Goal: Task Accomplishment & Management: Complete application form

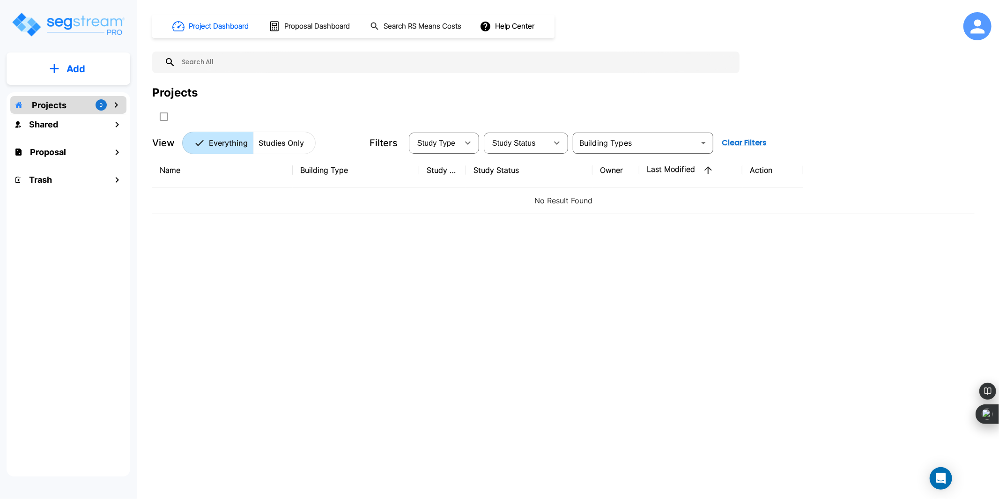
click at [88, 101] on div "Projects 0" at bounding box center [68, 105] width 116 height 18
click at [60, 151] on h1 "Proposal" at bounding box center [48, 152] width 36 height 13
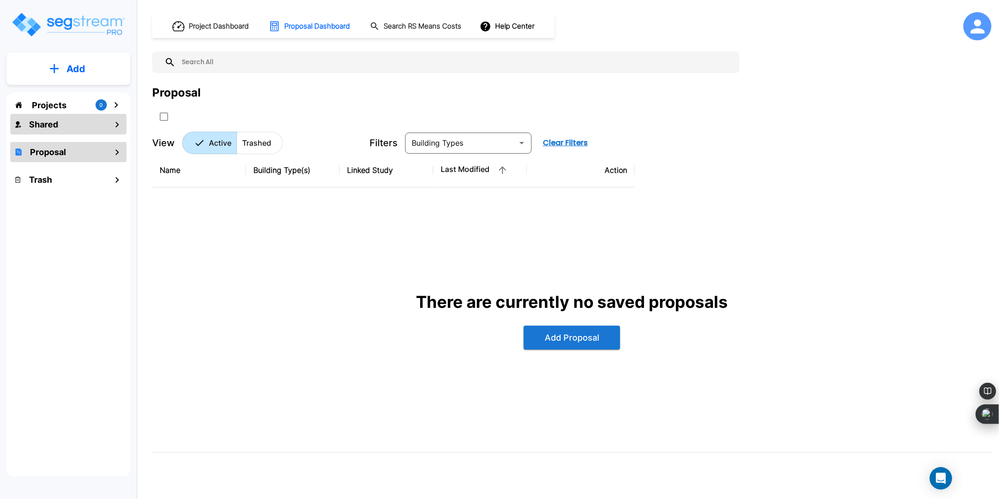
click at [108, 114] on div "Shared" at bounding box center [68, 124] width 116 height 20
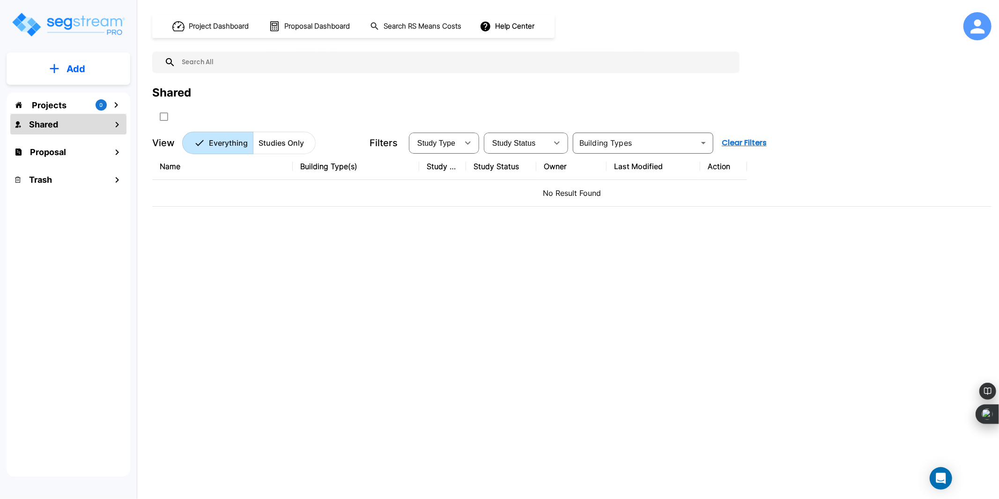
click at [106, 104] on div "Projects 0" at bounding box center [68, 105] width 116 height 18
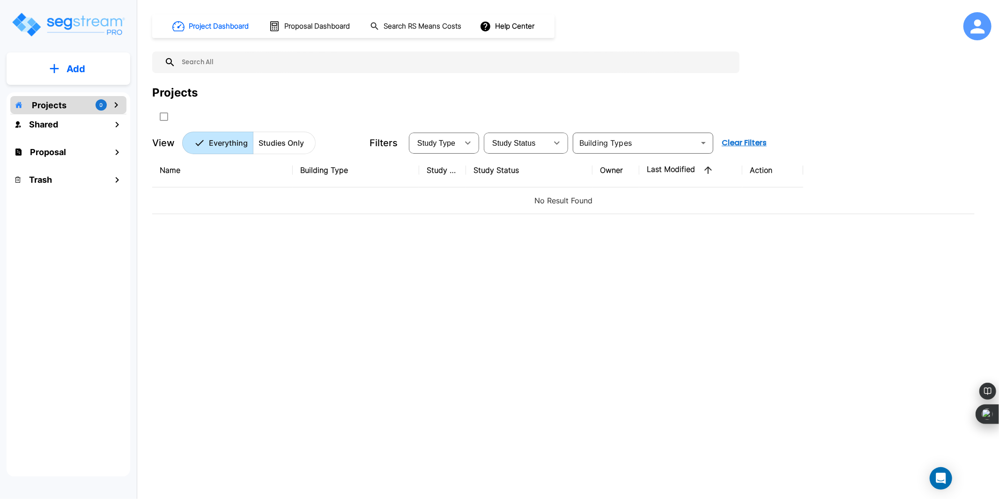
click at [970, 24] on icon at bounding box center [977, 26] width 21 height 21
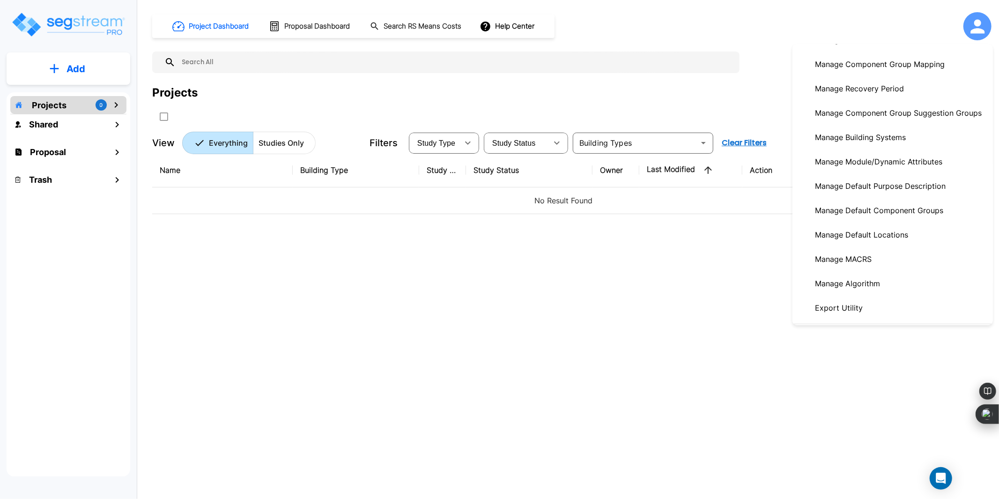
scroll to position [292, 0]
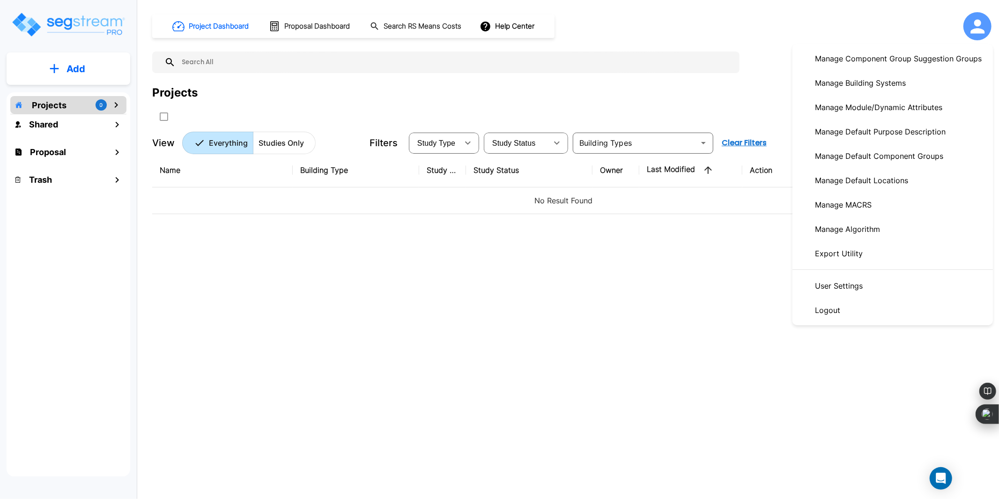
click at [896, 288] on link "User Settings" at bounding box center [893, 286] width 201 height 24
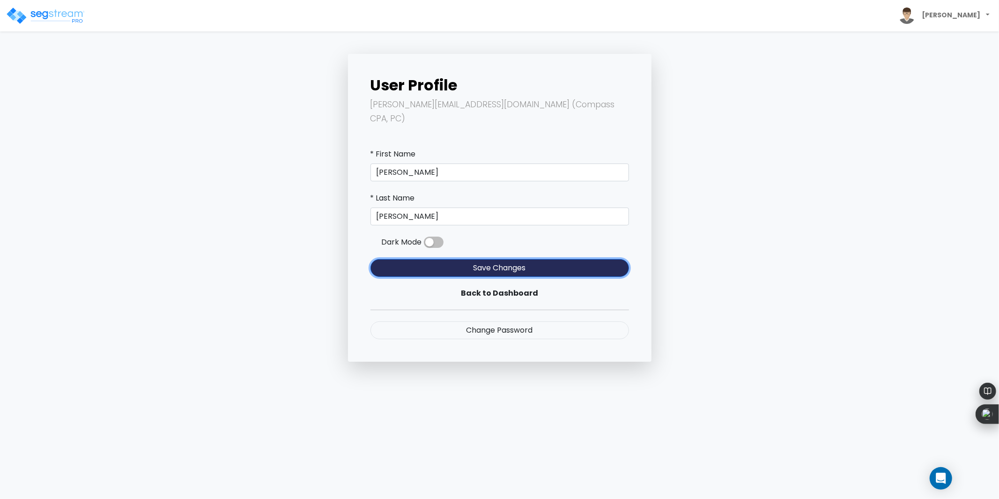
click at [502, 259] on button "Save Changes" at bounding box center [500, 268] width 259 height 18
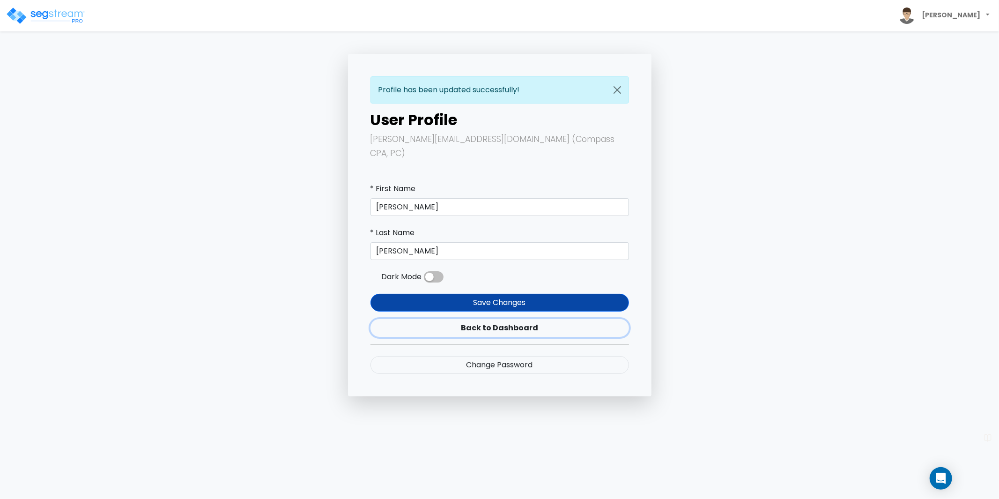
click at [489, 319] on link "Back to Dashboard" at bounding box center [500, 328] width 259 height 18
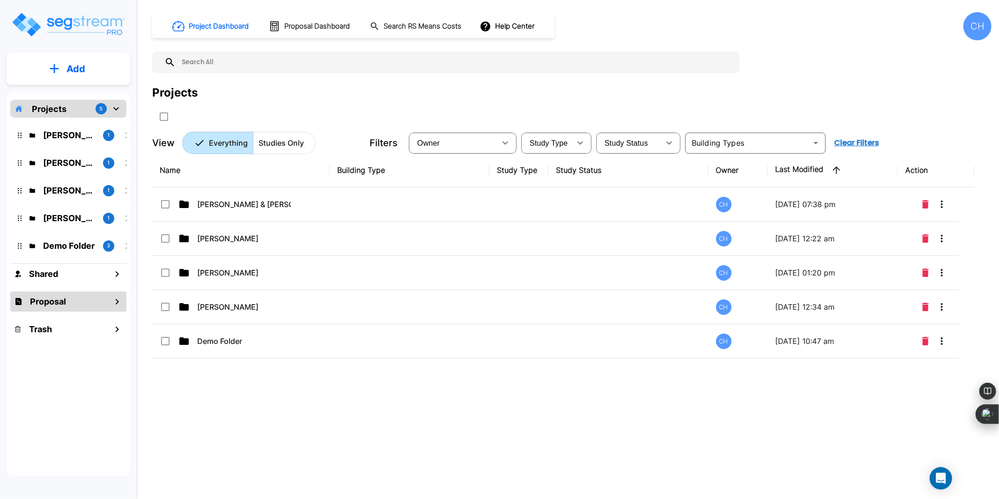
click at [66, 302] on h1 "Proposal" at bounding box center [48, 301] width 36 height 13
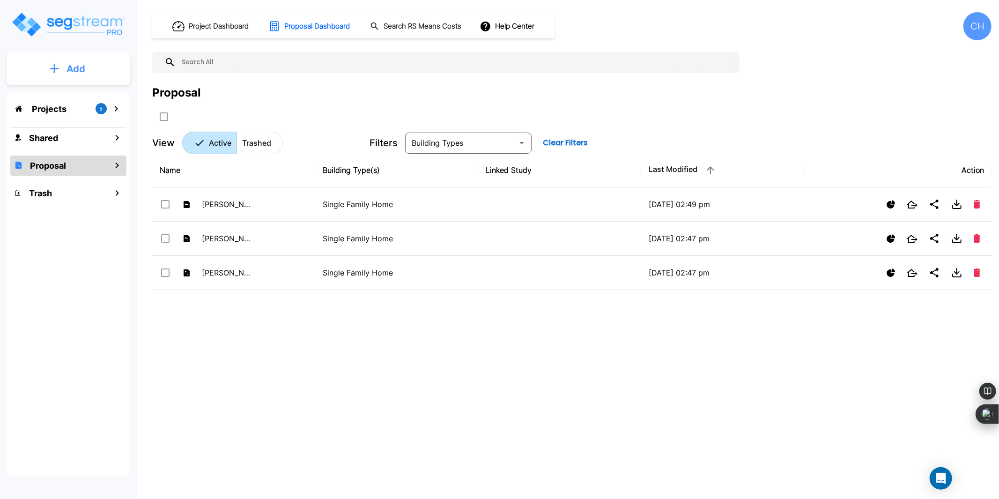
click at [74, 81] on button "Add" at bounding box center [69, 68] width 124 height 27
click at [83, 139] on button "Add Proposal" at bounding box center [69, 148] width 70 height 19
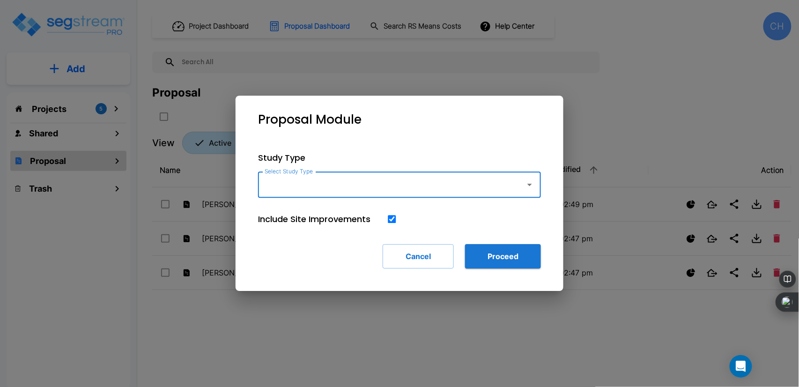
click at [506, 186] on input "Select Study Type" at bounding box center [389, 185] width 254 height 18
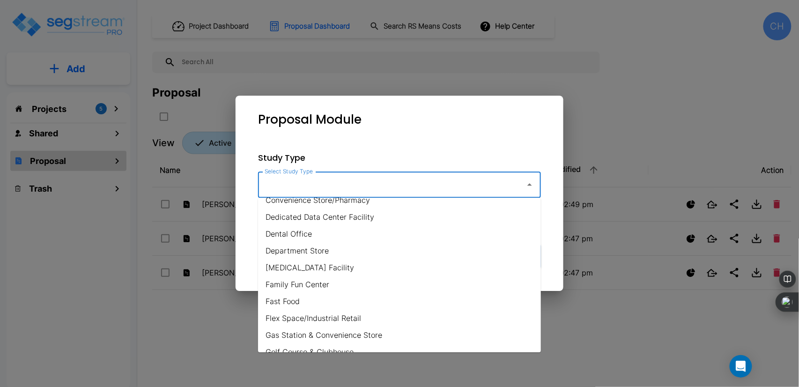
scroll to position [196, 0]
click at [336, 184] on input "Select Study Type" at bounding box center [389, 185] width 254 height 18
type input "5"
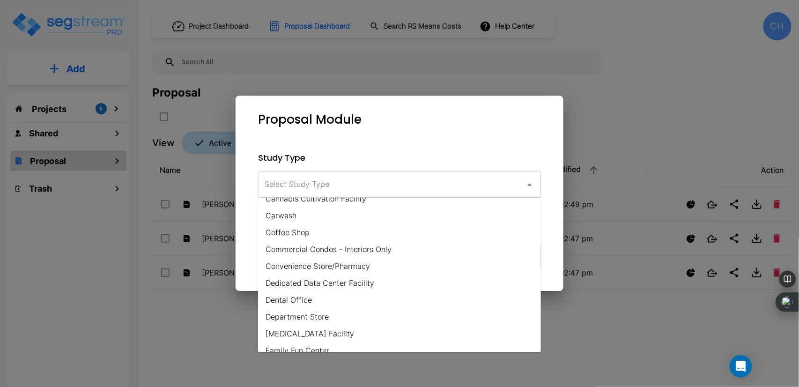
scroll to position [127, 0]
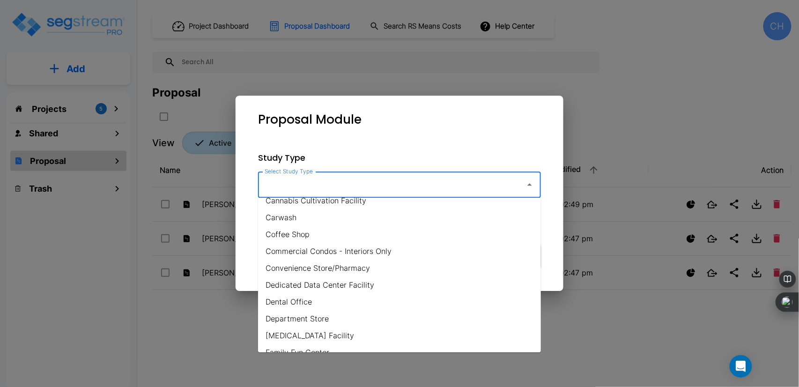
click at [372, 256] on li "Commercial Condos - Interiors Only" at bounding box center [399, 251] width 283 height 17
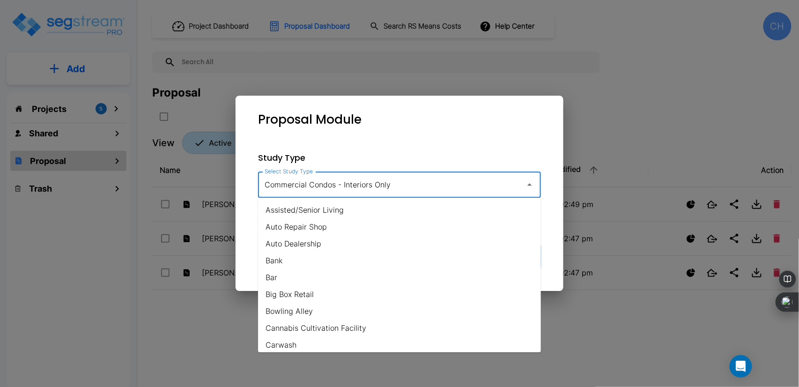
click at [360, 189] on input "Commercial Condos - Interiors Only" at bounding box center [389, 185] width 254 height 18
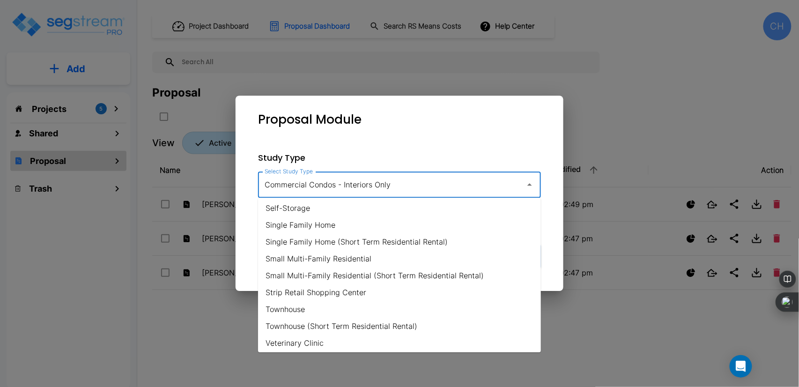
scroll to position [696, 0]
click at [374, 216] on li "Single Family Home" at bounding box center [399, 222] width 283 height 17
type input "Single Family Home"
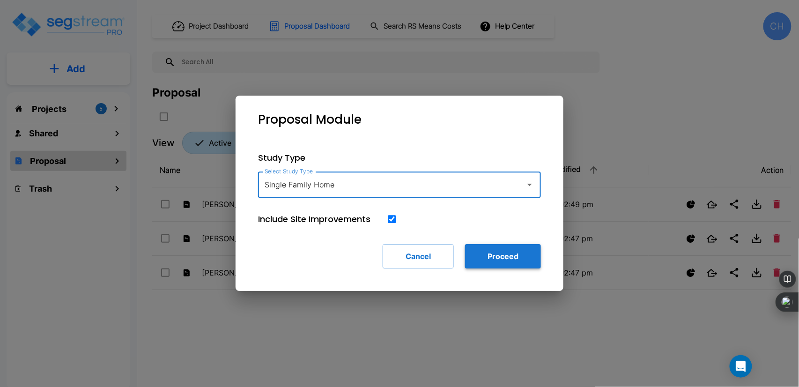
click at [484, 253] on button "Proceed" at bounding box center [503, 256] width 76 height 24
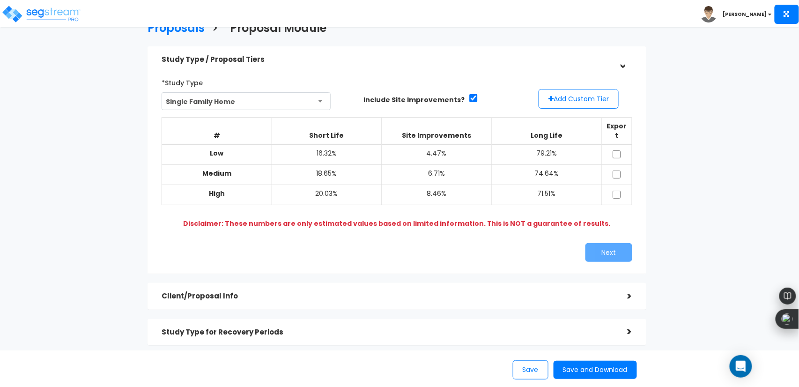
scroll to position [21, 0]
click at [353, 164] on td "18.65%" at bounding box center [327, 174] width 110 height 20
click at [493, 185] on td "71.51%" at bounding box center [547, 195] width 110 height 20
click at [459, 186] on td "8.46%" at bounding box center [437, 195] width 110 height 20
click at [327, 164] on td "18.65%" at bounding box center [327, 174] width 110 height 20
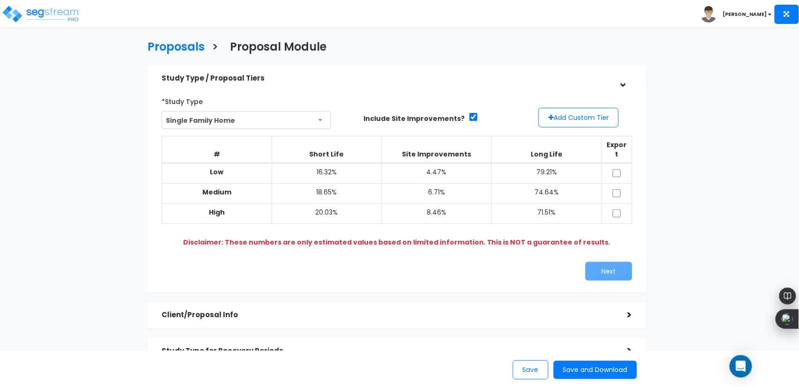
scroll to position [0, 0]
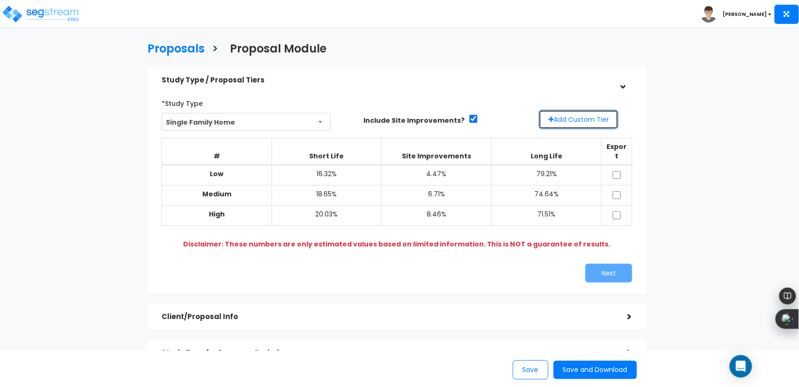
click at [581, 122] on button "Add Custom Tier" at bounding box center [579, 120] width 80 height 20
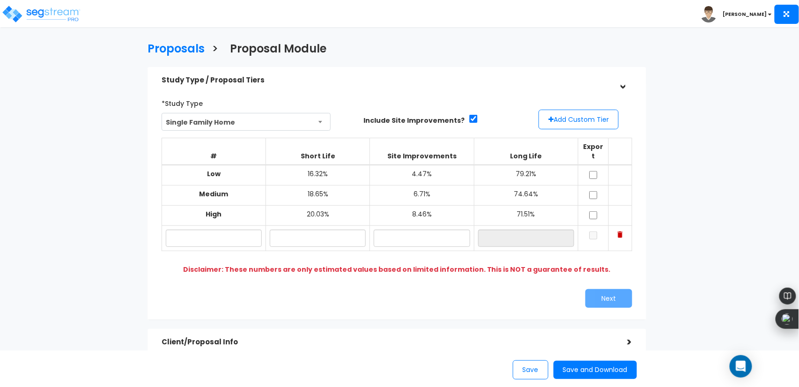
click at [610, 177] on table "# Short Life Site Improvements Long Life Export Low 16.32% 4.47% 79.21% High" at bounding box center [397, 194] width 471 height 113
click at [622, 164] on table "# Short Life Site Improvements Long Life Export Low 16.32% 4.47% 79.21% High" at bounding box center [397, 194] width 471 height 113
click at [621, 231] on img at bounding box center [620, 234] width 5 height 7
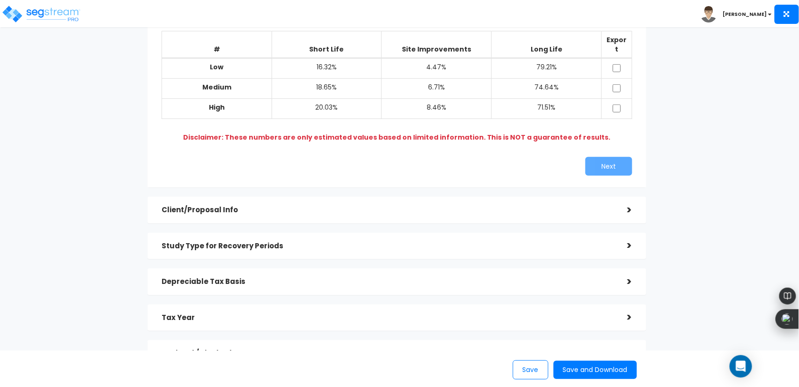
scroll to position [132, 0]
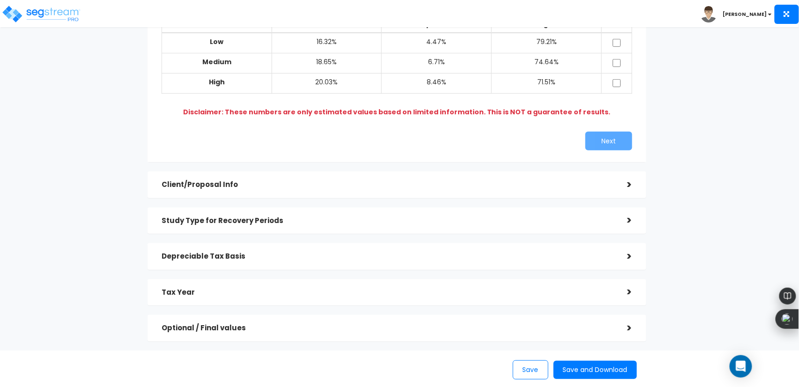
click at [264, 181] on h5 "Client/Proposal Info" at bounding box center [388, 185] width 452 height 8
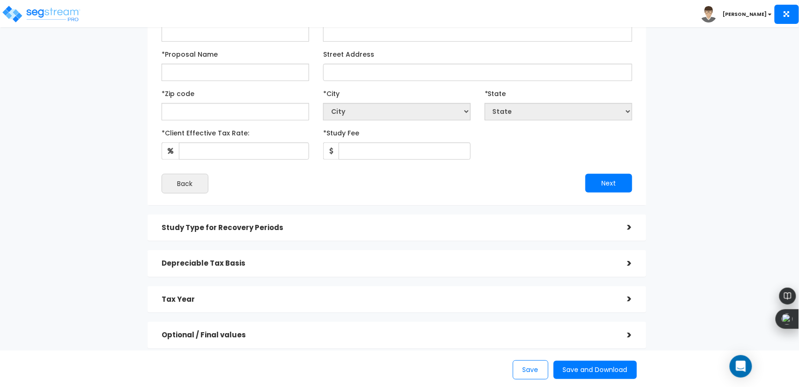
click at [240, 220] on div "Study Type for Recovery Periods" at bounding box center [388, 227] width 452 height 17
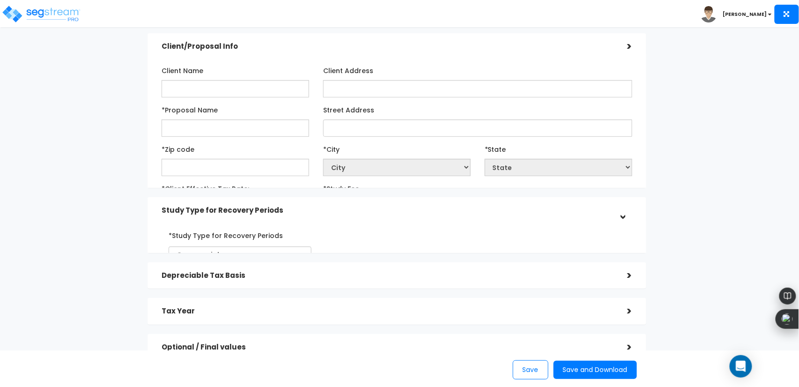
scroll to position [51, 0]
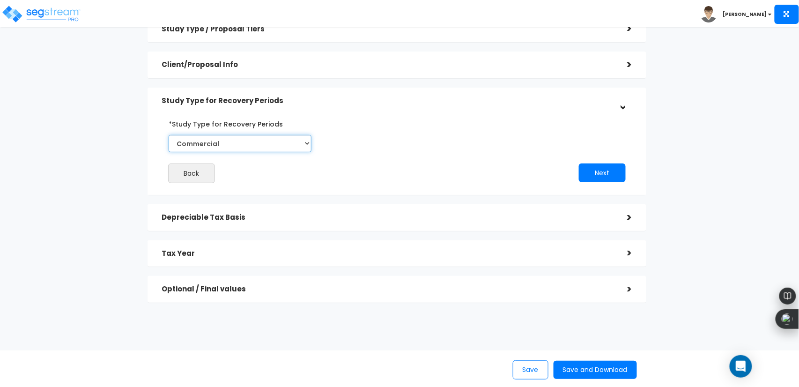
click at [234, 144] on select "Commercial Residential" at bounding box center [240, 143] width 143 height 17
select select "Residential"
click at [169, 135] on select "Commercial Residential" at bounding box center [240, 143] width 143 height 17
click at [600, 169] on button "Next" at bounding box center [602, 173] width 47 height 19
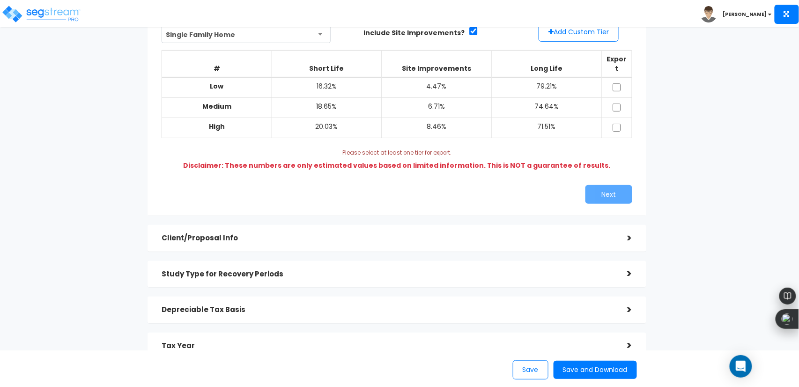
scroll to position [92, 0]
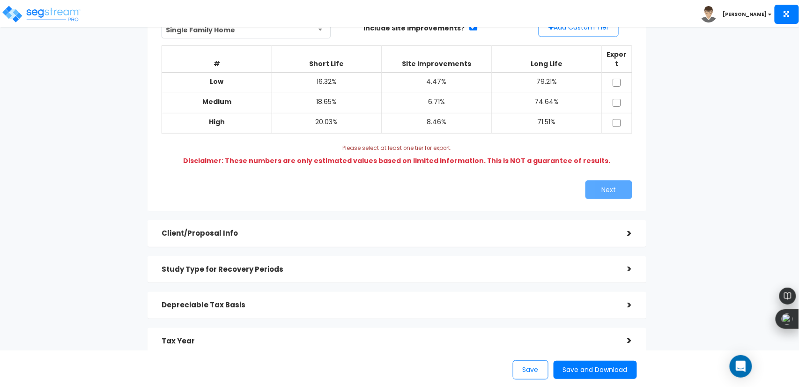
click at [201, 225] on div "Client/Proposal Info" at bounding box center [388, 233] width 452 height 17
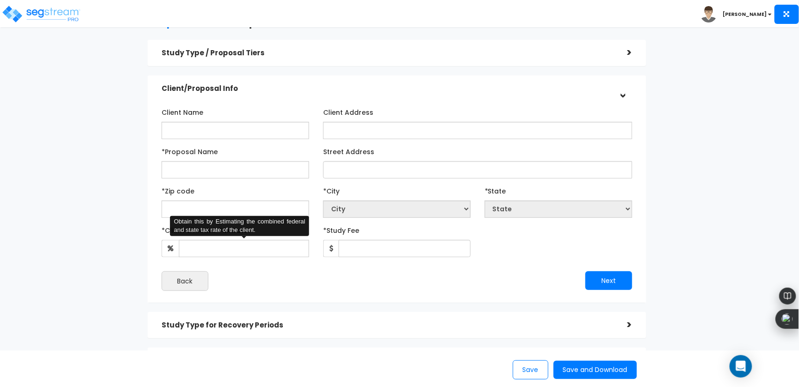
scroll to position [26, 0]
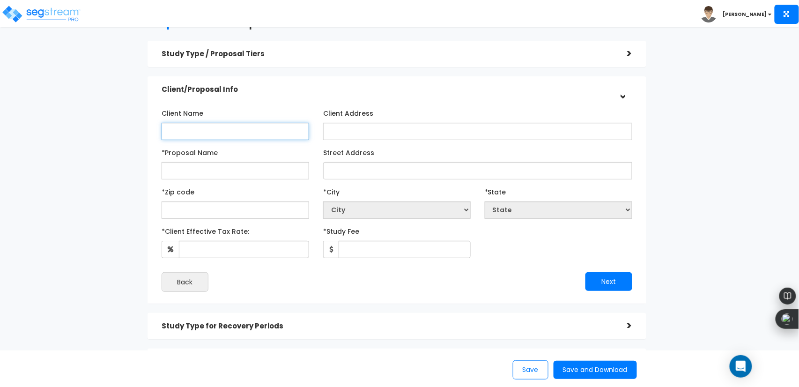
click at [208, 134] on input "Client Name" at bounding box center [236, 131] width 148 height 17
type input "Cleveland Home Providers LLC"
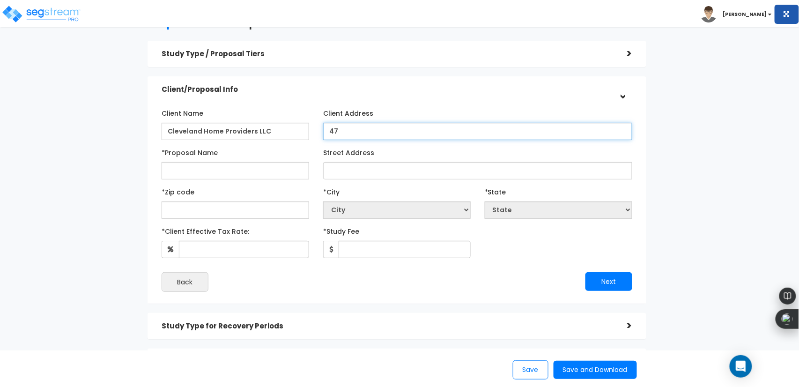
type input "4"
type input "3848 186th St"
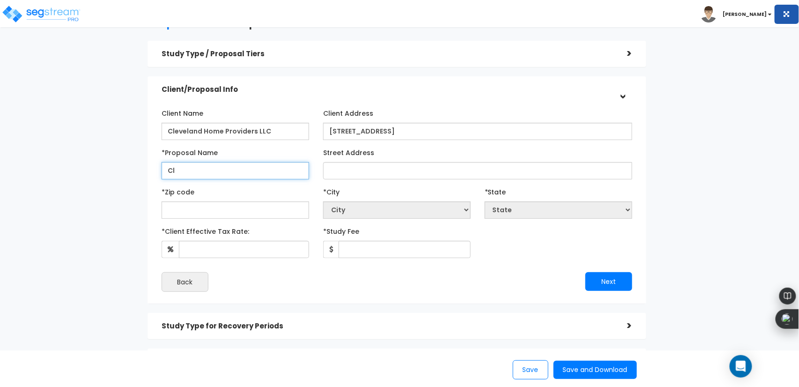
type input "C"
type input "H"
type input "Cleveland Home Providers - Prop #1"
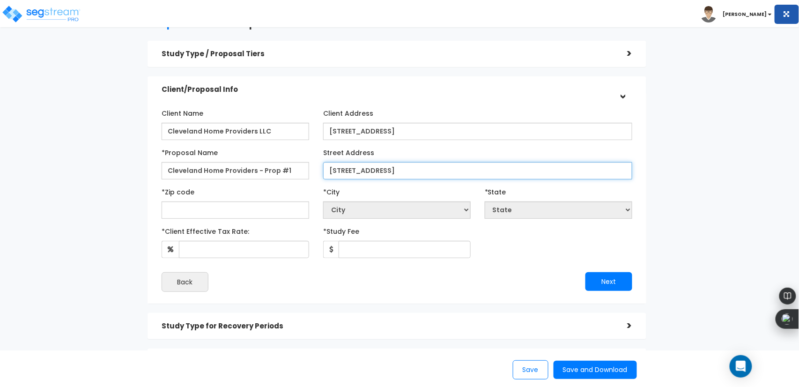
type input "3848 186th St"
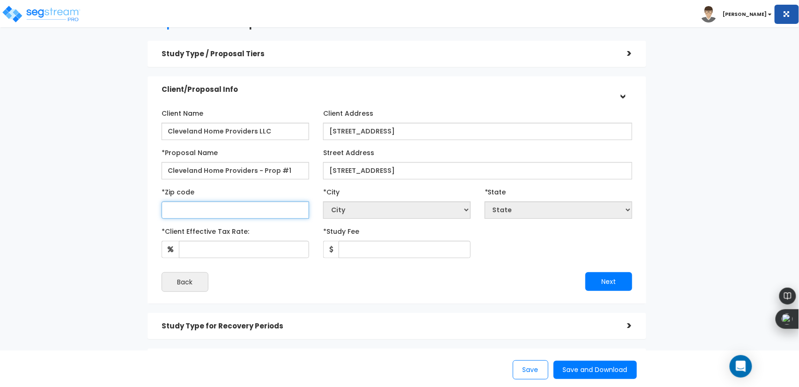
select select "National Average"
type input "44"
select select "KY"
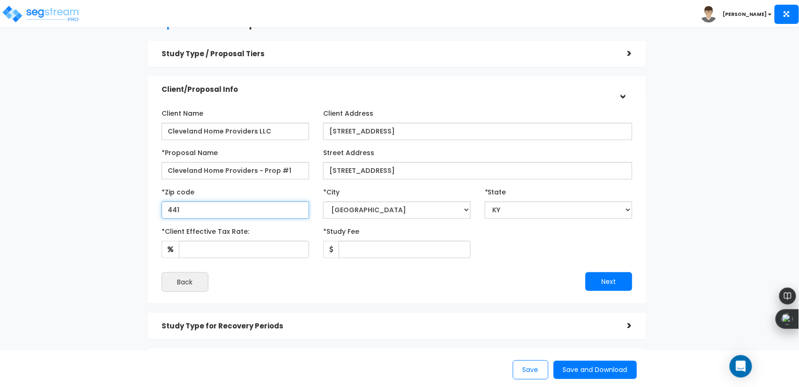
type input "4412"
select select "OH"
type input "44128"
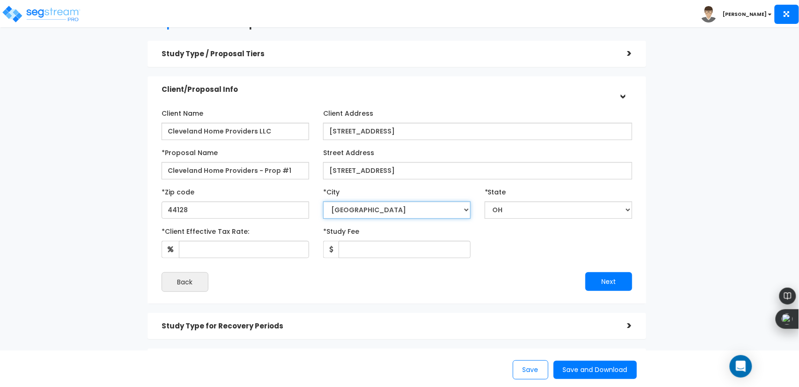
select select "[GEOGRAPHIC_DATA]"
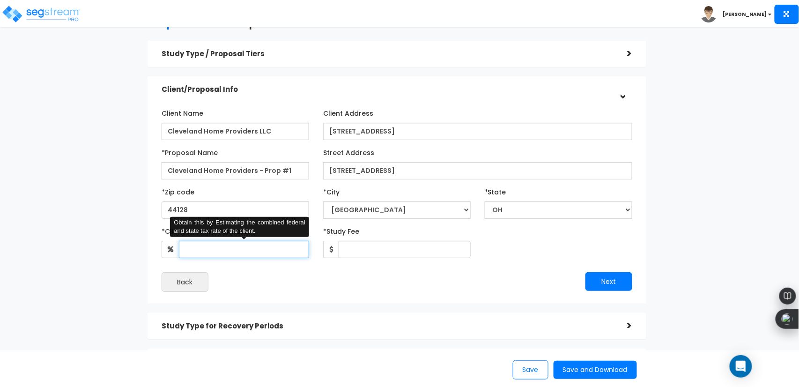
click at [260, 252] on input "*Client Effective Tax Rate:" at bounding box center [244, 249] width 130 height 17
type input "37"
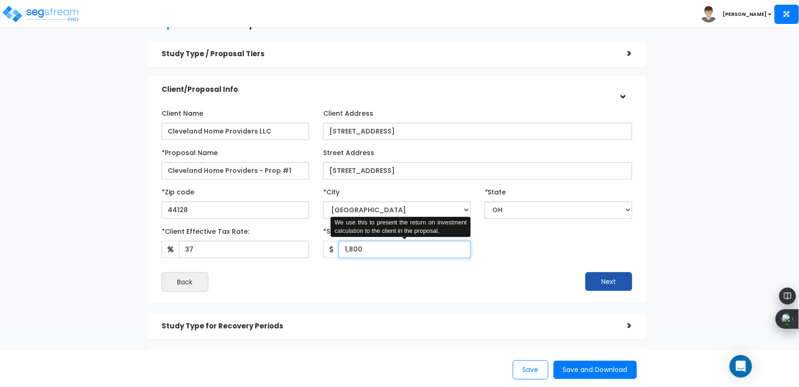
type input "1,800"
click at [613, 286] on button "Next" at bounding box center [609, 281] width 47 height 19
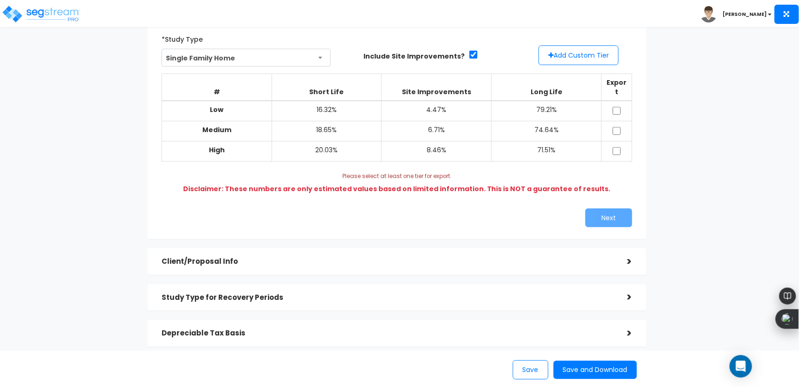
scroll to position [65, 0]
click at [618, 106] on input "checkbox" at bounding box center [616, 110] width 9 height 8
checkbox input "true"
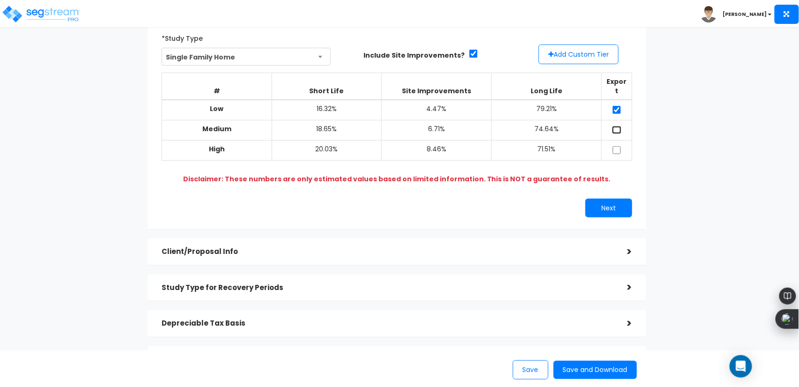
click at [616, 126] on input "checkbox" at bounding box center [616, 130] width 9 height 8
checkbox input "true"
click at [614, 146] on input "checkbox" at bounding box center [616, 150] width 9 height 8
checkbox input "false"
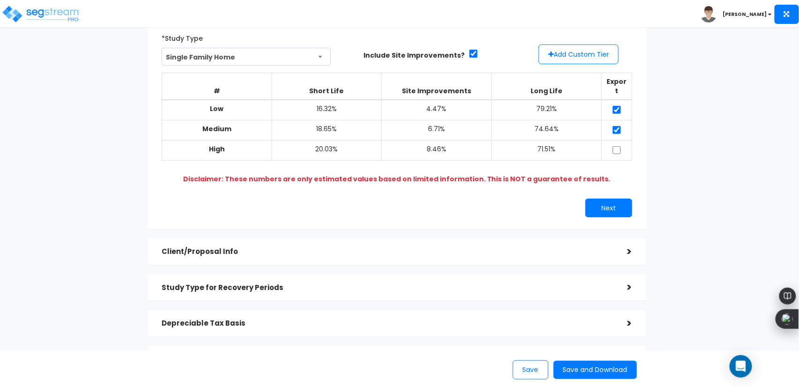
click at [615, 125] on td at bounding box center [617, 130] width 30 height 20
click at [616, 108] on td at bounding box center [617, 110] width 30 height 21
click at [616, 106] on input "checkbox" at bounding box center [616, 110] width 9 height 8
checkbox input "false"
click at [618, 126] on td at bounding box center [617, 130] width 30 height 20
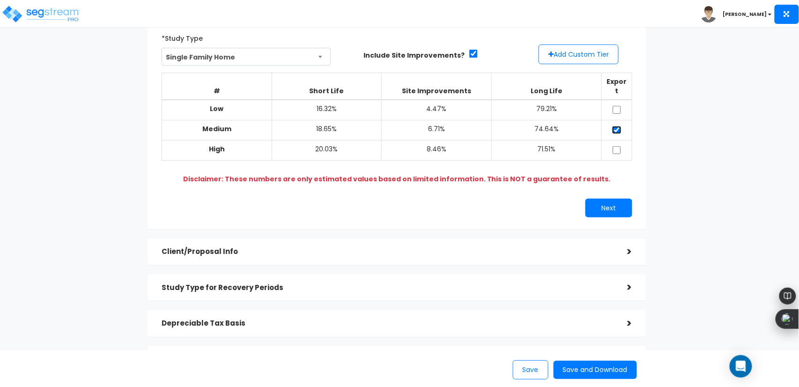
click at [618, 126] on input "checkbox" at bounding box center [616, 130] width 9 height 8
checkbox input "false"
click at [599, 56] on button "Add Custom Tier" at bounding box center [579, 55] width 80 height 20
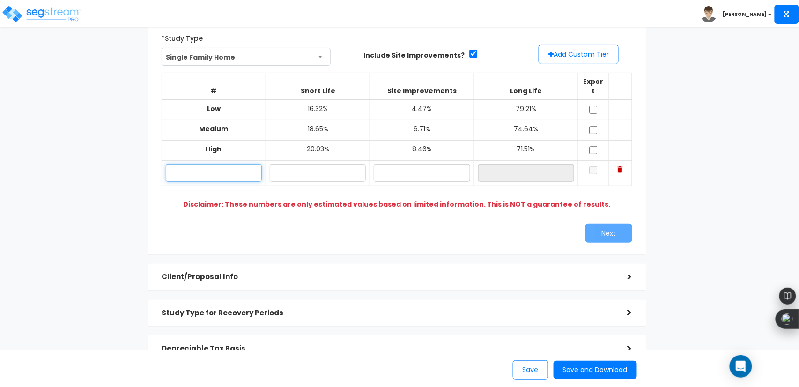
click at [240, 164] on input "text" at bounding box center [214, 172] width 96 height 17
type input "Low"
click at [597, 53] on button "Add Custom Tier" at bounding box center [579, 55] width 80 height 20
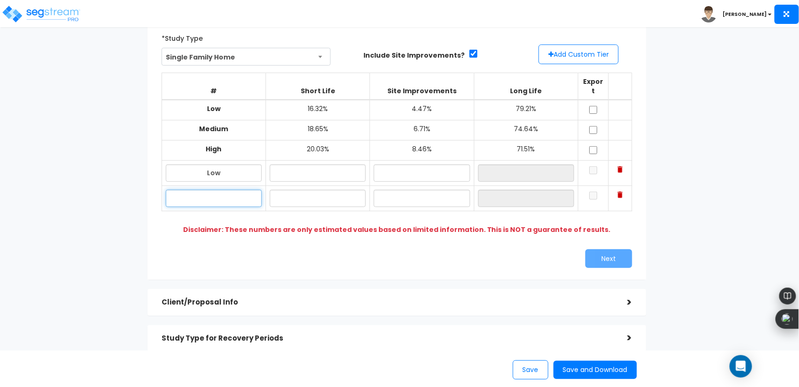
click at [232, 190] on input "text" at bounding box center [214, 198] width 96 height 17
type input "Medium"
click at [558, 51] on button "Add Custom Tier" at bounding box center [579, 55] width 80 height 20
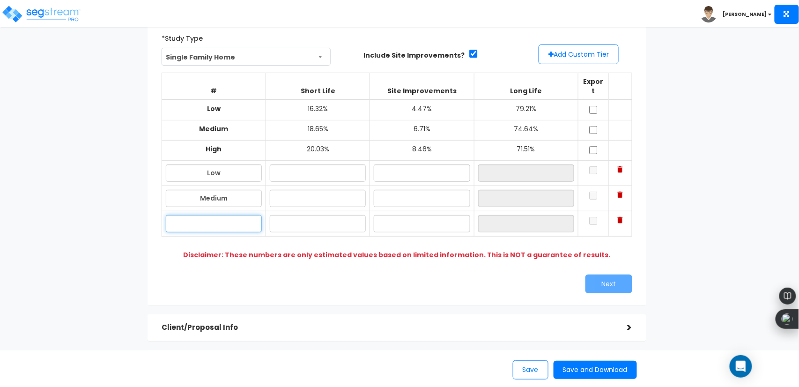
drag, startPoint x: 204, startPoint y: 213, endPoint x: 225, endPoint y: 161, distance: 55.7
click at [223, 164] on tbody "Low 16.32% 4.47% 79.21% Medium 18.65% 6.71% 74.64% High 20.03% Low" at bounding box center [397, 168] width 470 height 137
type input "High"
click at [330, 165] on input "text" at bounding box center [318, 172] width 96 height 17
type input "1"
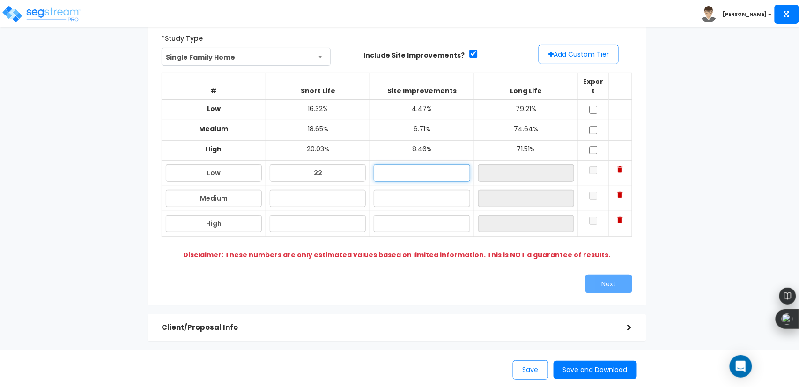
type input "22.00%"
type input "8.00%"
type input "70.00%"
type input "24.00%"
type input "10.00%"
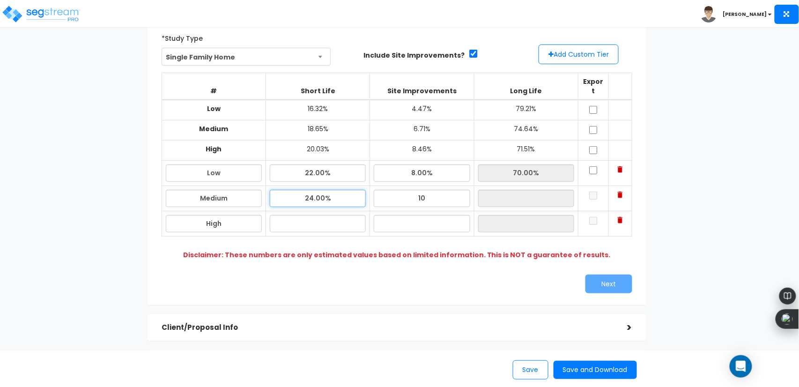
type input "66.00%"
type input "25.00%"
type input "65.00%"
type input "3"
type input "28.00%"
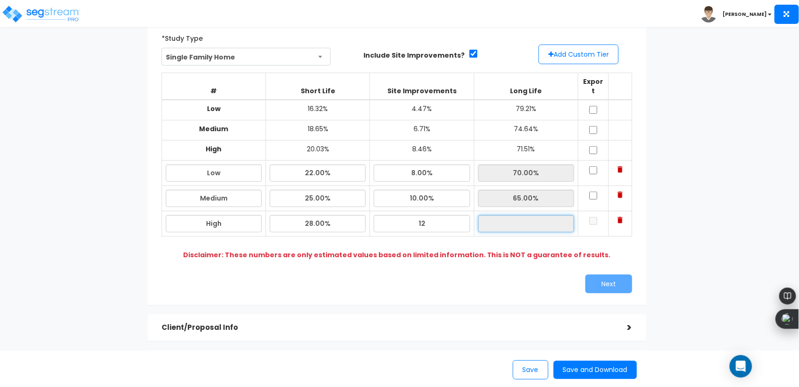
type input "12.00%"
type input "60.00%"
click at [330, 166] on input "22.00%" at bounding box center [318, 172] width 96 height 17
type input "2"
type input "20.00%"
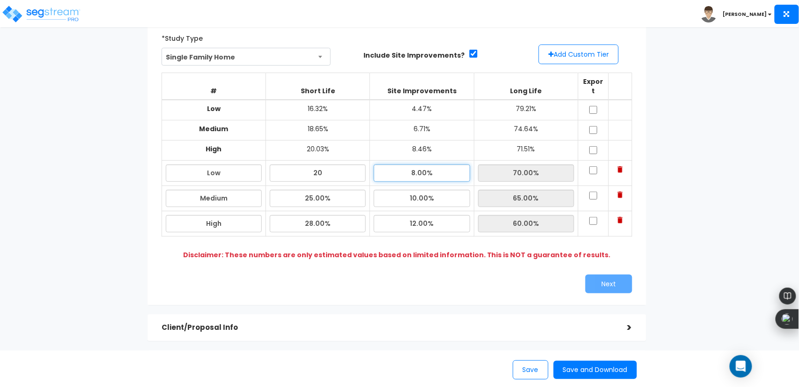
type input "72.00%"
type input "10.00%"
type input "70.00%"
type input "12.00%"
type input "78.00%"
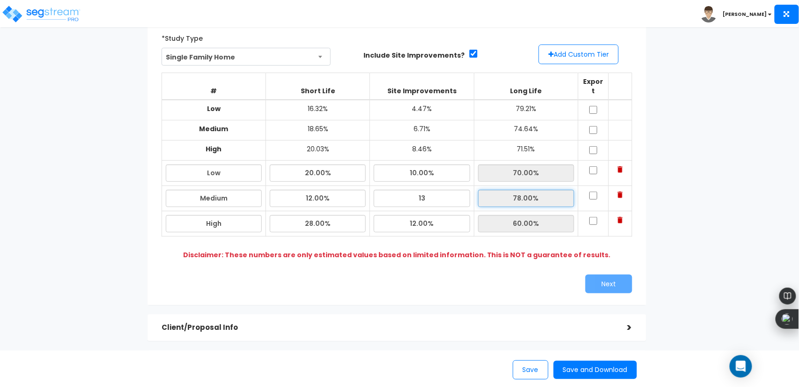
type input "13.00%"
type input "75.00%"
type input "22.00%"
type input "65.00%"
type input "25.00%"
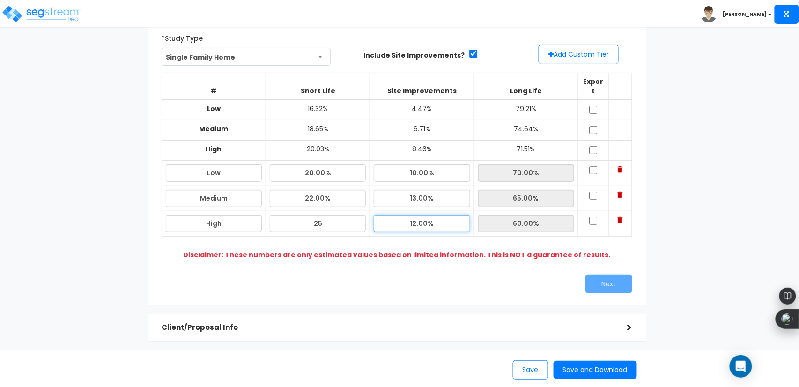
type input "63.00%"
type input "15.00%"
type input "60.00%"
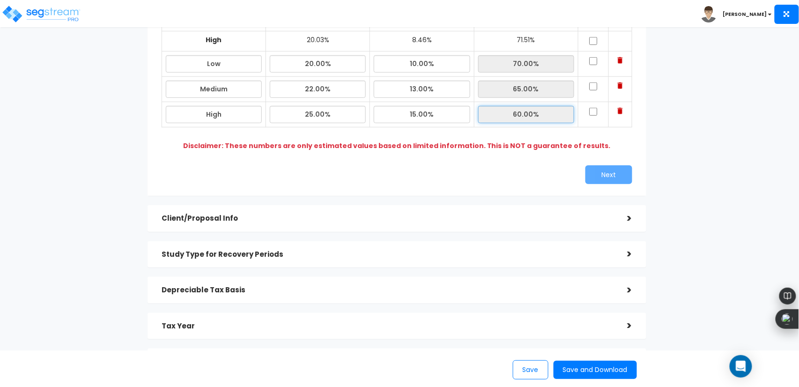
scroll to position [175, 0]
click at [595, 57] on input "checkbox" at bounding box center [593, 61] width 9 height 8
checkbox input "true"
click at [588, 78] on td at bounding box center [593, 88] width 30 height 25
click at [595, 82] on input "checkbox" at bounding box center [593, 86] width 9 height 8
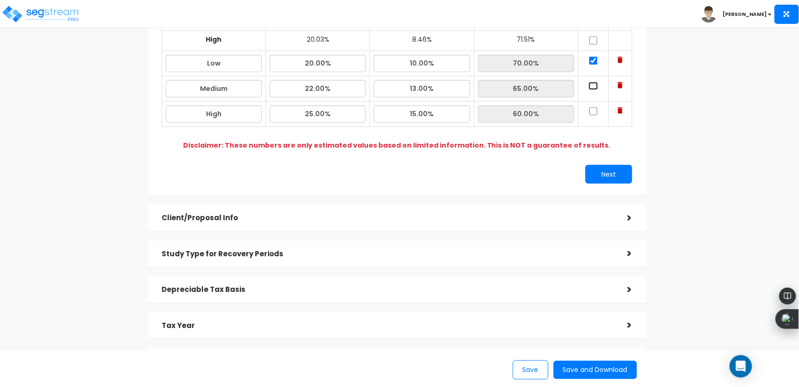
checkbox input "true"
click at [594, 107] on input "checkbox" at bounding box center [593, 111] width 9 height 8
checkbox input "true"
click at [607, 169] on button "Next" at bounding box center [609, 174] width 47 height 19
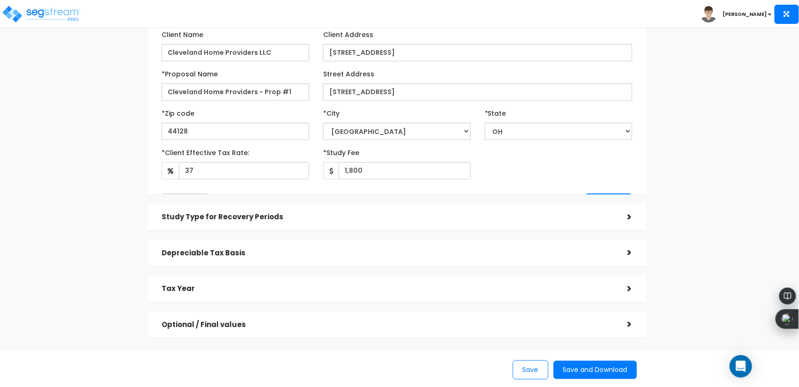
scroll to position [105, 0]
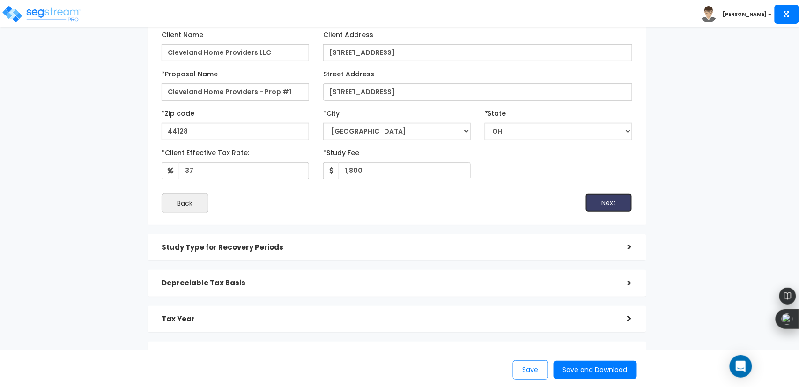
click at [609, 199] on button "Next" at bounding box center [609, 202] width 47 height 19
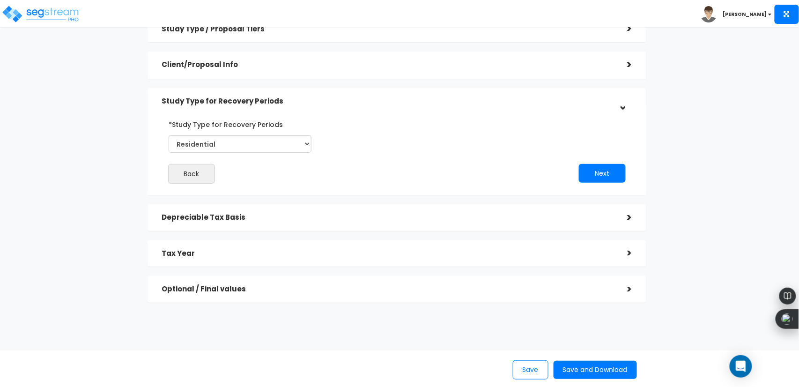
scroll to position [51, 0]
click at [615, 170] on button "Next" at bounding box center [602, 173] width 47 height 19
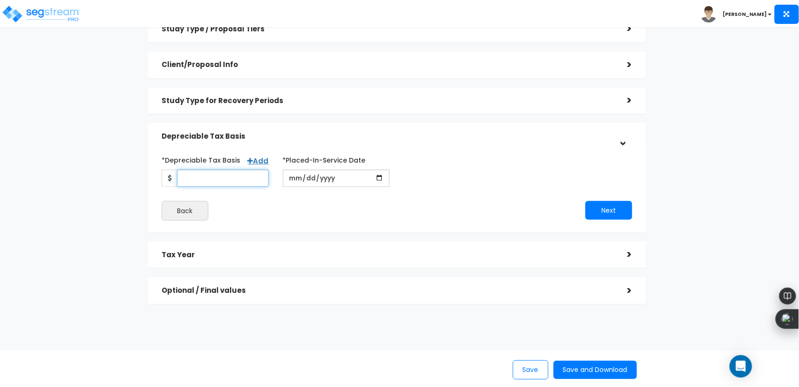
click at [216, 179] on input "*Depreciable Tax Basis" at bounding box center [223, 178] width 92 height 17
click at [221, 179] on input "*Depreciable Tax Basis" at bounding box center [223, 178] width 92 height 17
type input "99,865"
type input "2025-01-01"
click at [609, 207] on button "Next" at bounding box center [609, 210] width 47 height 19
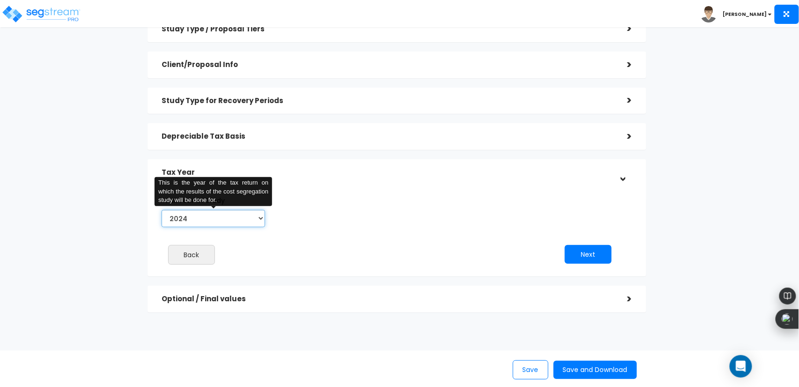
click at [231, 214] on select "2024 2025 2026" at bounding box center [214, 218] width 104 height 17
select select "2025"
click at [162, 210] on select "2024 2025 2026" at bounding box center [214, 218] width 104 height 17
click at [588, 252] on button "Next" at bounding box center [588, 254] width 47 height 19
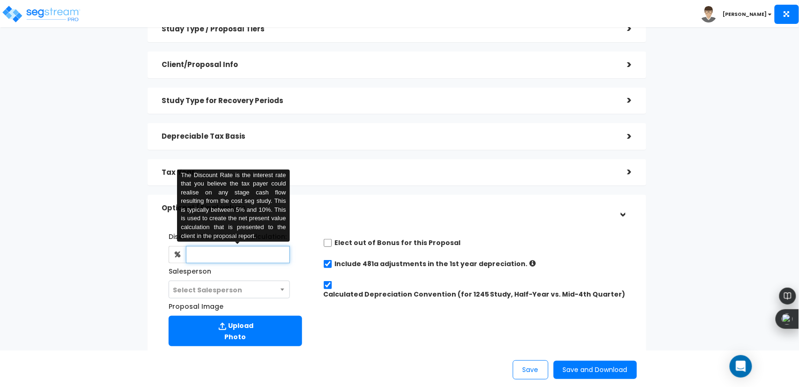
click at [243, 258] on input "text" at bounding box center [238, 254] width 104 height 17
type input "9"
type input "8"
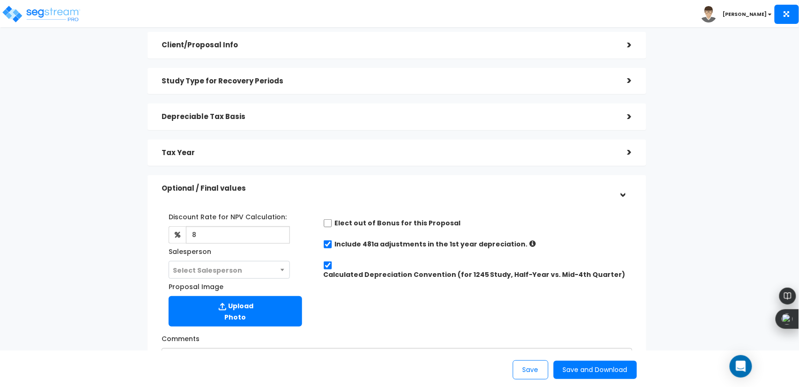
scroll to position [72, 0]
click at [382, 242] on label "Include 481a adjustments in the 1st year depreciation." at bounding box center [431, 242] width 193 height 9
click at [327, 246] on input "checkbox" at bounding box center [327, 243] width 9 height 8
checkbox input "false"
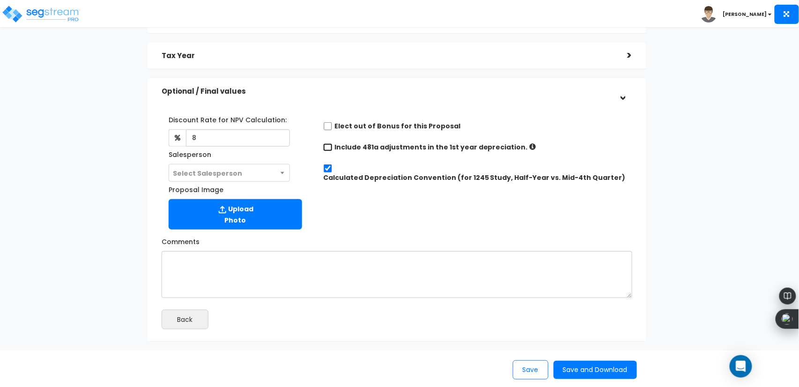
scroll to position [169, 0]
click at [326, 165] on input "Calculated Depreciation Convention (for 1245 Study, Half-Year vs. Mid-4th Quart…" at bounding box center [327, 168] width 9 height 8
checkbox input "false"
radio input "true"
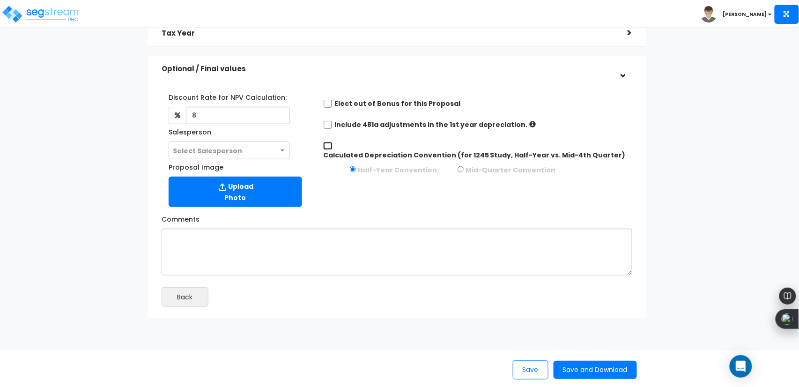
scroll to position [197, 0]
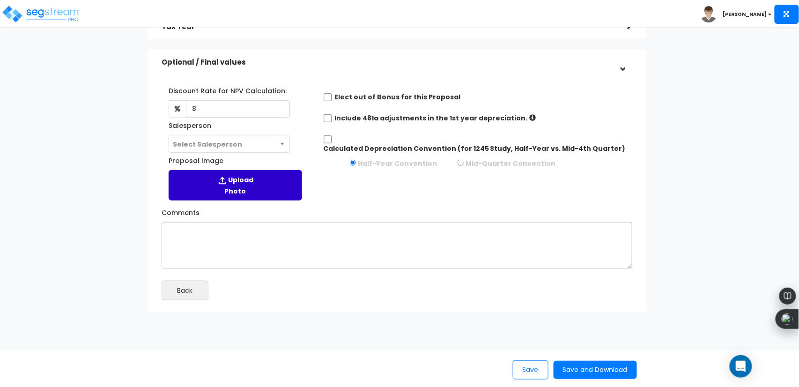
click at [248, 182] on label "Upload Photo" at bounding box center [236, 185] width 134 height 30
click at [0, 0] on input "Proposal Image" at bounding box center [0, 0] width 0 height 0
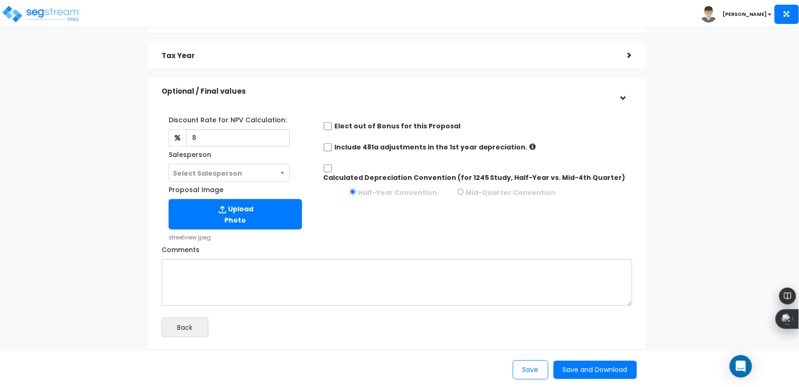
scroll to position [165, 0]
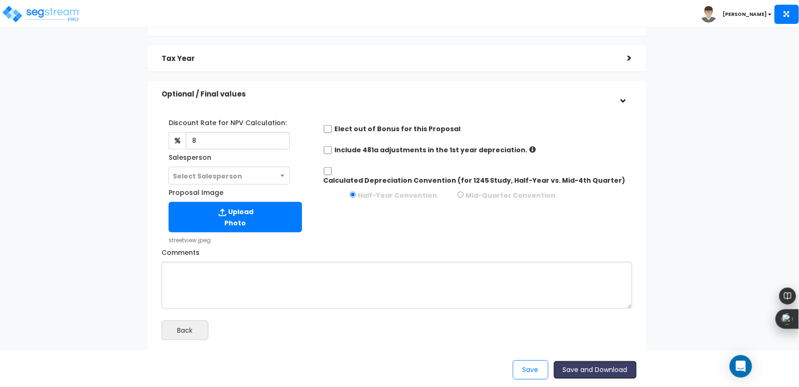
click at [579, 366] on button "Save and Download" at bounding box center [595, 370] width 83 height 18
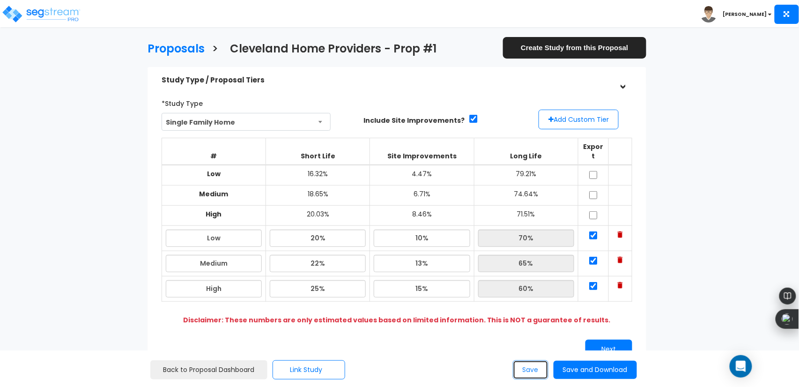
click at [533, 367] on button "Save" at bounding box center [531, 369] width 36 height 19
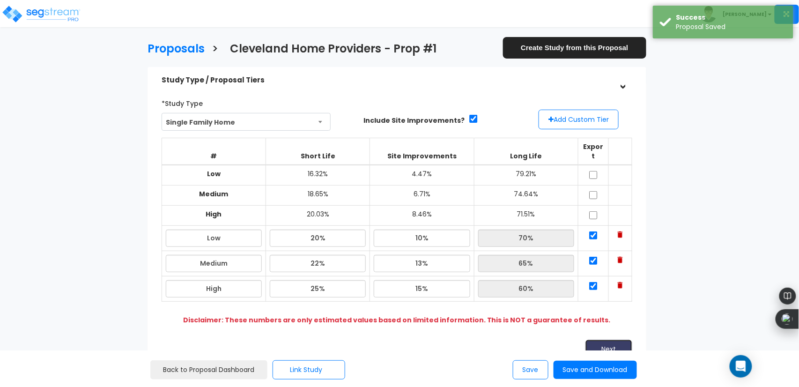
click at [608, 348] on button "Next" at bounding box center [609, 349] width 47 height 19
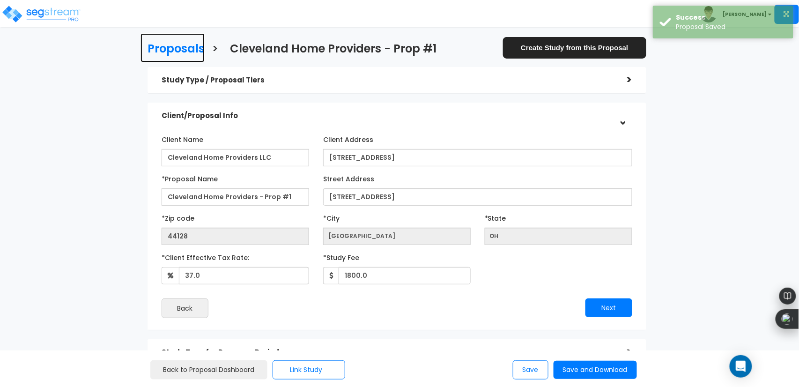
click at [161, 44] on h3 "Proposals" at bounding box center [176, 50] width 57 height 15
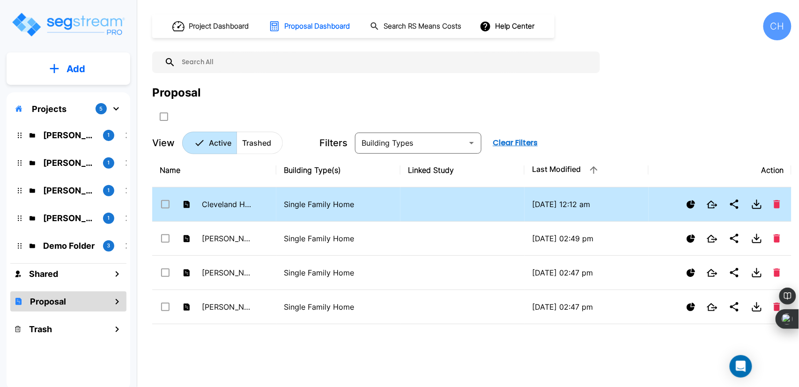
click at [163, 200] on input "select row Cleveland Home Providers - Prop #1" at bounding box center [164, 203] width 9 height 8
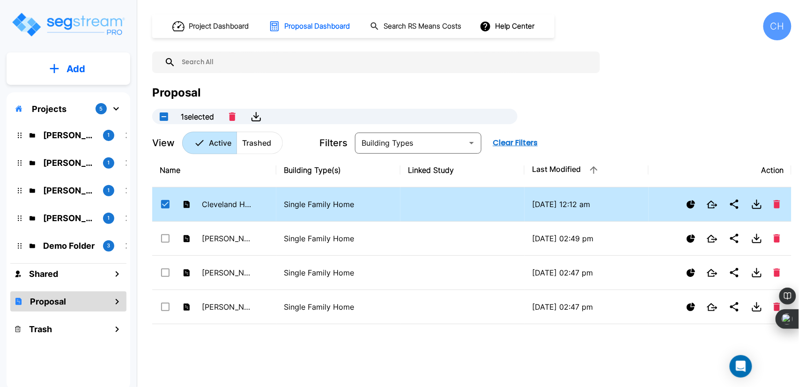
click at [160, 203] on input "select row Cleveland Home Providers - Prop #1" at bounding box center [164, 203] width 9 height 8
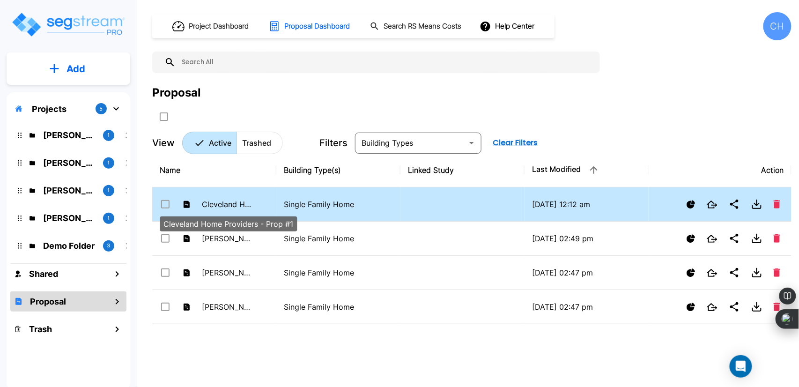
click at [232, 201] on p "Cleveland Home Providers - Prop #1" at bounding box center [228, 204] width 52 height 11
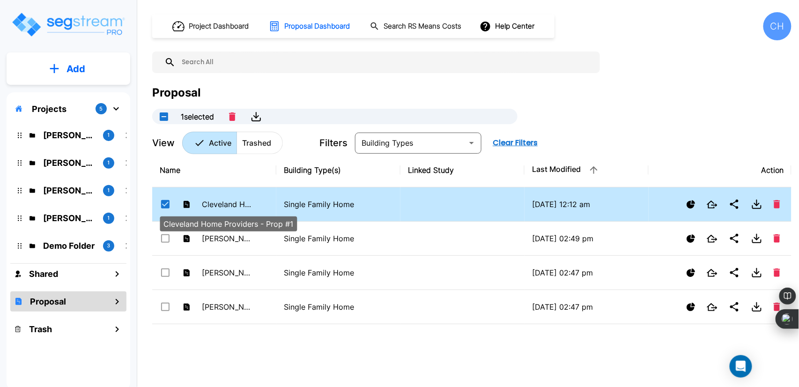
click at [232, 201] on p "Cleveland Home Providers - Prop #1" at bounding box center [228, 204] width 52 height 11
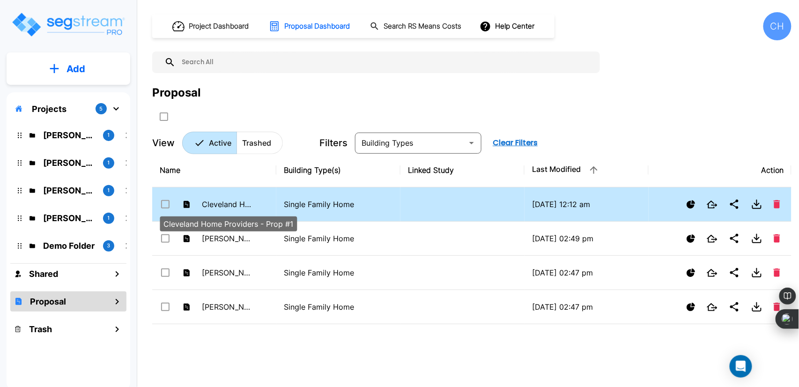
click at [232, 201] on p "Cleveland Home Providers - Prop #1" at bounding box center [228, 204] width 52 height 11
checkbox input "true"
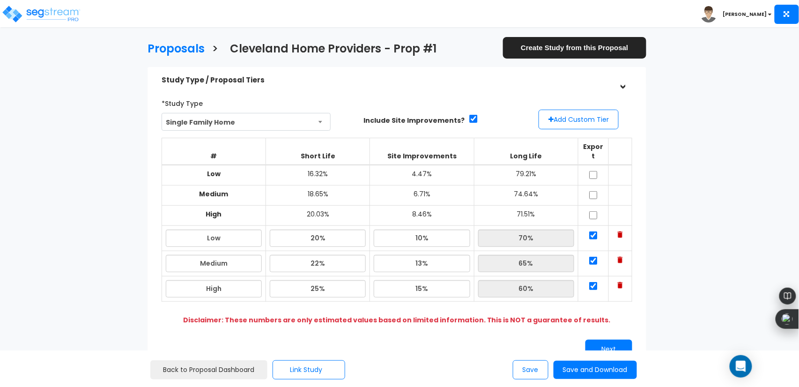
click at [628, 87] on div ">" at bounding box center [623, 80] width 15 height 19
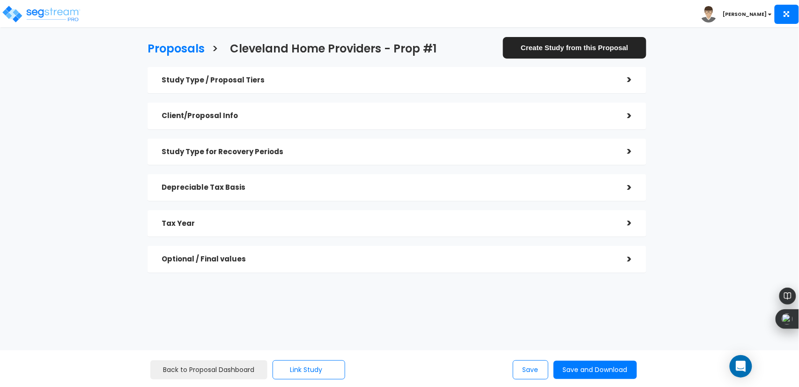
click at [626, 84] on div ">" at bounding box center [623, 80] width 19 height 15
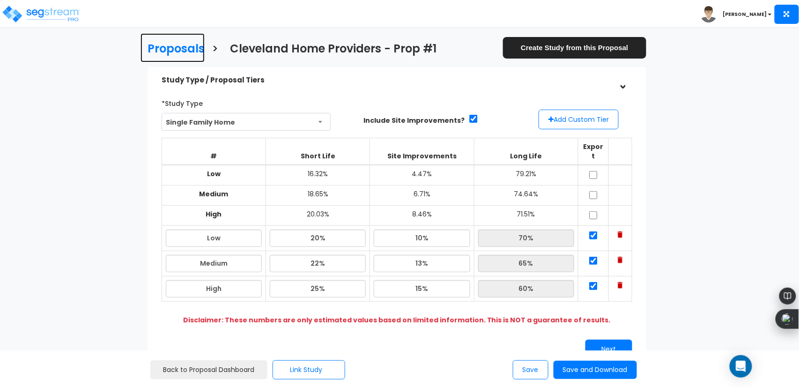
click at [185, 45] on h3 "Proposals" at bounding box center [176, 50] width 57 height 15
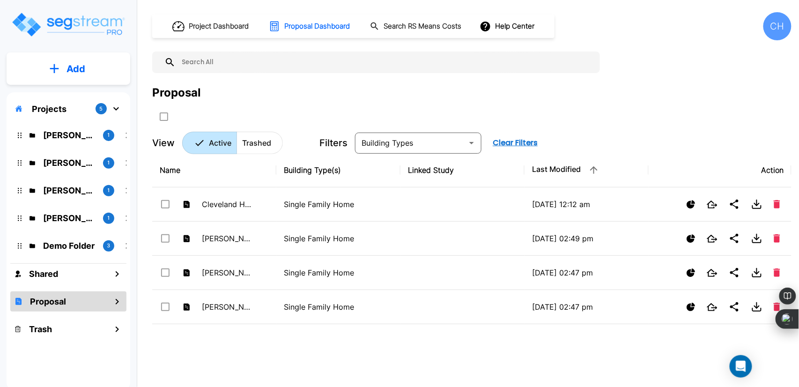
drag, startPoint x: 90, startPoint y: 62, endPoint x: 71, endPoint y: 64, distance: 18.8
click at [71, 64] on p "Add" at bounding box center [76, 69] width 19 height 14
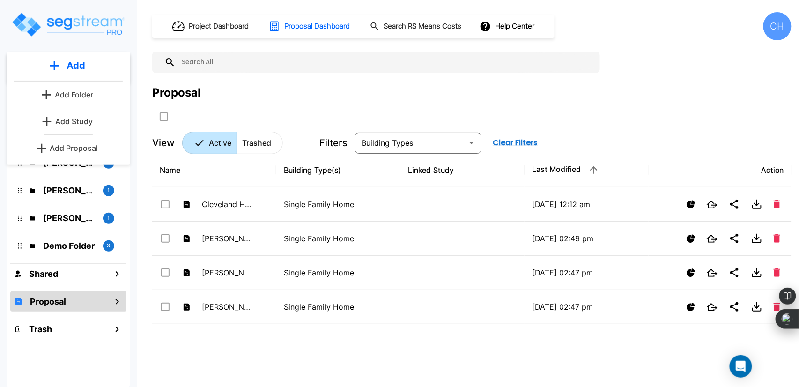
click at [71, 145] on p "Add Proposal" at bounding box center [74, 147] width 48 height 11
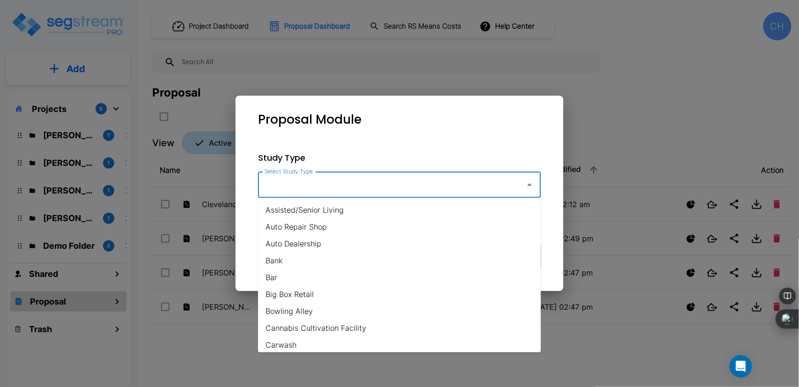
click at [292, 188] on input "Select Study Type" at bounding box center [389, 185] width 254 height 18
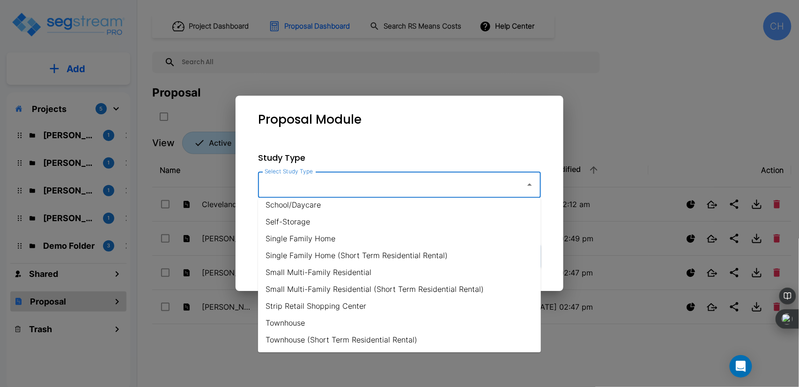
scroll to position [682, 0]
click at [328, 239] on li "Single Family Home" at bounding box center [399, 236] width 283 height 17
type input "Single Family Home"
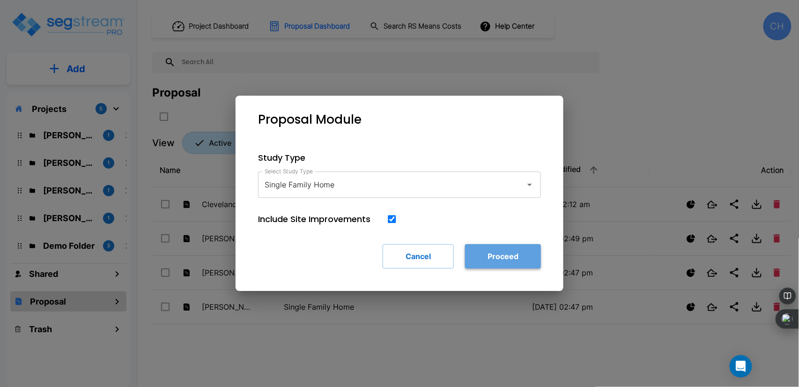
click at [495, 253] on button "Proceed" at bounding box center [503, 256] width 76 height 24
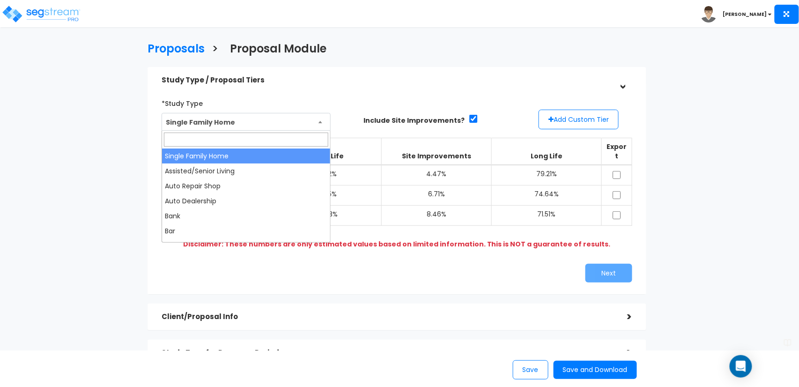
click at [263, 125] on span "Single Family Home" at bounding box center [246, 122] width 168 height 18
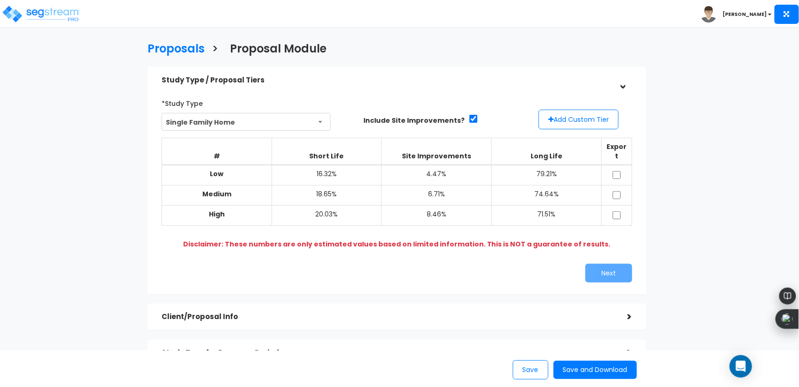
click at [263, 125] on span "Single Family Home" at bounding box center [246, 122] width 168 height 18
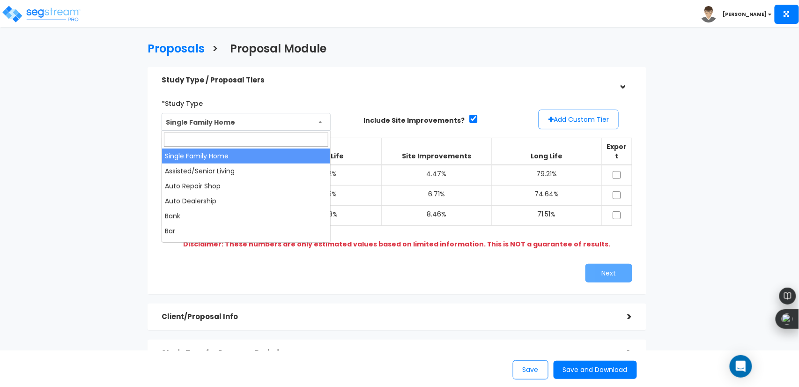
click at [263, 125] on span "Single Family Home" at bounding box center [246, 122] width 168 height 18
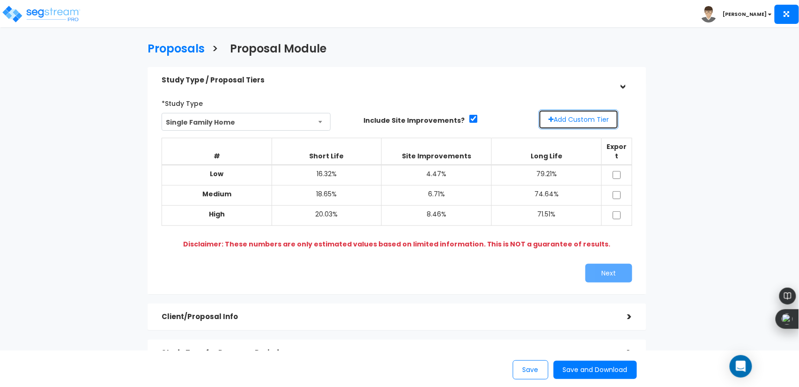
click at [588, 124] on button "Add Custom Tier" at bounding box center [579, 120] width 80 height 20
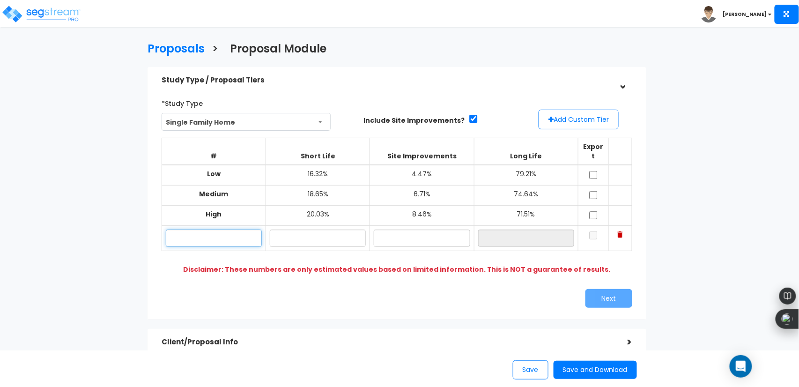
click at [238, 230] on input "text" at bounding box center [214, 238] width 96 height 17
type input "Low"
click at [573, 120] on button "Add Custom Tier" at bounding box center [579, 120] width 80 height 20
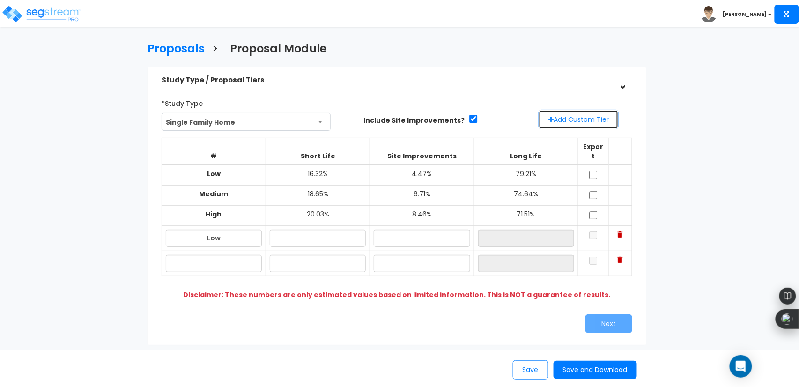
click at [580, 118] on button "Add Custom Tier" at bounding box center [579, 120] width 80 height 20
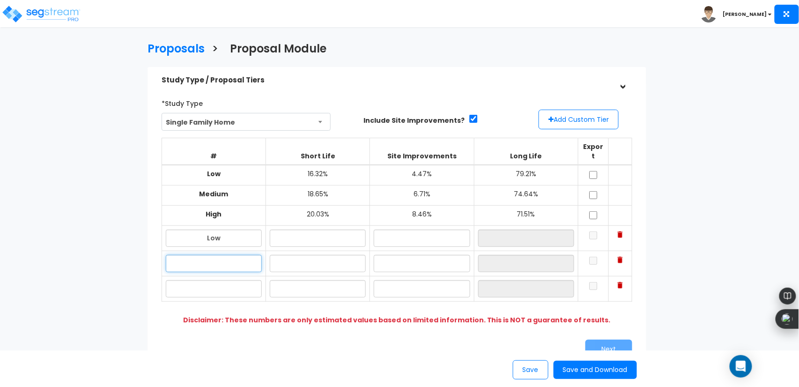
drag, startPoint x: 212, startPoint y: 250, endPoint x: 222, endPoint y: 235, distance: 18.6
click at [222, 235] on tbody "Low 16.32% 4.47% 79.21% Medium 18.65% 6.71% 74.64% High 20.03% Low" at bounding box center [397, 233] width 470 height 137
type input "m"
type input "Medium"
type input "High"
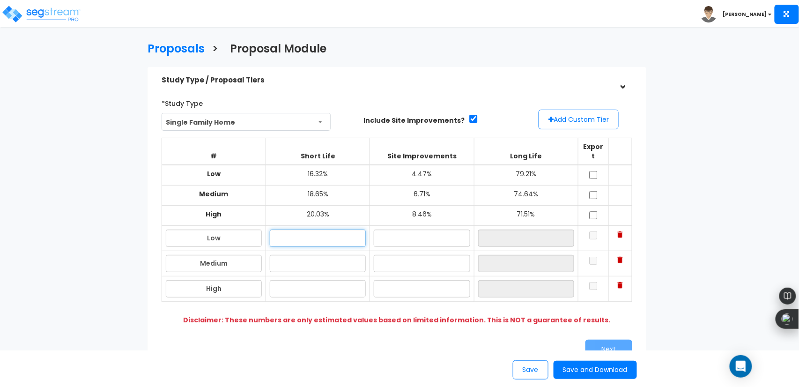
click at [305, 230] on input "text" at bounding box center [318, 238] width 96 height 17
type input "20.00%"
type input "10.00%"
type input "70.00%"
type input "22.00%"
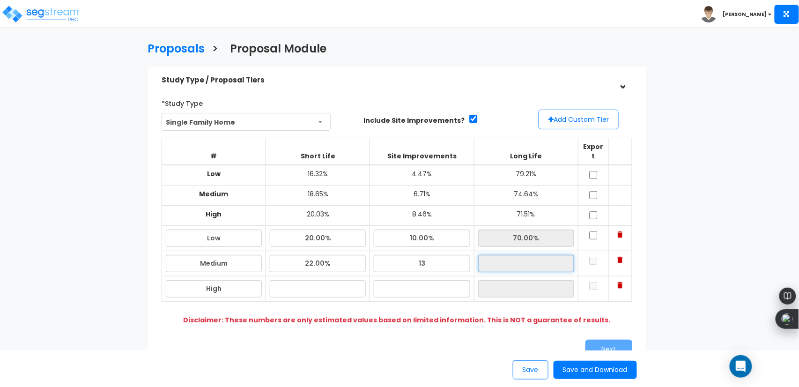
type input "13.00%"
type input "65.00%"
type input "25.00%"
type input "15.00%"
type input "60.00%"
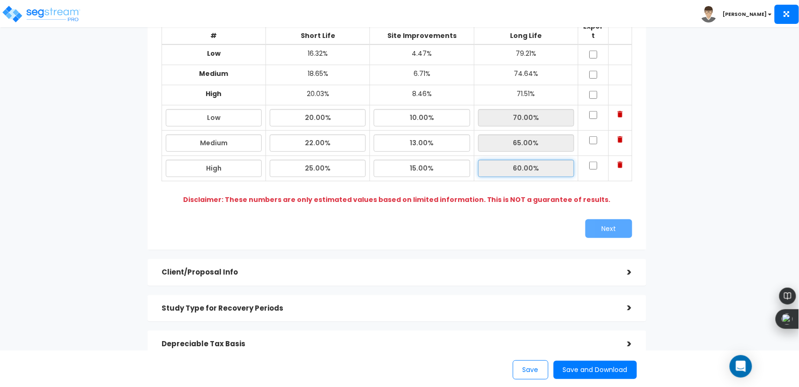
scroll to position [126, 0]
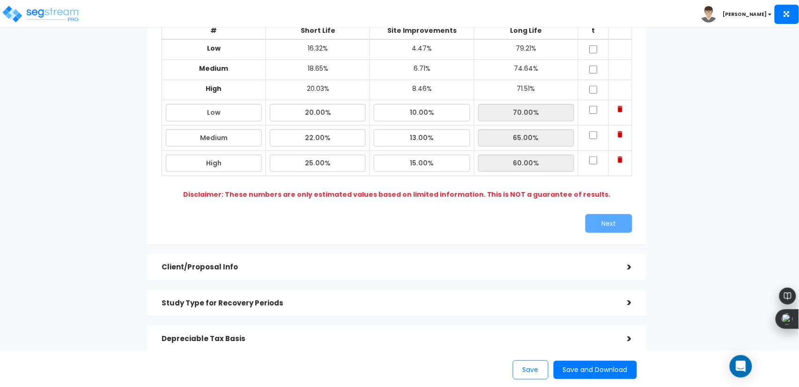
click at [592, 108] on td at bounding box center [593, 112] width 30 height 25
click at [593, 106] on input "checkbox" at bounding box center [593, 110] width 9 height 8
checkbox input "true"
click at [593, 126] on td at bounding box center [593, 138] width 30 height 25
click at [594, 131] on input "checkbox" at bounding box center [593, 135] width 9 height 8
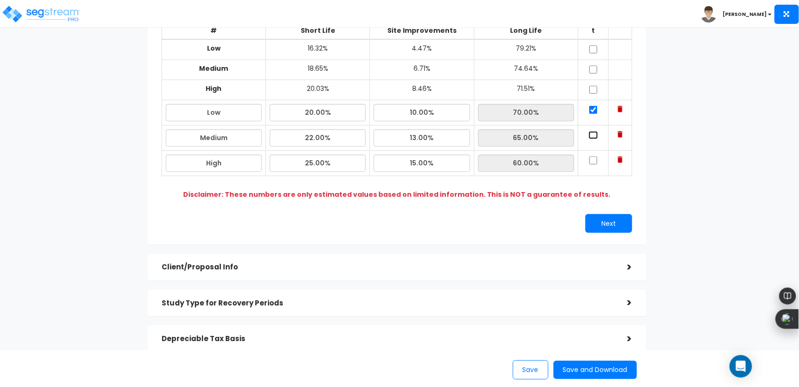
checkbox input "true"
click at [596, 156] on input "checkbox" at bounding box center [593, 160] width 9 height 8
checkbox input "true"
click at [611, 200] on div "*Study Type Single Family Home Assisted/Senior Living Auto Repair Shop Auto Dea…" at bounding box center [397, 101] width 485 height 272
click at [608, 214] on button "Next" at bounding box center [609, 223] width 47 height 19
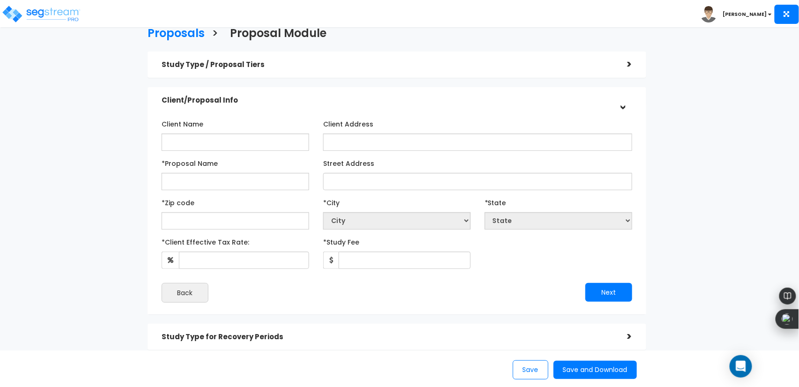
scroll to position [15, 0]
drag, startPoint x: 249, startPoint y: 149, endPoint x: 215, endPoint y: 148, distance: 33.7
click at [215, 148] on input "Client Name" at bounding box center [236, 142] width 148 height 17
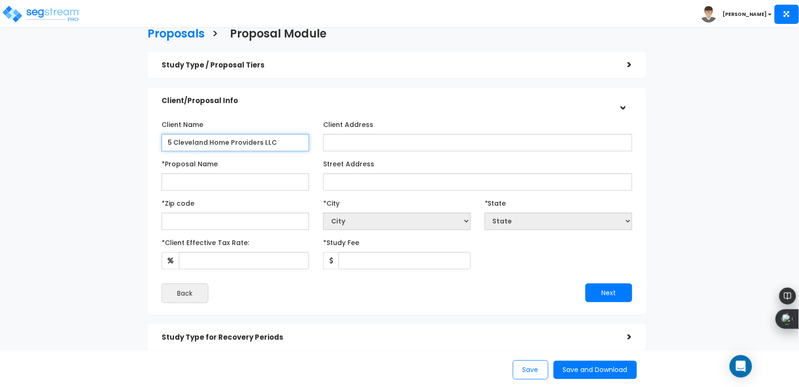
type input "5 Cleveland Home Providers LLC"
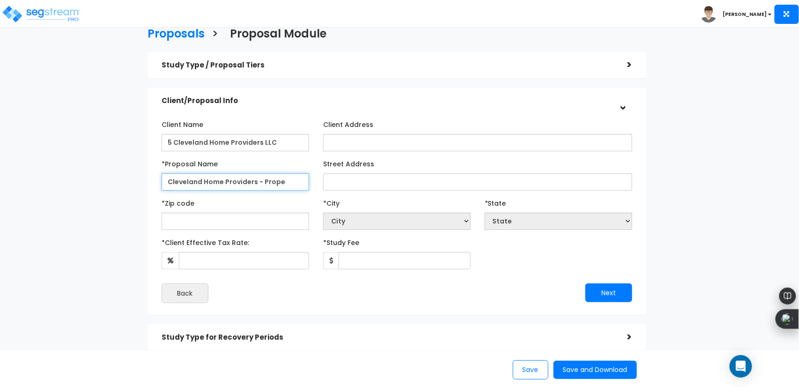
type input "Cleveland Home Providers - Prope"
click at [21, 22] on img at bounding box center [41, 14] width 80 height 19
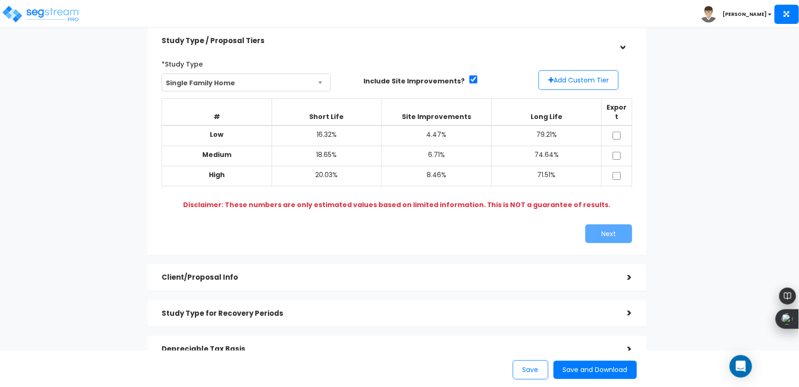
scroll to position [40, 0]
click at [567, 85] on button "Add Custom Tier" at bounding box center [579, 80] width 80 height 20
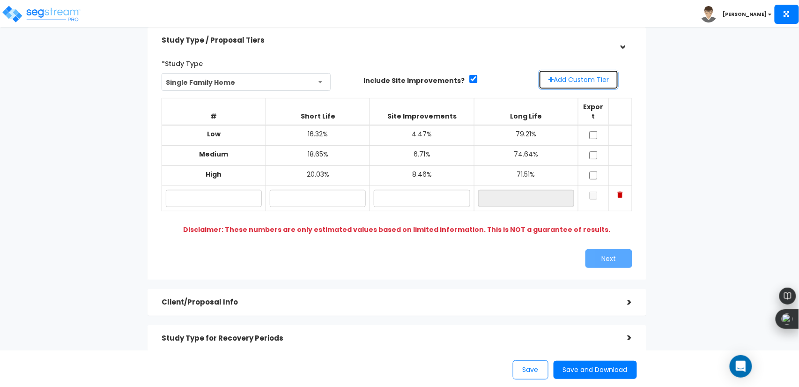
click at [567, 85] on button "Add Custom Tier" at bounding box center [579, 80] width 80 height 20
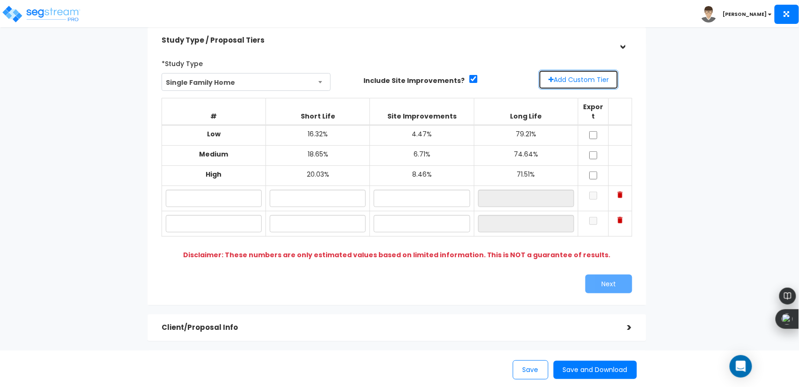
click at [567, 85] on button "Add Custom Tier" at bounding box center [579, 80] width 80 height 20
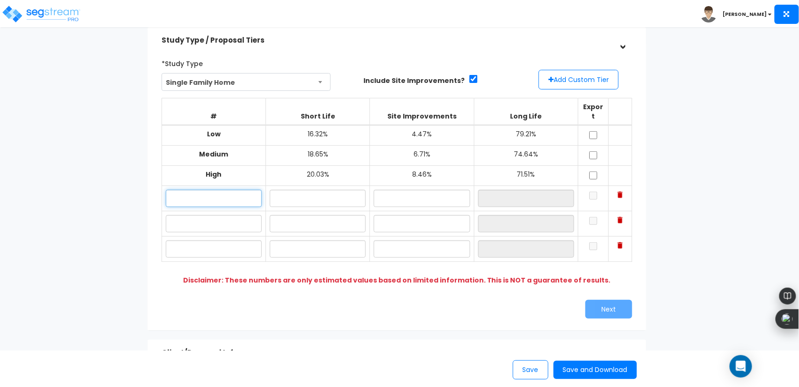
click at [237, 192] on input "text" at bounding box center [214, 198] width 96 height 17
type input "Loe"
type input "1"
type input "20.00%"
type input "Low"
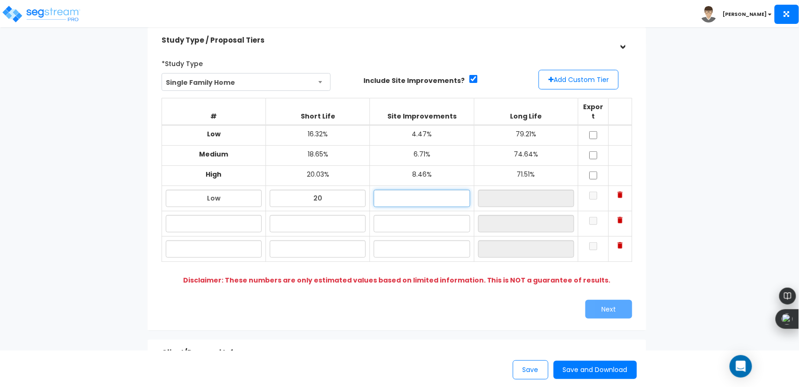
type input "20.00%"
type input "10.00%"
type input "70.00%"
type input "Medium"
type input "22.00%"
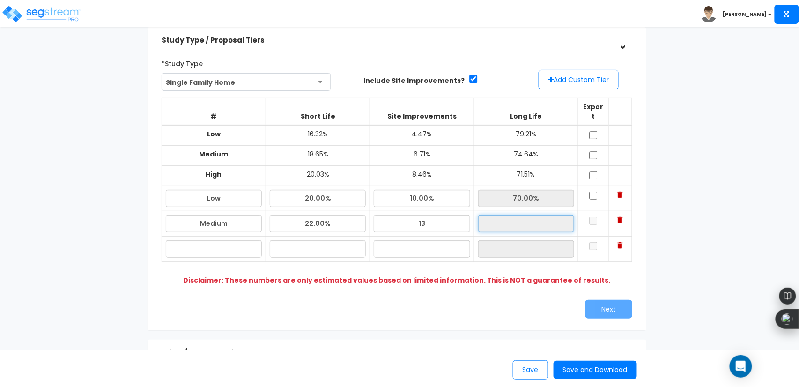
type input "13.00%"
type input "65.00%"
type input "High"
type input "25.00%"
type input "15.00%"
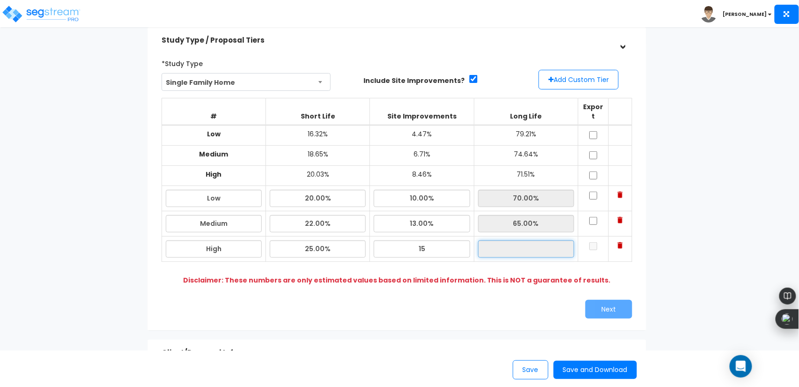
type input "60.00%"
click at [591, 192] on input "checkbox" at bounding box center [593, 196] width 9 height 8
checkbox input "true"
click at [593, 217] on input "checkbox" at bounding box center [593, 221] width 9 height 8
checkbox input "true"
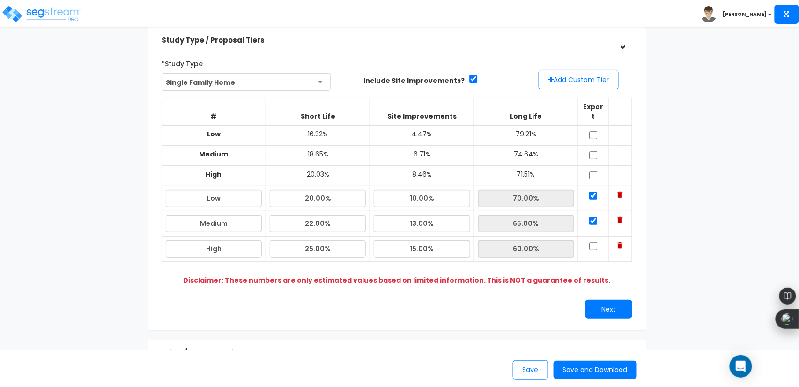
click at [594, 241] on td at bounding box center [593, 249] width 30 height 25
click at [594, 242] on input "checkbox" at bounding box center [593, 246] width 9 height 8
checkbox input "true"
click at [603, 300] on button "Next" at bounding box center [609, 309] width 47 height 19
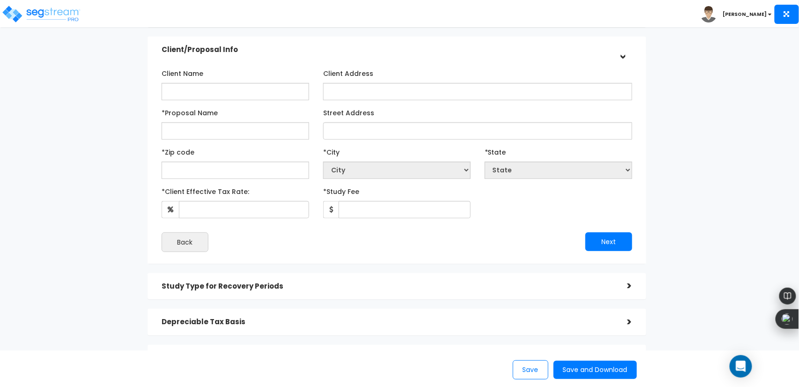
scroll to position [67, 0]
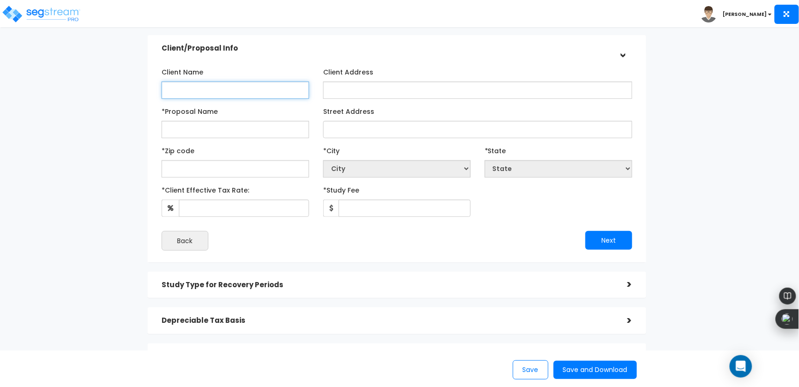
click at [244, 87] on input "Client Name" at bounding box center [236, 90] width 148 height 17
type input "Cleveland Home Providers LLC"
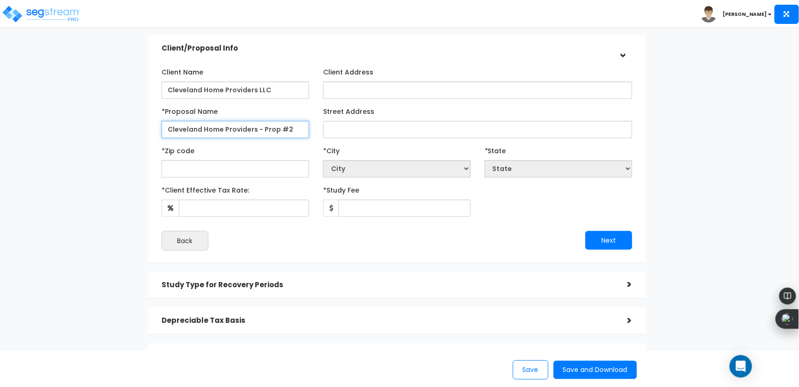
type input "Cleveland Home Providers - Prop #2"
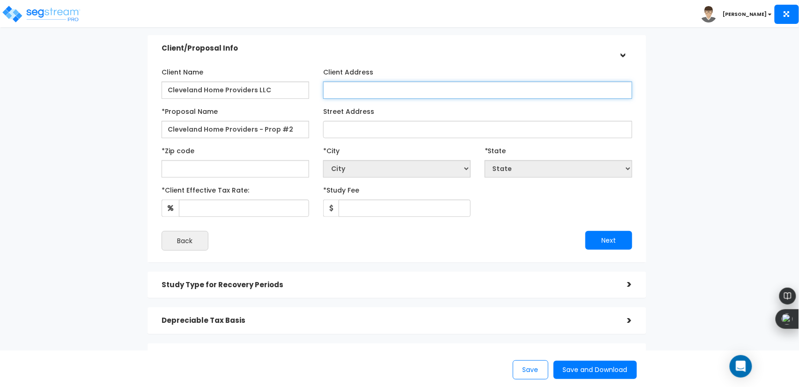
click at [389, 92] on input "Client Address" at bounding box center [477, 90] width 309 height 17
type input "4300 E 175th St"
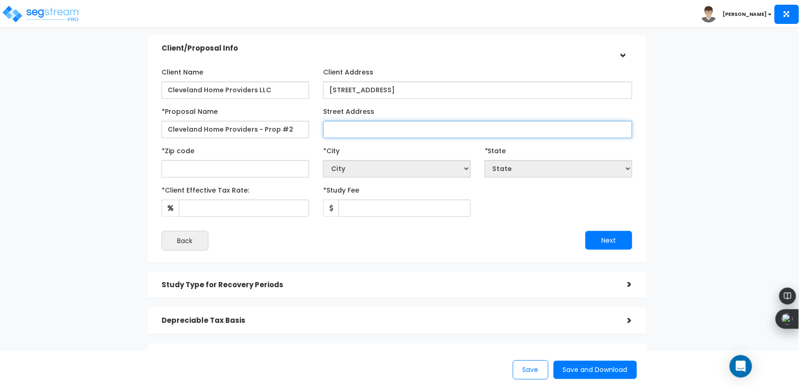
paste input "4300 E 175th St"
type input "4300 E 175th St"
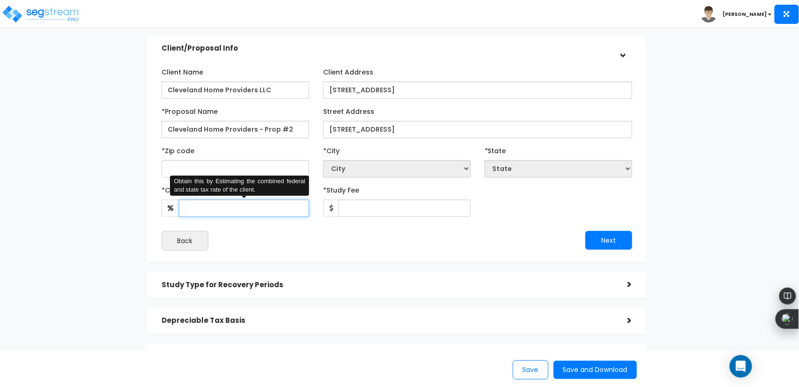
select select "National Average"
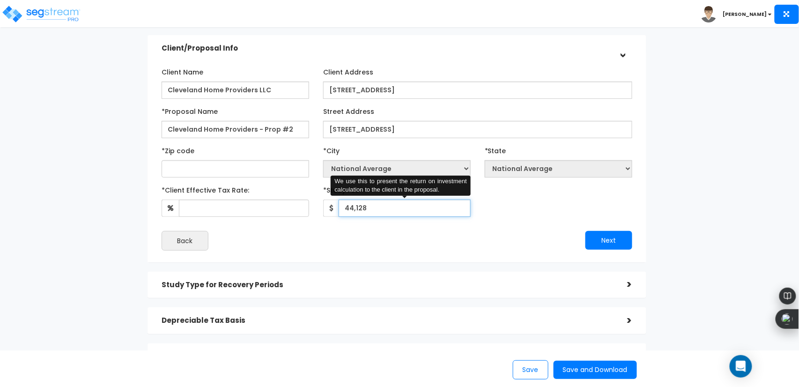
type input "44,128"
click at [401, 212] on input "44,128" at bounding box center [405, 208] width 132 height 17
type input "4"
type input "44"
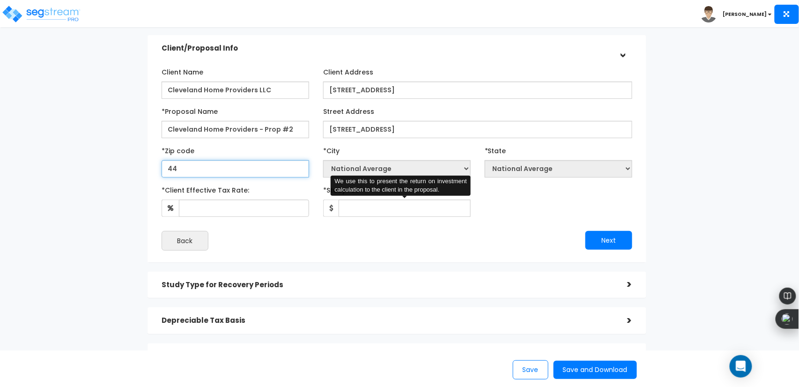
select select "KY"
type input "441"
select select "OH"
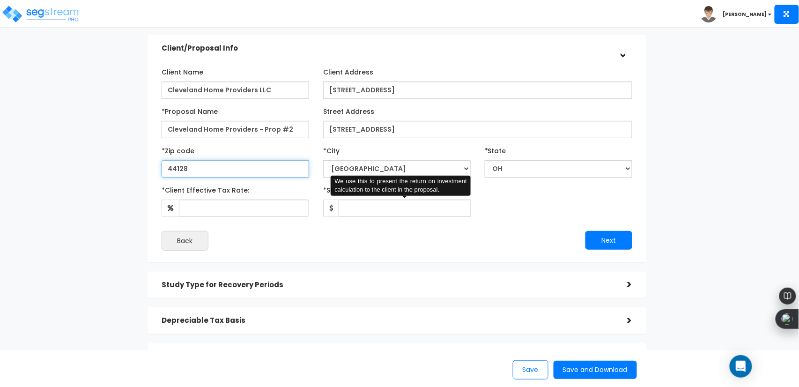
type input "44128"
select select "Cleveland"
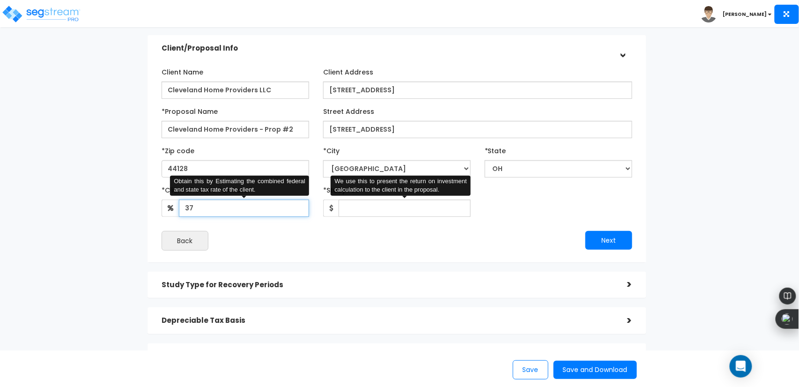
type input "37"
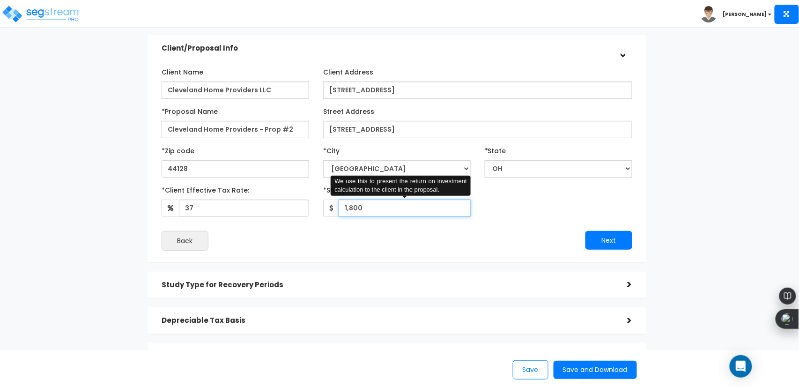
type input "1,800"
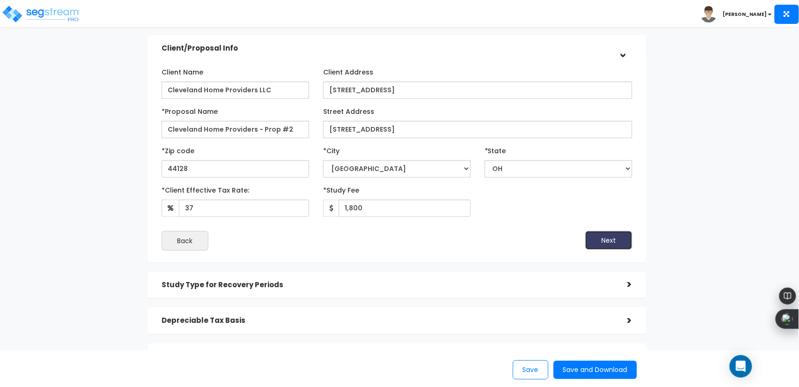
click at [593, 235] on button "Next" at bounding box center [609, 240] width 47 height 19
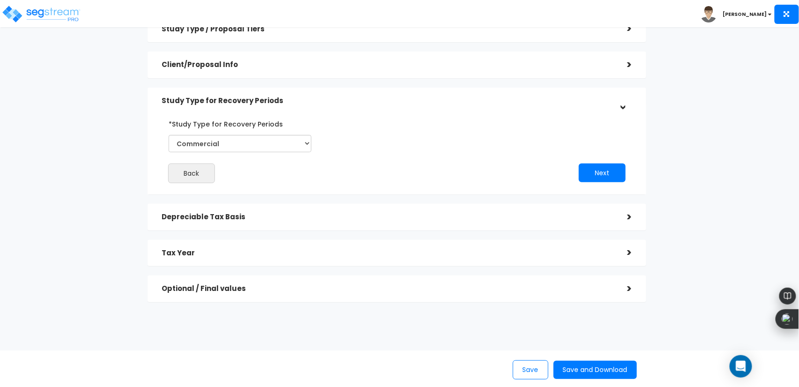
scroll to position [51, 0]
click at [262, 150] on select "Commercial Residential" at bounding box center [240, 143] width 143 height 17
select select "Residential"
click at [169, 135] on select "Commercial Residential" at bounding box center [240, 143] width 143 height 17
click at [598, 162] on div "Back Next" at bounding box center [397, 149] width 485 height 67
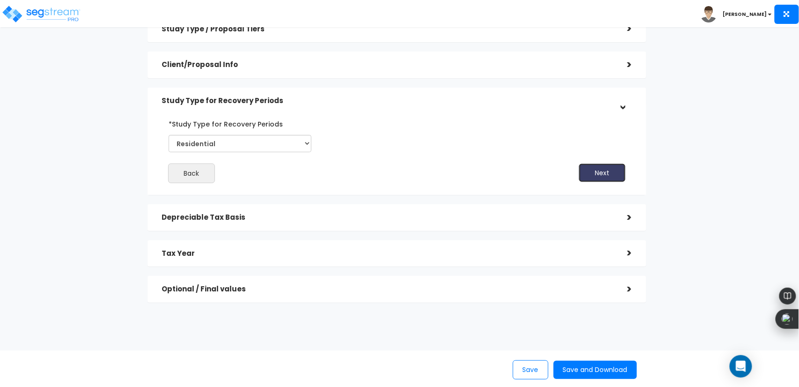
click at [595, 171] on button "Next" at bounding box center [602, 173] width 47 height 19
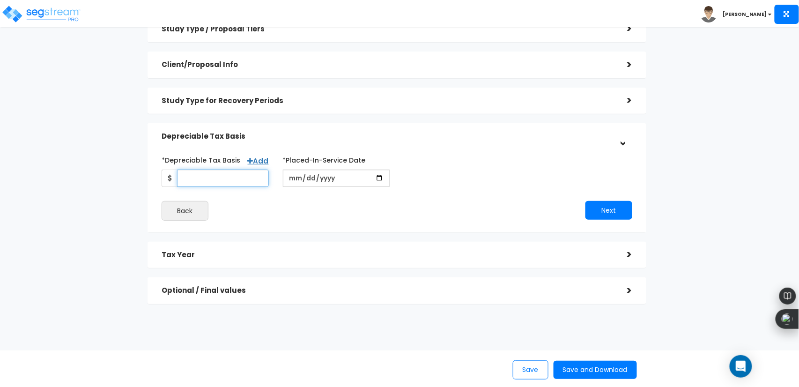
click at [199, 171] on input "*Depreciable Tax Basis" at bounding box center [223, 178] width 92 height 17
type input "108,030"
type input "[DATE]"
click at [624, 207] on button "Next" at bounding box center [609, 210] width 47 height 19
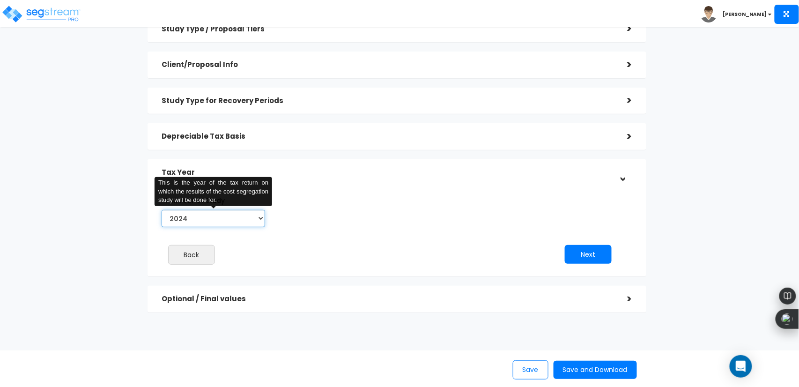
click at [246, 224] on select "2024 2025 2026" at bounding box center [214, 218] width 104 height 17
select select "2025"
click at [162, 210] on select "2024 2025 2026" at bounding box center [214, 218] width 104 height 17
click at [600, 252] on button "Next" at bounding box center [588, 254] width 47 height 19
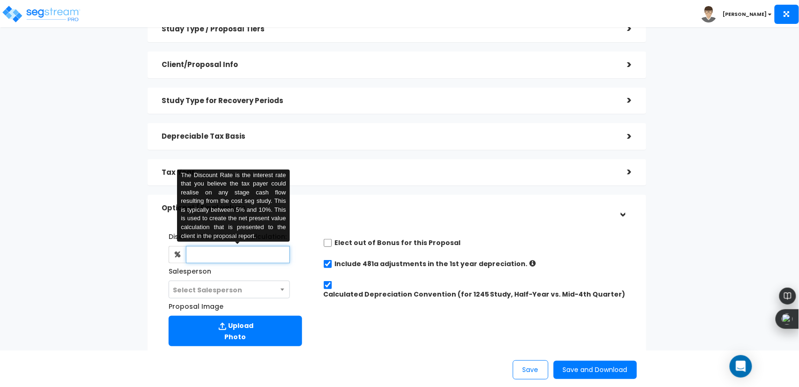
click at [265, 251] on input "text" at bounding box center [238, 254] width 104 height 17
type input "8"
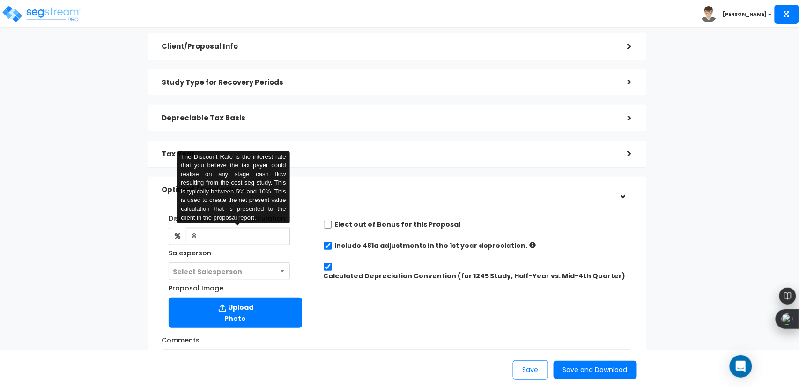
scroll to position [72, 0]
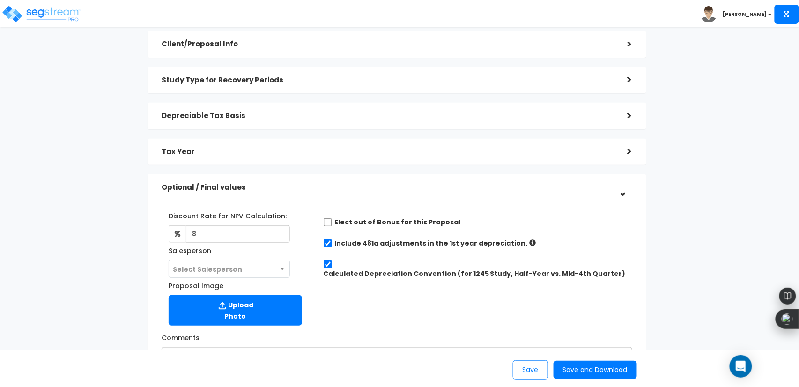
click at [265, 263] on span "Select Salesperson" at bounding box center [229, 269] width 120 height 18
select select "197"
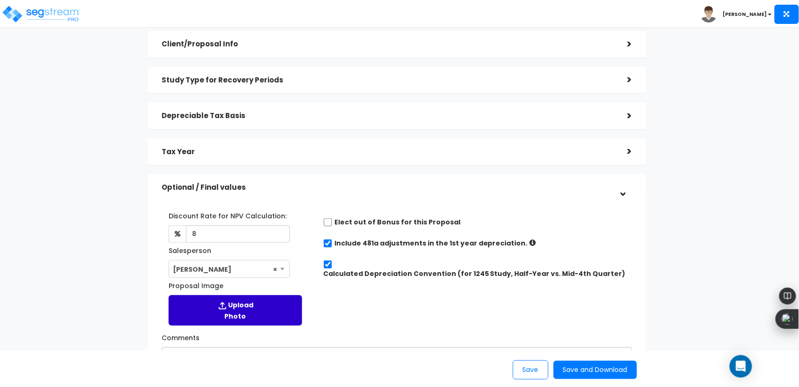
click at [236, 303] on label "Upload Photo" at bounding box center [236, 310] width 134 height 30
click at [0, 0] on input "Proposal Image" at bounding box center [0, 0] width 0 height 0
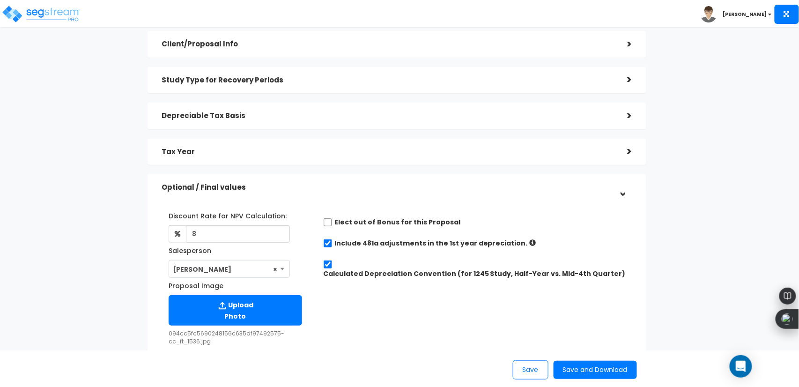
click at [414, 240] on label "Include 481a adjustments in the 1st year depreciation." at bounding box center [431, 242] width 193 height 9
click at [329, 241] on input "checkbox" at bounding box center [327, 243] width 9 height 8
checkbox input "false"
click at [327, 262] on input "Calculated Depreciation Convention (for 1245 Study, Half-Year vs. Mid-4th Quart…" at bounding box center [327, 264] width 9 height 8
checkbox input "false"
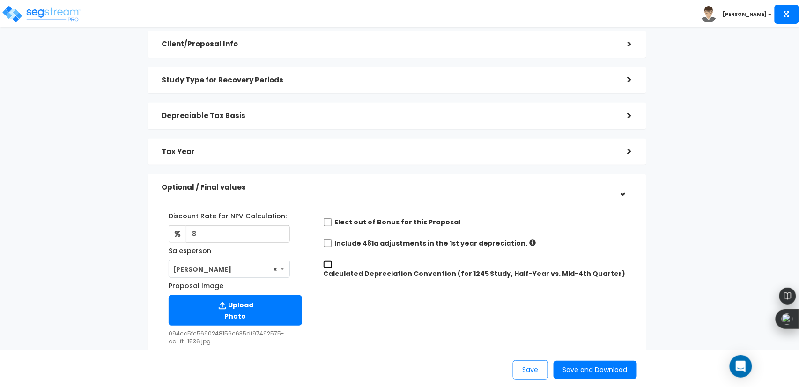
radio input "true"
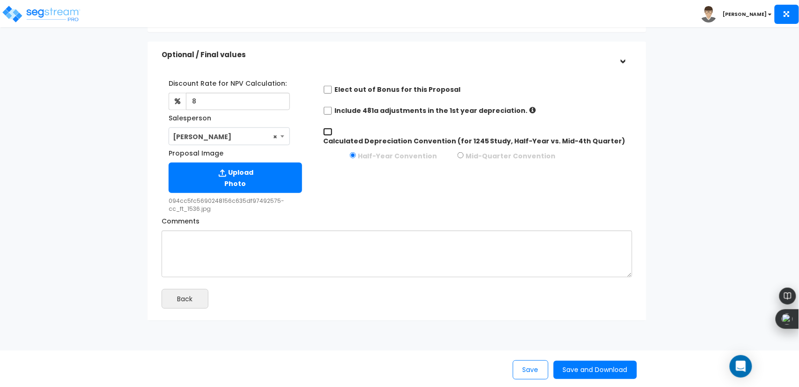
scroll to position [205, 0]
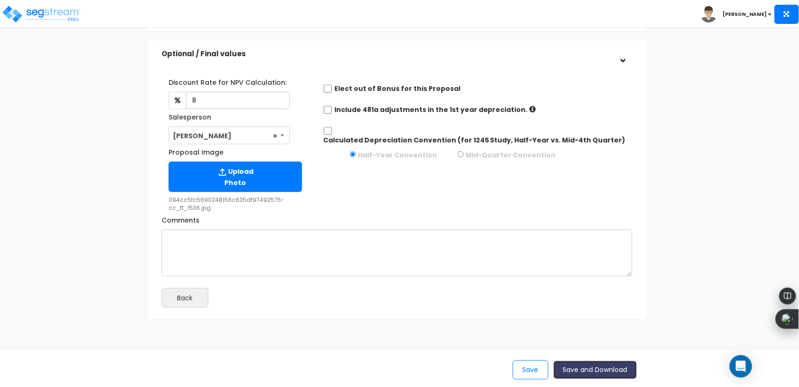
click at [588, 369] on button "Save and Download" at bounding box center [595, 370] width 83 height 18
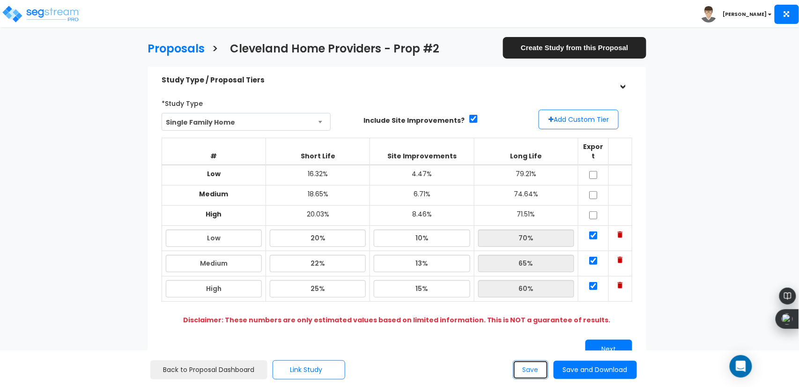
click at [531, 367] on button "Save" at bounding box center [531, 369] width 36 height 19
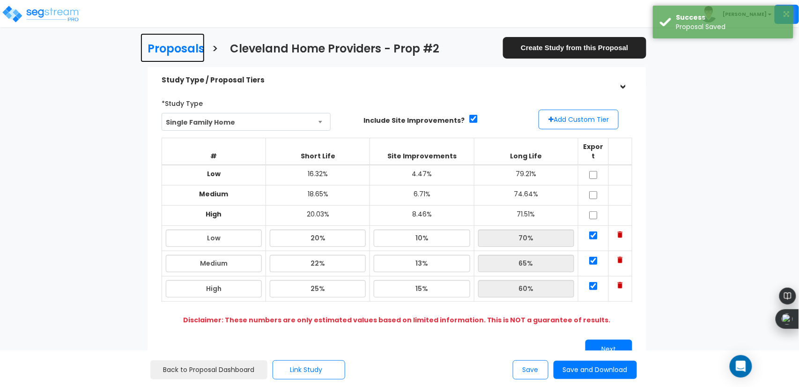
click at [177, 49] on h3 "Proposals" at bounding box center [176, 50] width 57 height 15
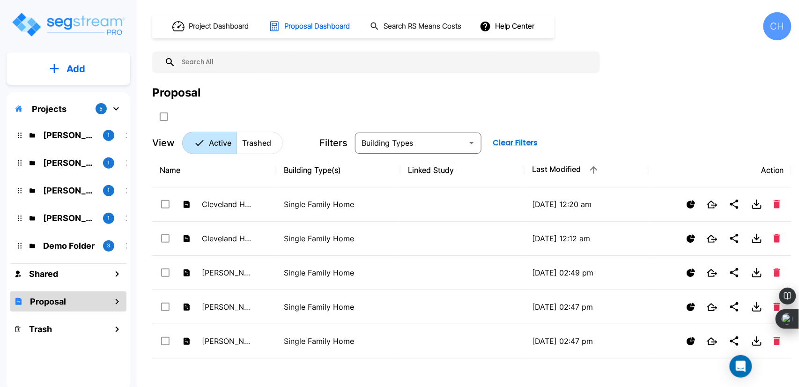
click at [104, 66] on button "Add" at bounding box center [69, 68] width 124 height 27
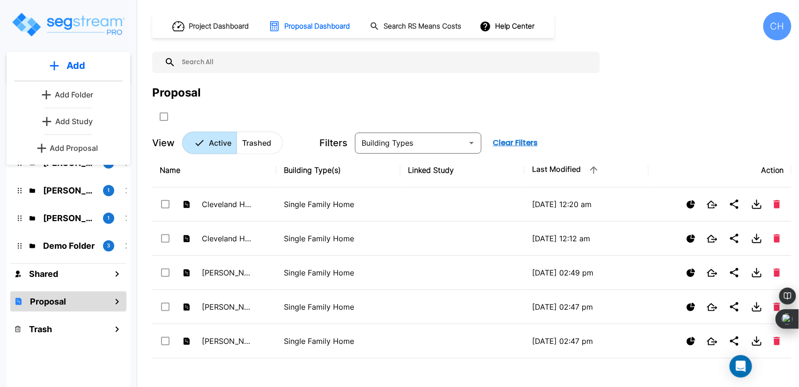
click at [68, 154] on button "Add Proposal" at bounding box center [69, 148] width 70 height 19
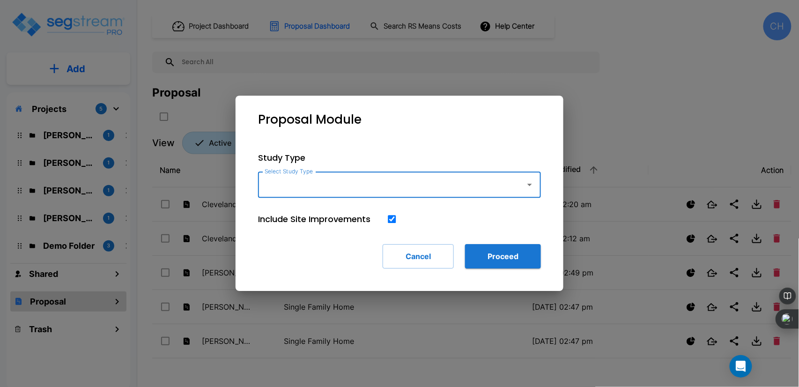
click at [340, 187] on input "Select Study Type" at bounding box center [389, 185] width 254 height 18
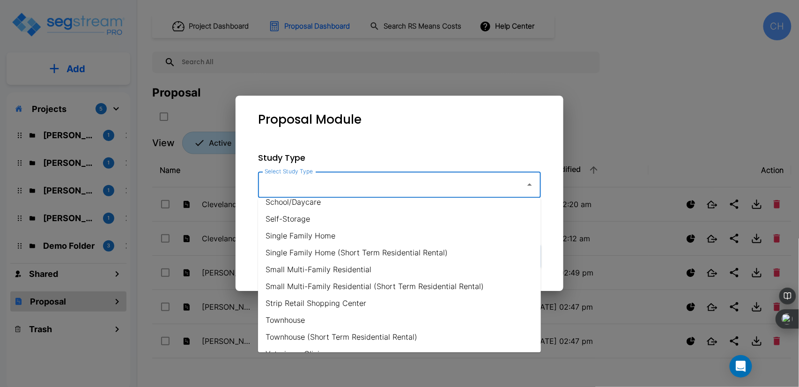
scroll to position [696, 0]
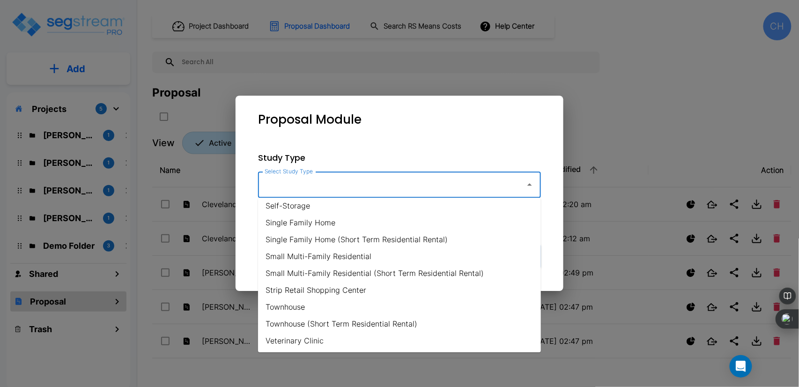
click at [327, 227] on li "Single Family Home" at bounding box center [399, 222] width 283 height 17
type input "Single Family Home"
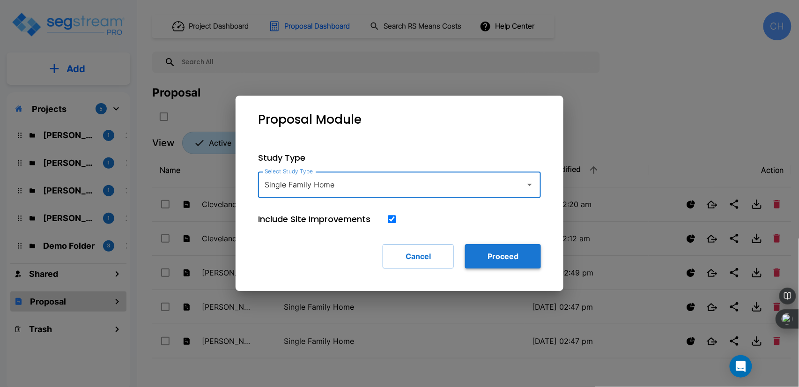
click at [506, 259] on button "Proceed" at bounding box center [503, 256] width 76 height 24
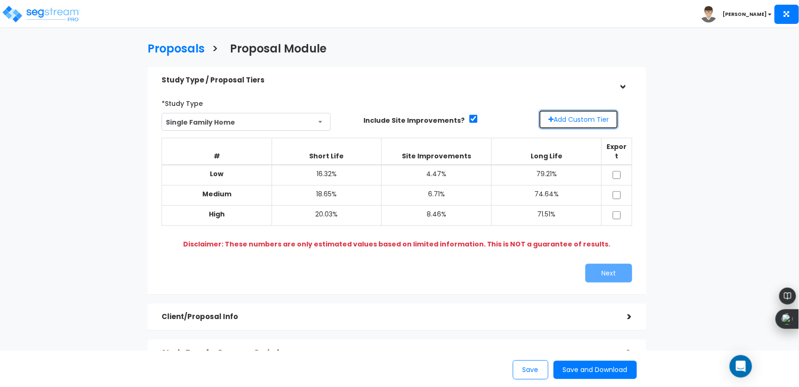
click at [570, 125] on button "Add Custom Tier" at bounding box center [579, 120] width 80 height 20
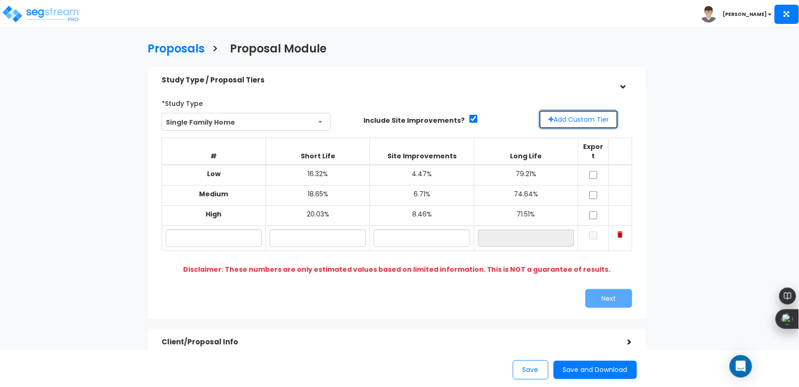
click at [570, 125] on button "Add Custom Tier" at bounding box center [579, 120] width 80 height 20
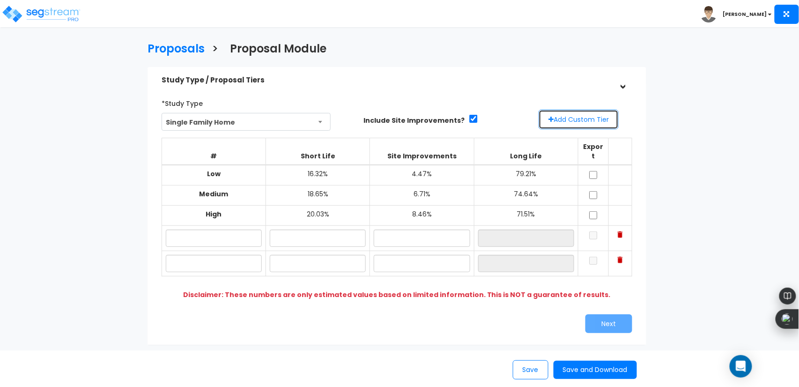
click at [570, 125] on button "Add Custom Tier" at bounding box center [579, 120] width 80 height 20
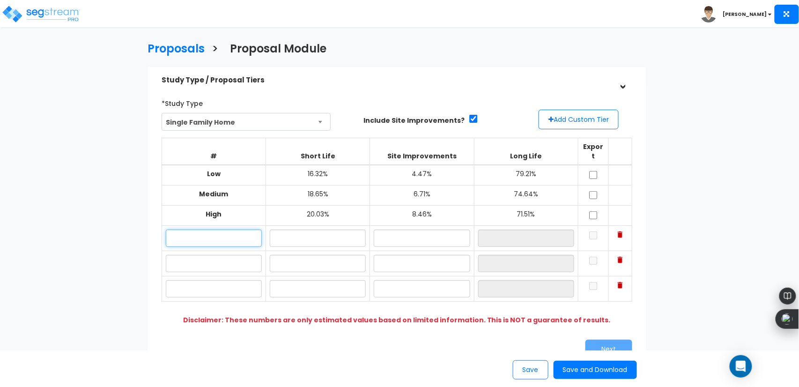
click at [217, 230] on input "text" at bounding box center [214, 238] width 96 height 17
type input "Low"
type input "Medium"
type input "High"
click at [275, 230] on input "text" at bounding box center [318, 238] width 96 height 17
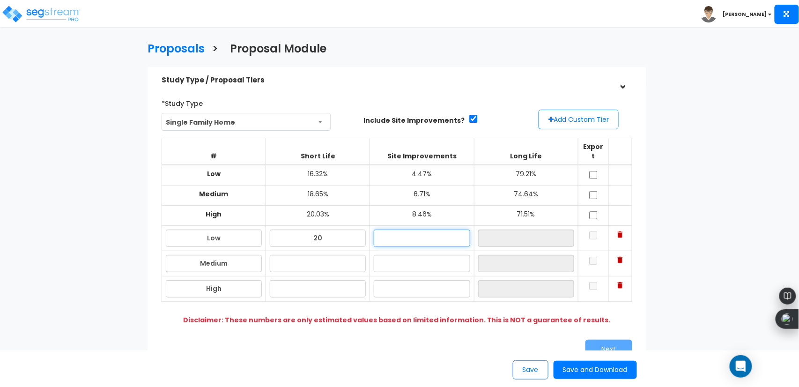
type input "20.00%"
type input "10.00%"
type input "70.00%"
type input "22.00%"
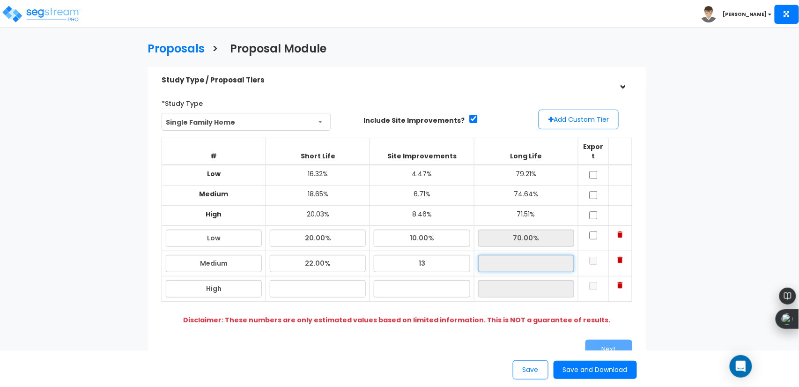
type input "13.00%"
type input "65.00%"
type input "25.00%"
type input "15.00%"
type input "60.00%"
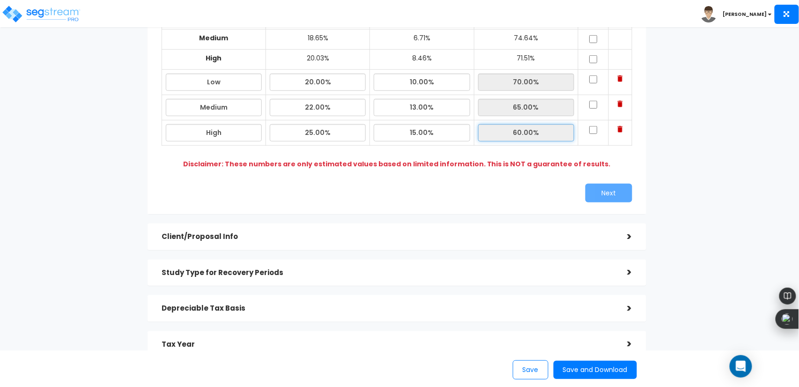
scroll to position [162, 0]
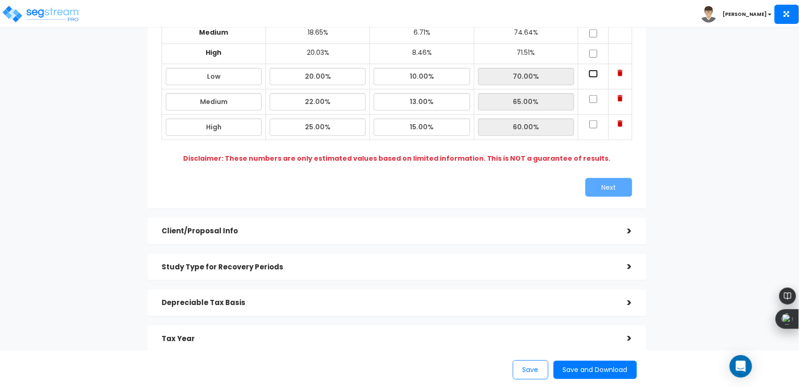
click at [594, 70] on input "checkbox" at bounding box center [593, 74] width 9 height 8
checkbox input "true"
click at [592, 95] on input "checkbox" at bounding box center [593, 99] width 9 height 8
checkbox input "true"
click at [594, 120] on input "checkbox" at bounding box center [593, 124] width 9 height 8
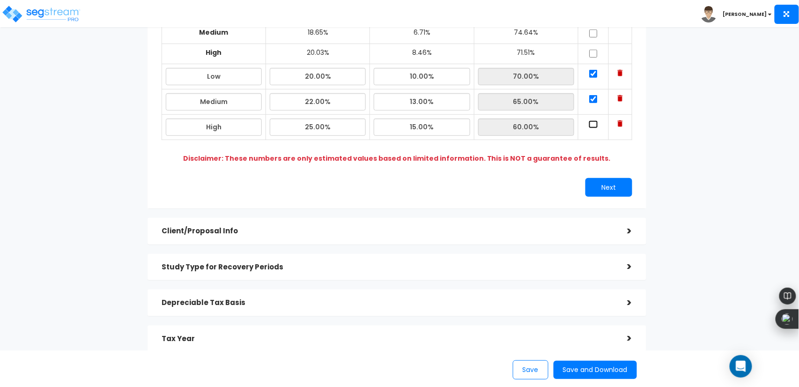
checkbox input "true"
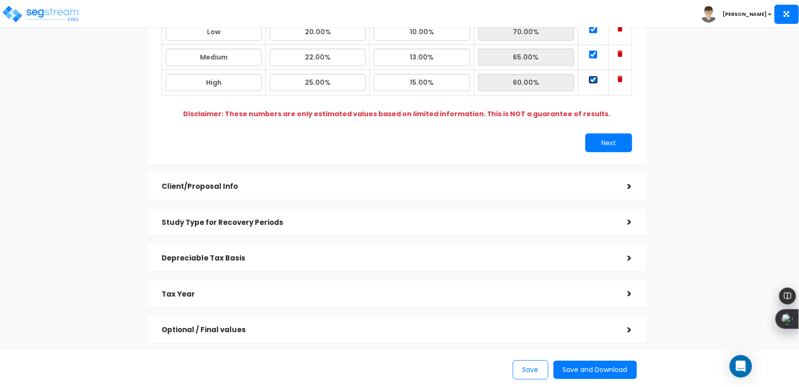
scroll to position [207, 0]
click at [610, 133] on button "Next" at bounding box center [609, 142] width 47 height 19
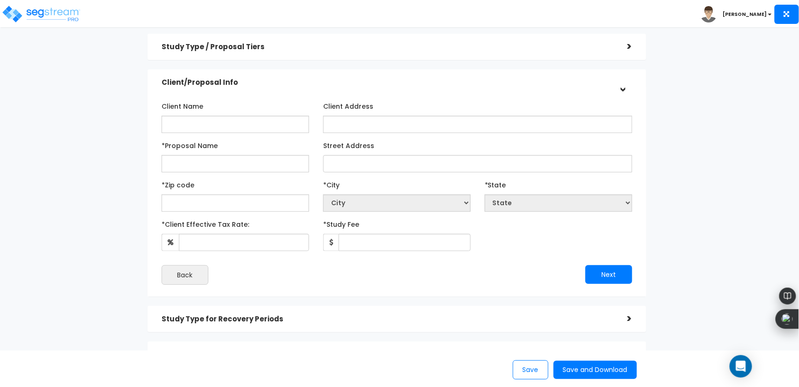
scroll to position [30, 0]
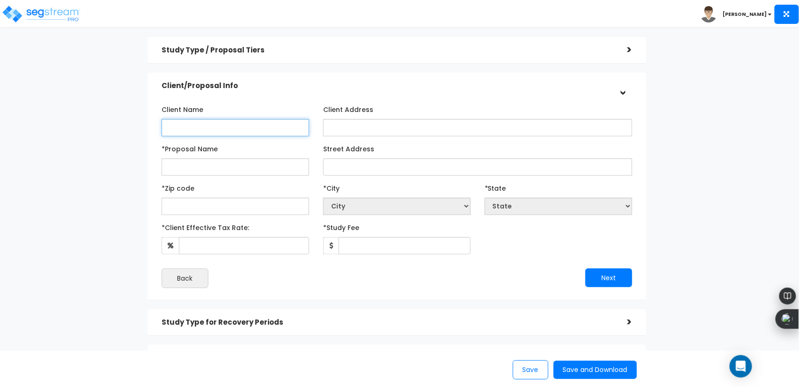
click at [227, 127] on input "Client Name" at bounding box center [236, 127] width 148 height 17
type input "5"
type input "Cleveland Home Providers LLC"
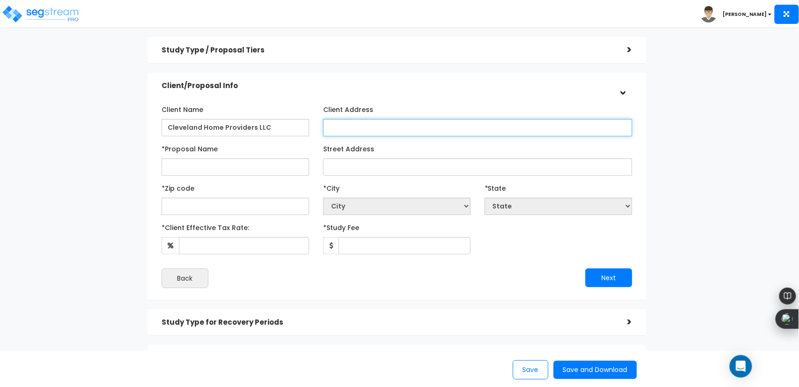
type input "1"
type input "[STREET_ADDRESS]"
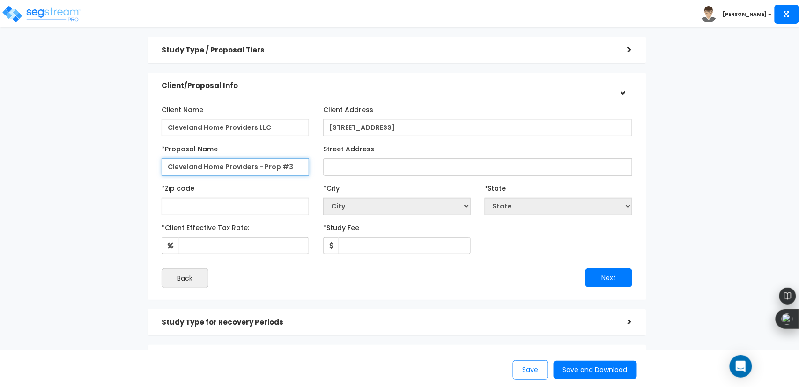
type input "Cleveland Home Providers - Prop #3"
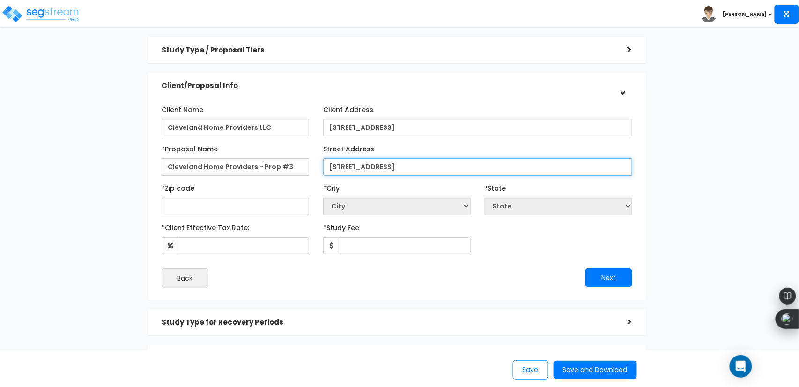
type input "[STREET_ADDRESS]"
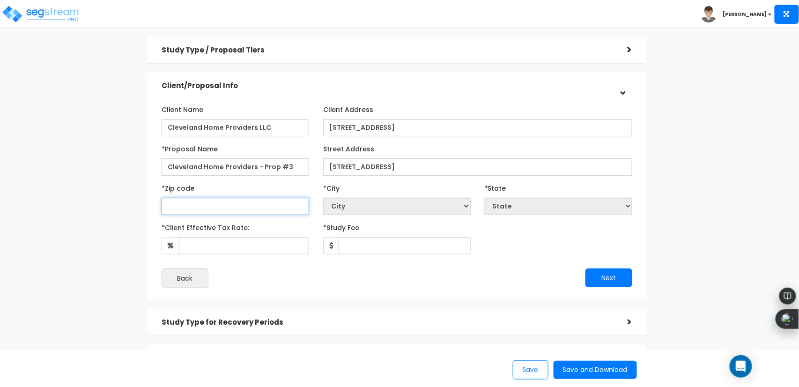
select select "National Average"
type input "4"
select select "KY"
click at [213, 209] on input "44" at bounding box center [236, 206] width 148 height 17
type input "441"
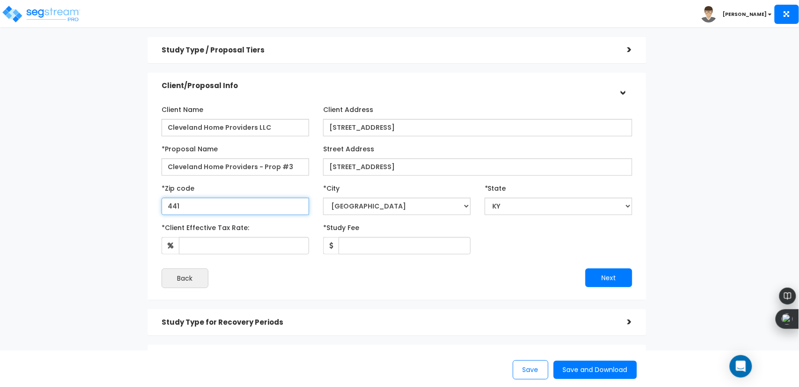
select select "OH"
type input "44128"
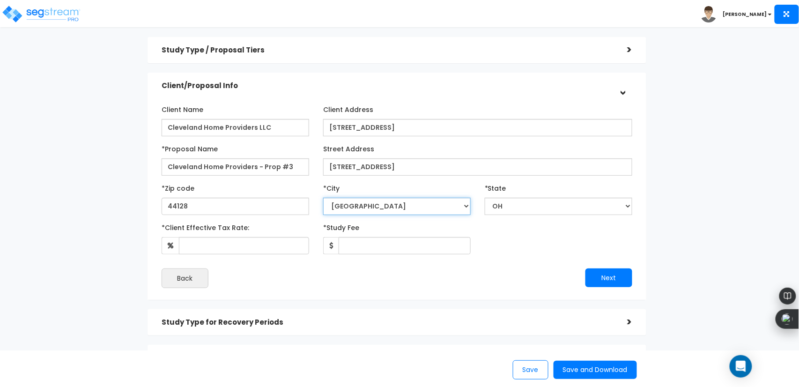
select select "[GEOGRAPHIC_DATA]"
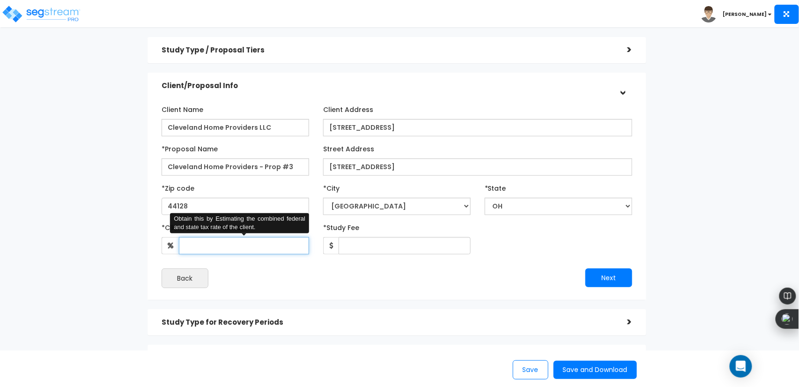
type input "7"
type input "37"
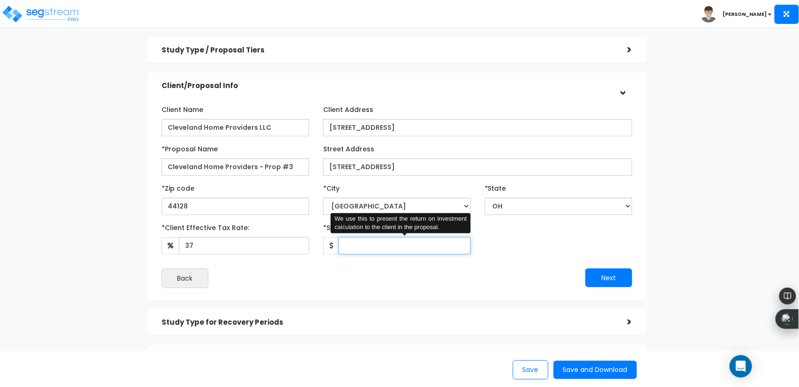
type input "8"
type input "1,800"
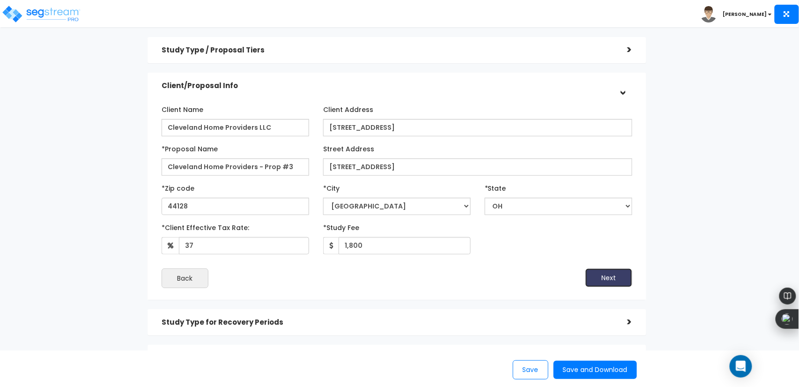
click at [606, 276] on button "Next" at bounding box center [609, 277] width 47 height 19
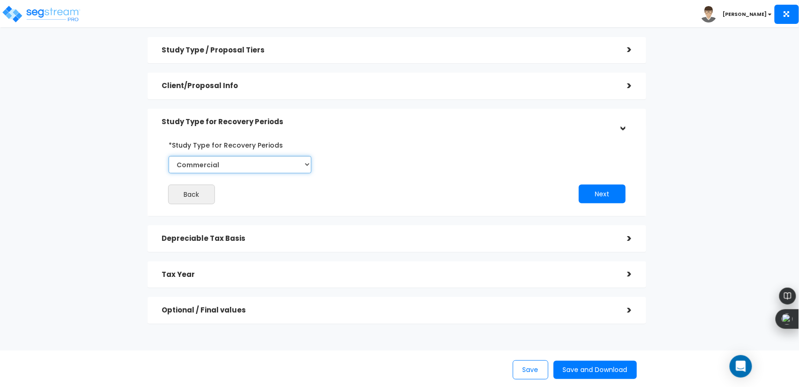
click at [240, 172] on select "Commercial Residential" at bounding box center [240, 164] width 143 height 17
select select "Residential"
click at [169, 156] on select "Commercial Residential" at bounding box center [240, 164] width 143 height 17
click at [606, 193] on button "Next" at bounding box center [602, 194] width 47 height 19
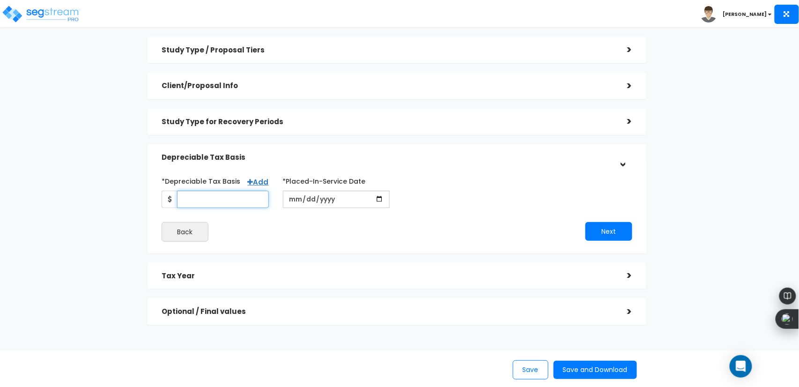
click at [234, 200] on input "*Depreciable Tax Basis" at bounding box center [223, 199] width 92 height 17
type input "81,000"
type input "2020-01-01"
type input "[DATE]"
click at [603, 222] on button "Next" at bounding box center [609, 231] width 47 height 19
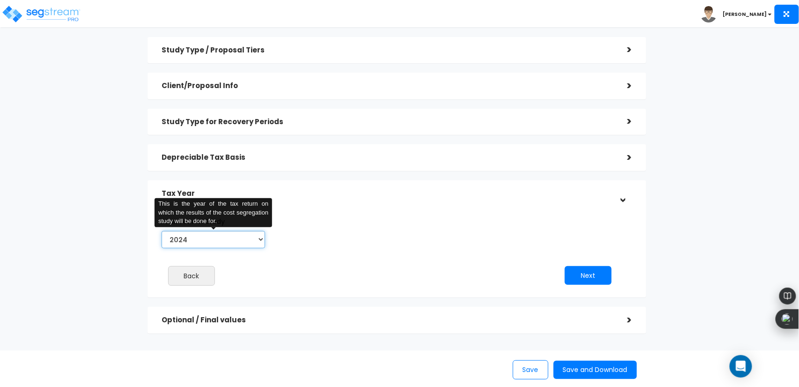
click at [225, 246] on select "2024 2025 2026" at bounding box center [214, 239] width 104 height 17
select select "2025"
click at [162, 231] on select "2024 2025 2026" at bounding box center [214, 239] width 104 height 17
click at [595, 271] on button "Next" at bounding box center [588, 275] width 47 height 19
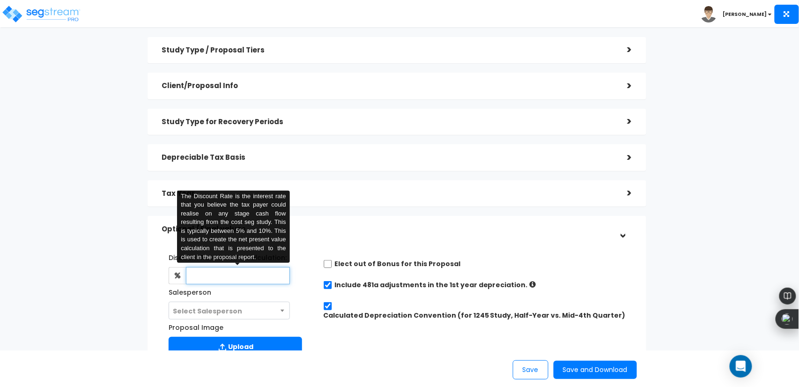
click at [242, 269] on input "text" at bounding box center [238, 275] width 104 height 17
type input "9"
type input "8"
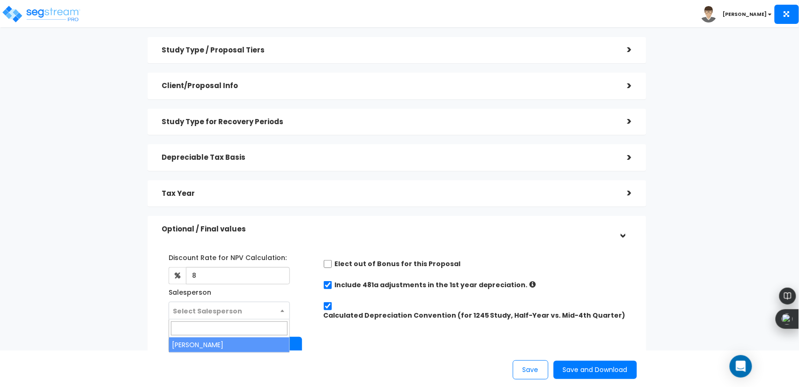
click at [231, 312] on span "Select Salesperson" at bounding box center [207, 310] width 69 height 9
select select "197"
click at [330, 284] on input "checkbox" at bounding box center [327, 285] width 9 height 8
checkbox input "false"
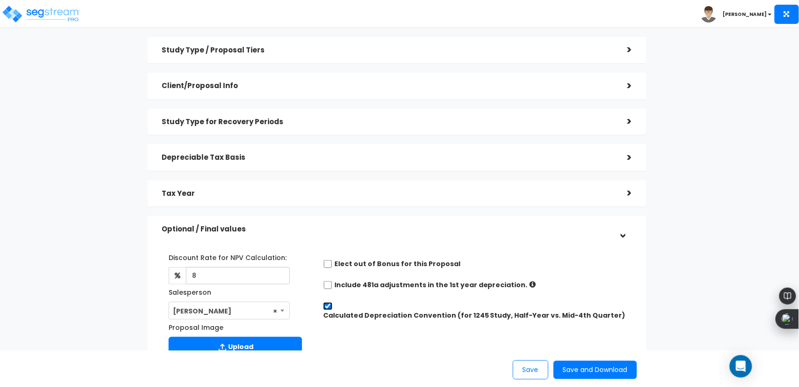
click at [329, 303] on input "Calculated Depreciation Convention (for 1245 Study, Half-Year vs. Mid-4th Quart…" at bounding box center [327, 306] width 9 height 8
checkbox input "false"
radio input "true"
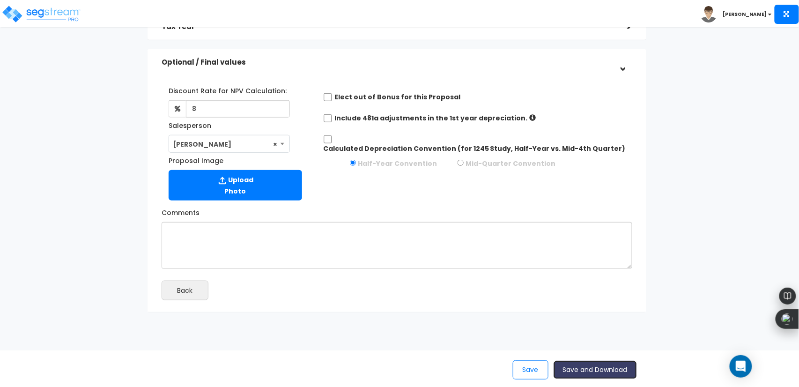
click at [594, 372] on button "Save and Download" at bounding box center [595, 370] width 83 height 18
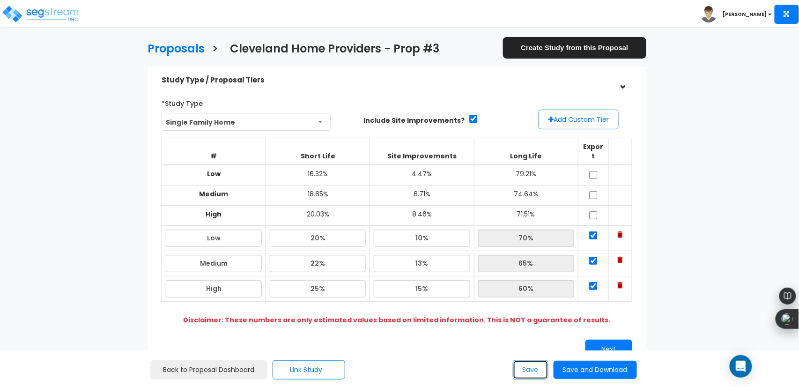
click at [543, 367] on button "Save" at bounding box center [531, 369] width 36 height 19
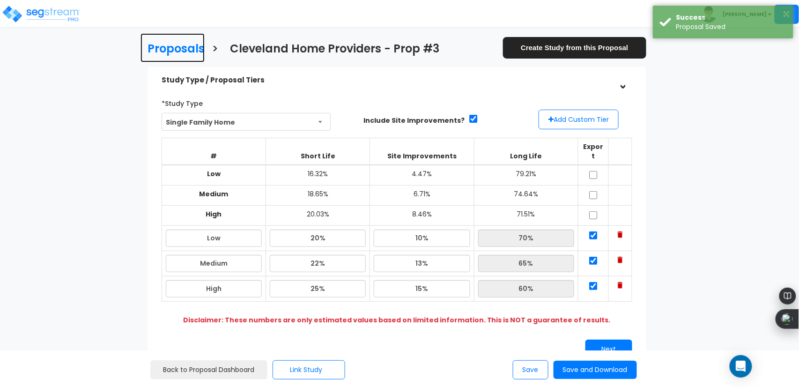
click at [165, 49] on h3 "Proposals" at bounding box center [176, 50] width 57 height 15
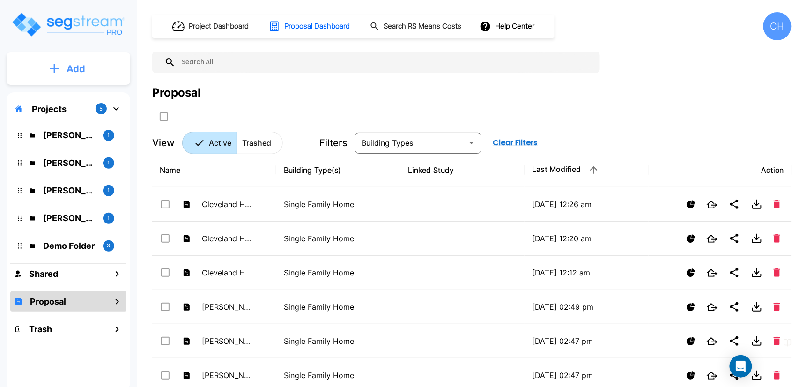
click at [81, 72] on p "Add" at bounding box center [76, 69] width 19 height 14
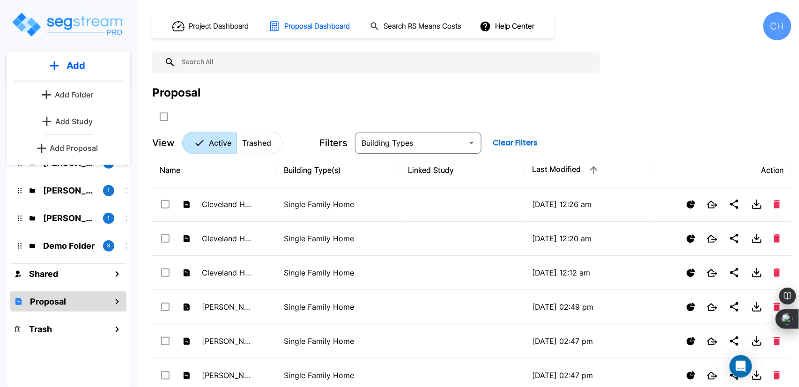
click at [79, 146] on p "Add Proposal" at bounding box center [74, 147] width 48 height 11
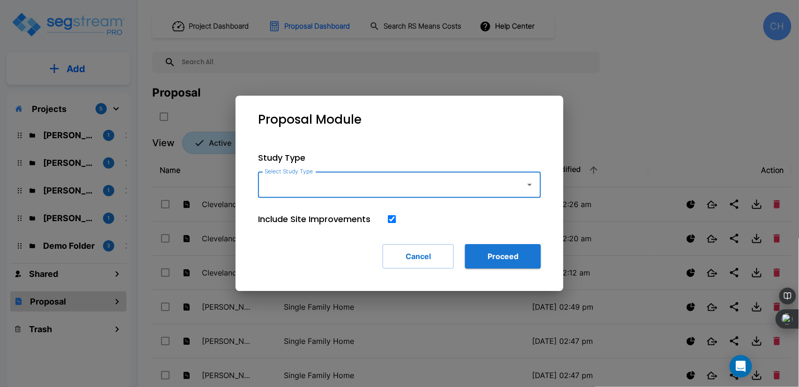
type input "r"
click at [425, 207] on li "Single Family Home" at bounding box center [399, 209] width 283 height 17
type input "Single Family Home"
click at [533, 264] on button "Proceed" at bounding box center [503, 256] width 76 height 24
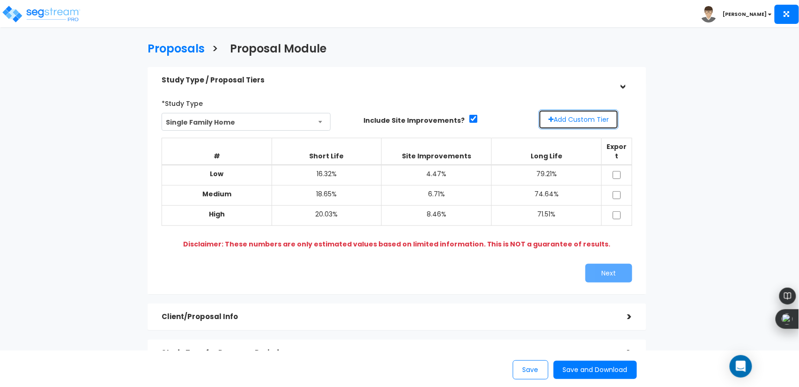
click at [597, 123] on button "Add Custom Tier" at bounding box center [579, 120] width 80 height 20
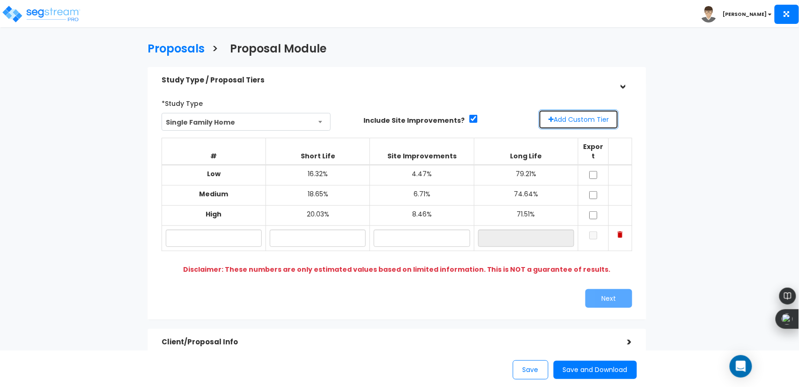
click at [597, 123] on button "Add Custom Tier" at bounding box center [579, 120] width 80 height 20
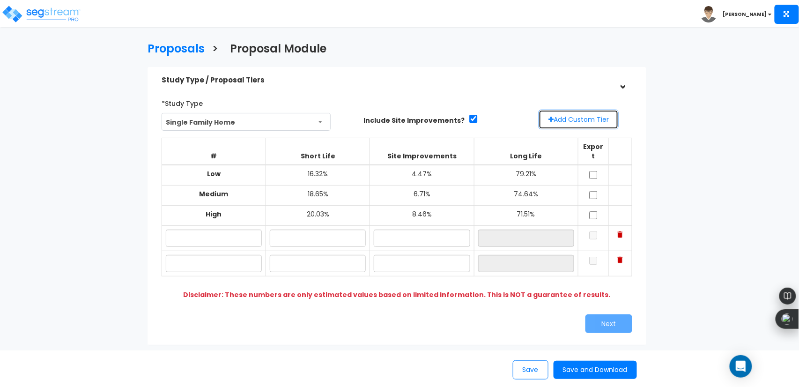
click at [597, 123] on button "Add Custom Tier" at bounding box center [579, 120] width 80 height 20
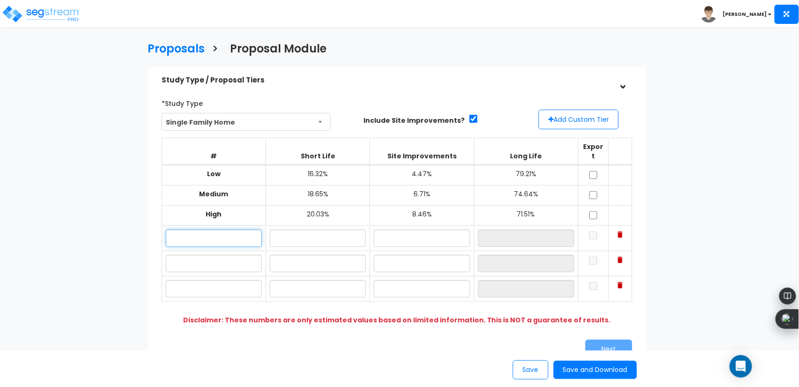
click at [242, 230] on input "text" at bounding box center [214, 238] width 96 height 17
type input "Low"
type input "20.00%"
type input "10.00%"
type input "70.00%"
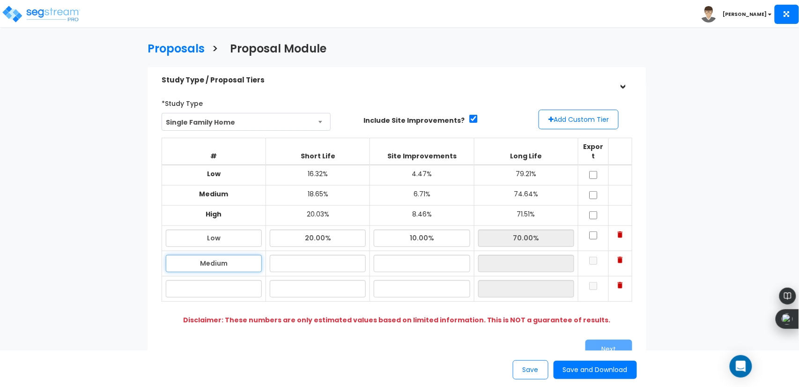
type input "Medium"
type input "22.00%"
type input "13.00%"
type input "65.00%"
type input "High"
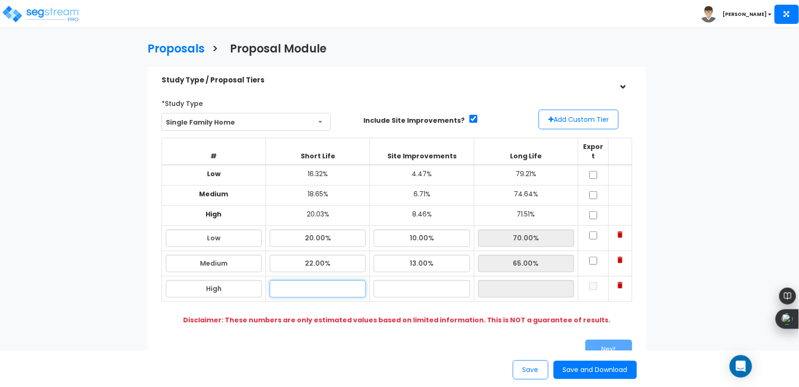
type input "2"
type input "25.00%"
type input "15.00%"
type input "60.00%"
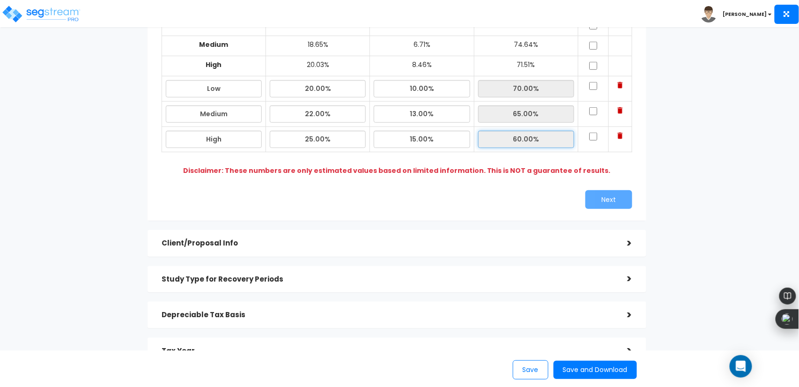
scroll to position [150, 0]
click at [594, 82] on input "checkbox" at bounding box center [593, 86] width 9 height 8
checkbox input "true"
click at [596, 101] on td at bounding box center [593, 113] width 30 height 25
click at [595, 107] on input "checkbox" at bounding box center [593, 111] width 9 height 8
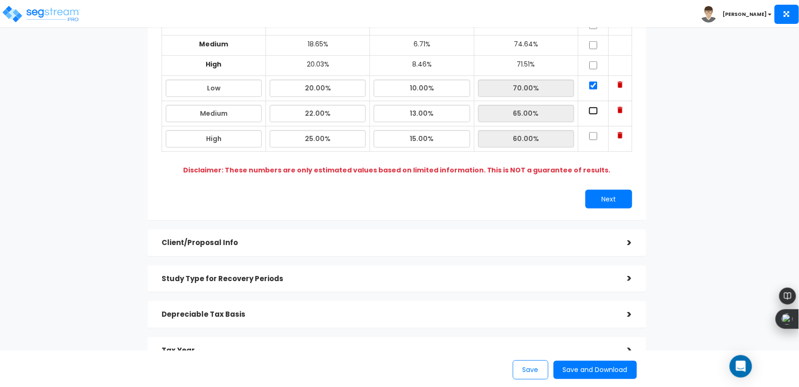
checkbox input "true"
click at [594, 132] on input "checkbox" at bounding box center [593, 136] width 9 height 8
checkbox input "true"
click at [608, 190] on button "Next" at bounding box center [609, 199] width 47 height 19
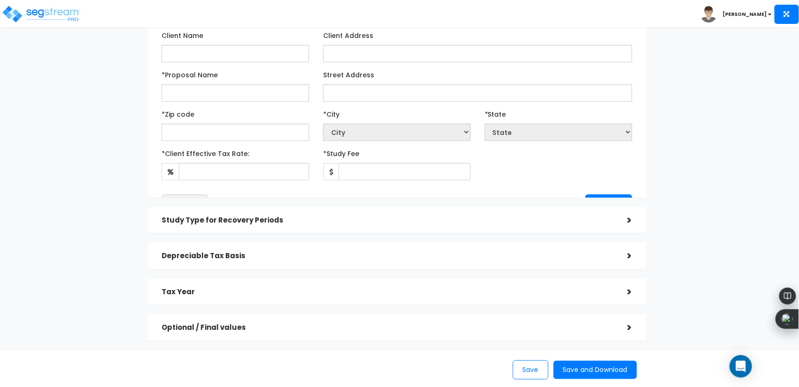
scroll to position [98, 0]
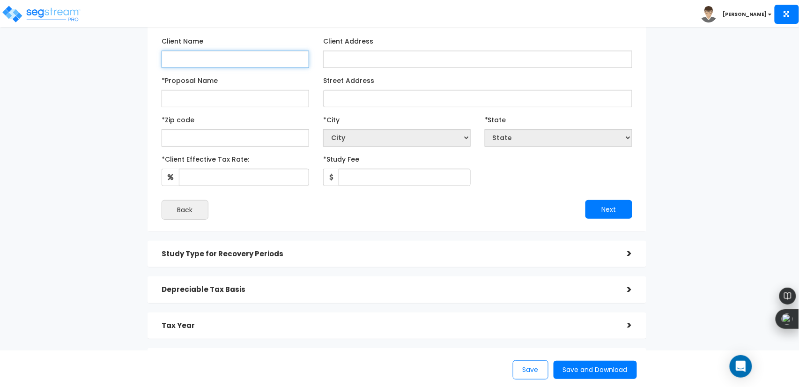
click at [232, 58] on input "Client Name" at bounding box center [236, 59] width 148 height 17
type input "Cleveland Home Providers LLC"
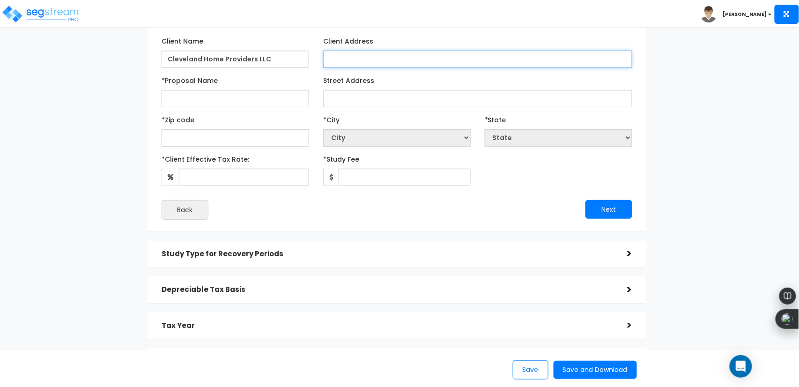
type input "3"
type input "4416 E 154th St"
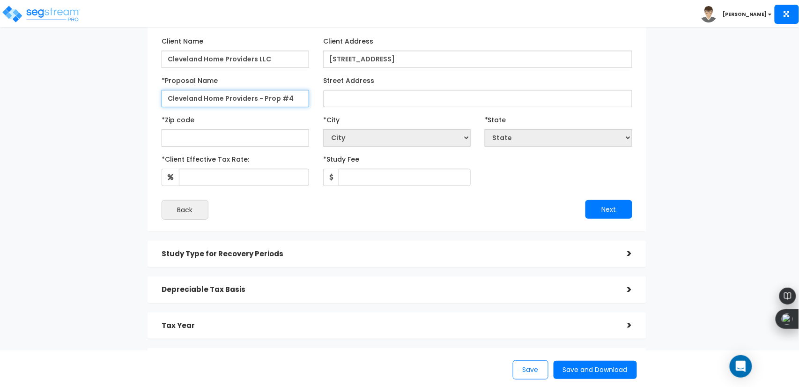
type input "Cleveland Home Providers - Prop #4"
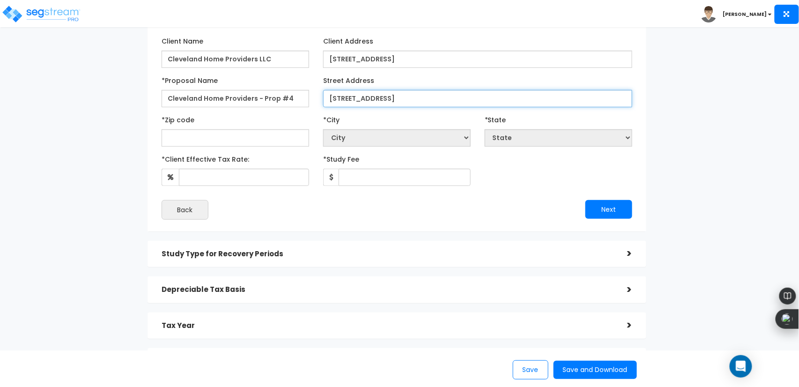
type input "4416 E 154st St"
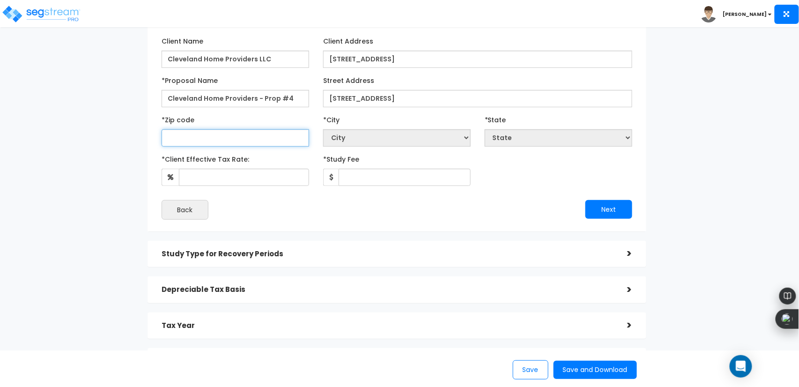
select select "National Average"
type input "44"
select select "KY"
type input "4412"
select select "OH"
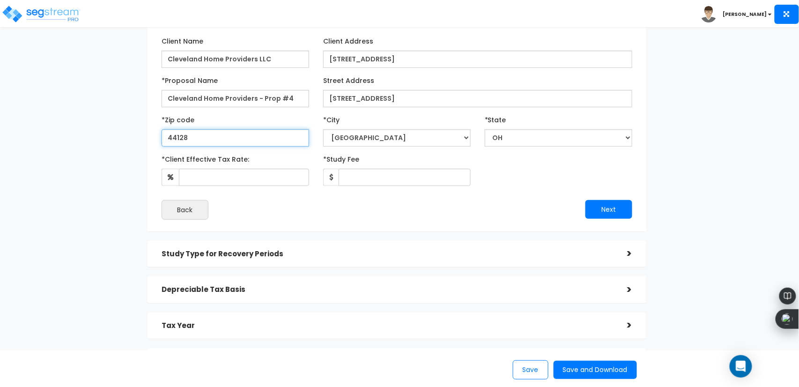
type input "44128"
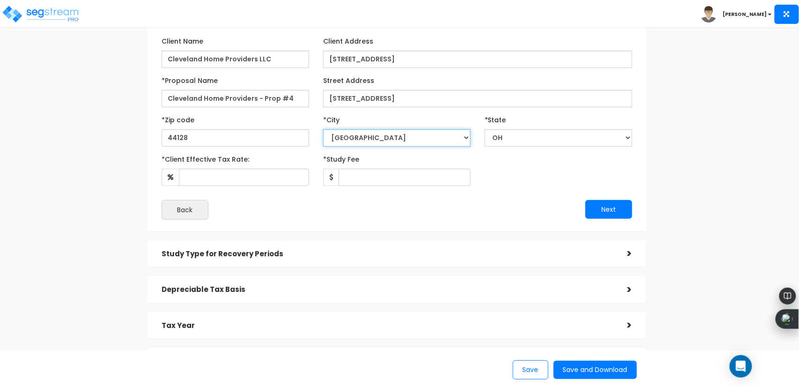
select select "[GEOGRAPHIC_DATA]"
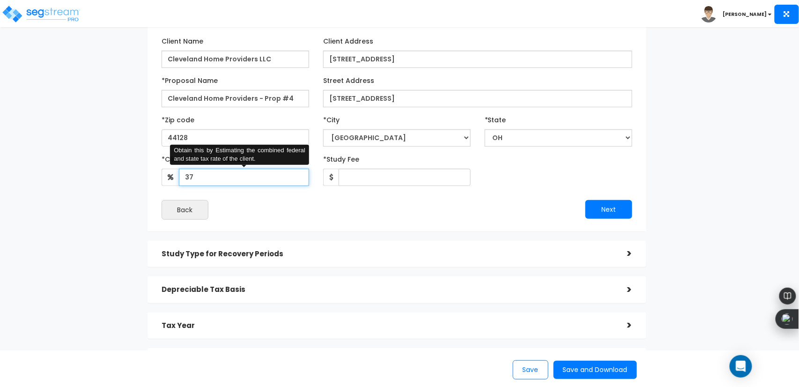
type input "37"
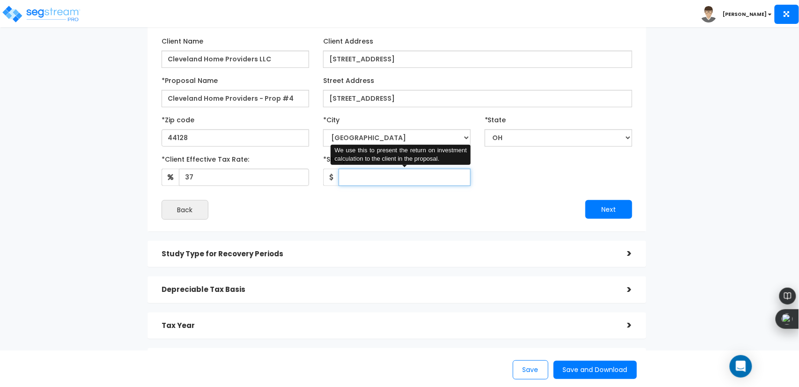
type input "8"
type input "1,800"
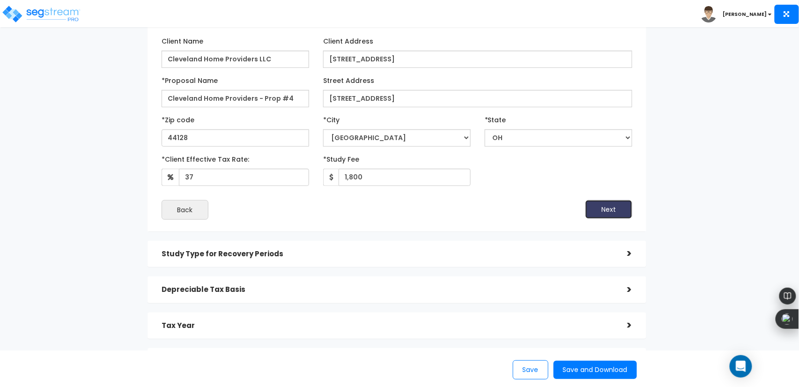
click at [603, 201] on button "Next" at bounding box center [609, 209] width 47 height 19
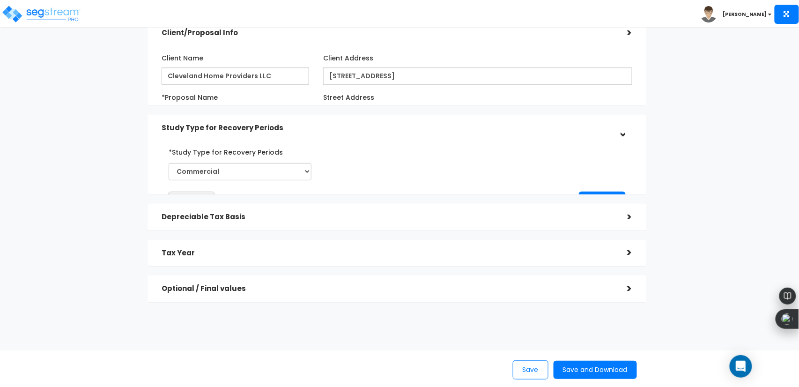
scroll to position [51, 0]
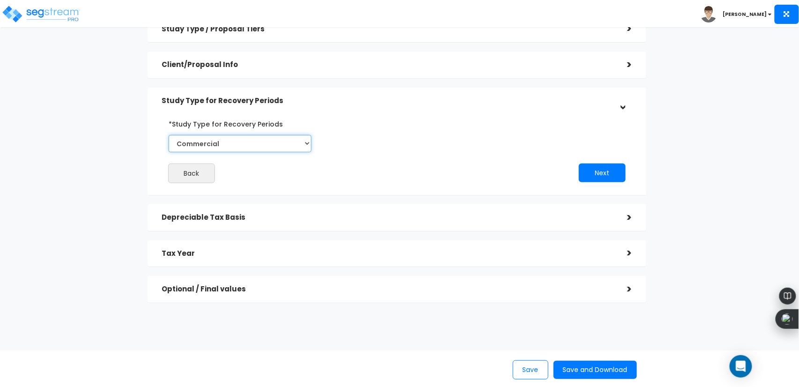
click at [275, 145] on select "Commercial Residential" at bounding box center [240, 143] width 143 height 17
select select "Residential"
click at [169, 135] on select "Commercial Residential" at bounding box center [240, 143] width 143 height 17
click at [608, 171] on button "Next" at bounding box center [602, 173] width 47 height 19
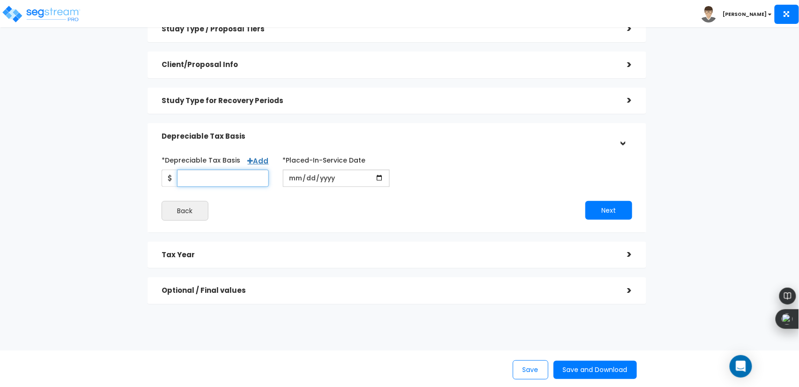
click at [256, 173] on input "*Depreciable Tax Basis" at bounding box center [223, 178] width 92 height 17
type input "102,280"
type input "[DATE]"
click at [620, 200] on div "*Depreciable Tax Basis Add 102,280 *Placed-In-Service Date" at bounding box center [397, 186] width 471 height 68
click at [613, 200] on div "*Depreciable Tax Basis Add 102,280 *Placed-In-Service Date" at bounding box center [397, 186] width 471 height 68
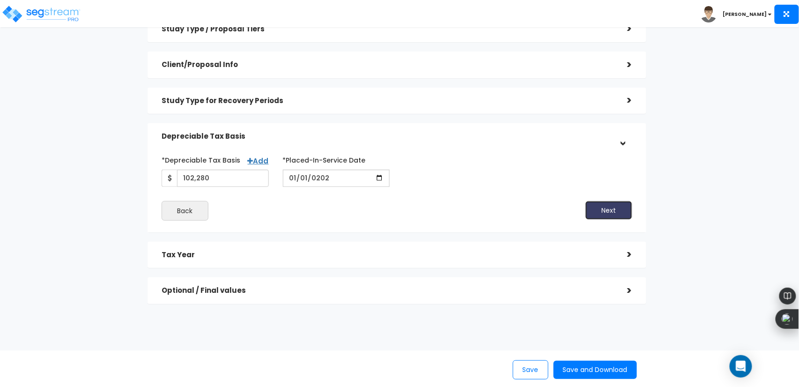
click at [611, 204] on button "Next" at bounding box center [609, 210] width 47 height 19
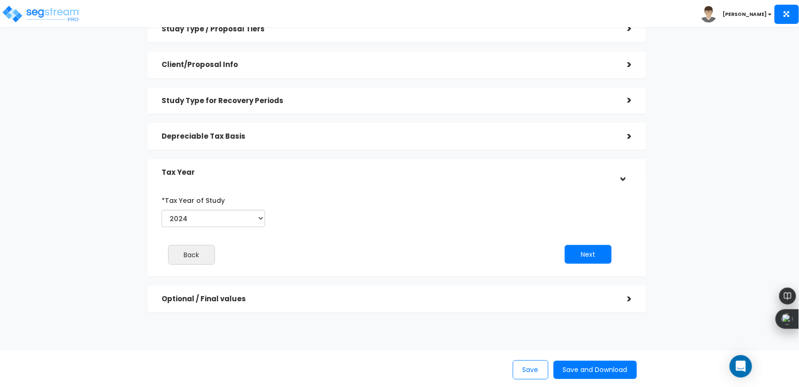
click at [224, 229] on div "*Tax Year of Study 2024 2025 2026" at bounding box center [214, 212] width 118 height 38
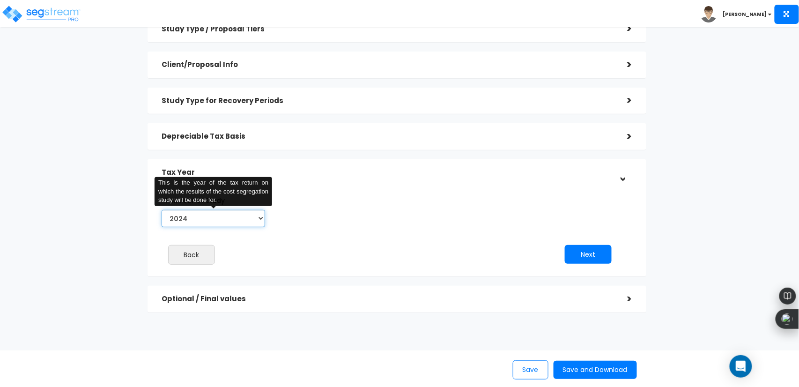
click at [224, 224] on select "2024 2025 2026" at bounding box center [214, 218] width 104 height 17
select select "2025"
click at [162, 210] on select "2024 2025 2026" at bounding box center [214, 218] width 104 height 17
click at [598, 256] on button "Next" at bounding box center [588, 254] width 47 height 19
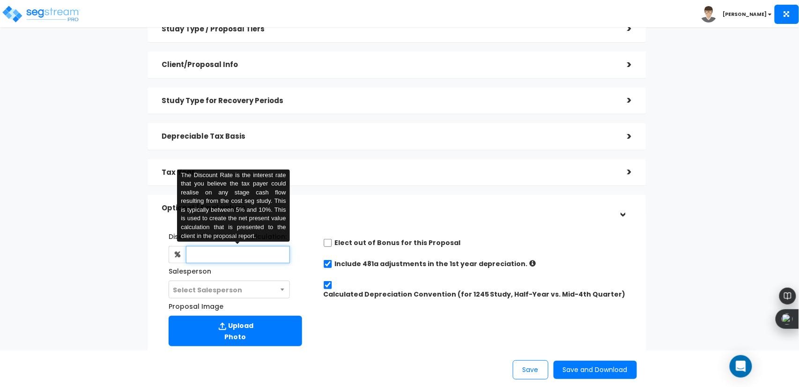
click at [227, 253] on input "text" at bounding box center [238, 254] width 104 height 17
type input "9"
type input "8"
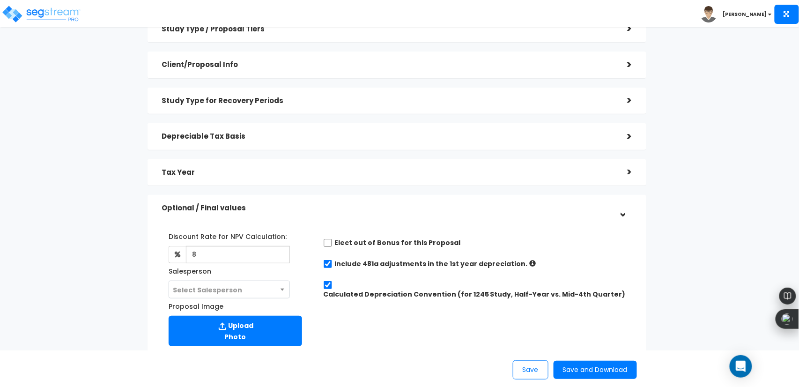
click at [247, 305] on div "Proposal Image Upload Photo" at bounding box center [236, 324] width 148 height 52
click at [255, 295] on span "Select Salesperson" at bounding box center [229, 290] width 120 height 18
select select "197"
click at [323, 259] on div "Include 481a adjustments in the 1st year depreciation." at bounding box center [477, 265] width 309 height 12
click at [325, 262] on input "checkbox" at bounding box center [327, 264] width 9 height 8
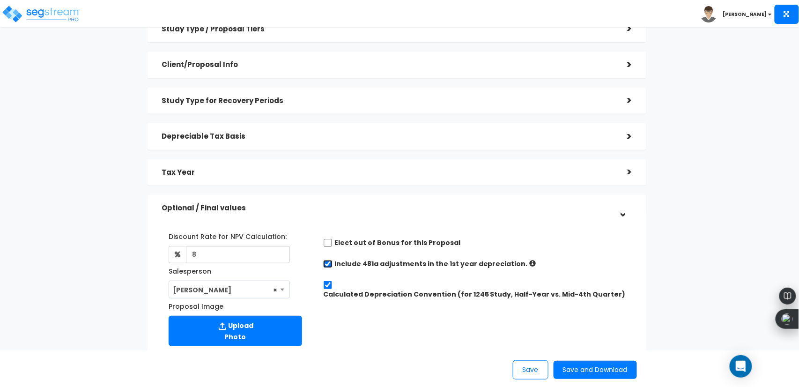
checkbox input "false"
click at [327, 280] on div "Calculated Depreciation Convention (for 1245 Study, Half-Year vs. Mid-4th Quart…" at bounding box center [477, 290] width 309 height 21
click at [330, 288] on input "Calculated Depreciation Convention (for 1245 Study, Half-Year vs. Mid-4th Quart…" at bounding box center [327, 285] width 9 height 8
checkbox input "false"
radio input "true"
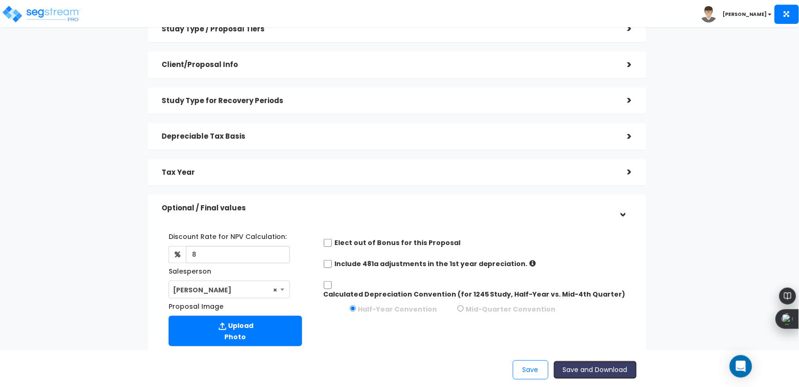
click at [590, 363] on button "Save and Download" at bounding box center [595, 370] width 83 height 18
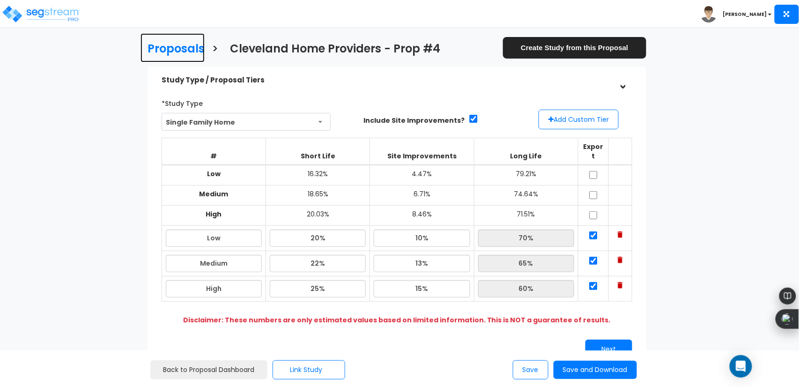
click at [186, 55] on h3 "Proposals" at bounding box center [176, 50] width 57 height 15
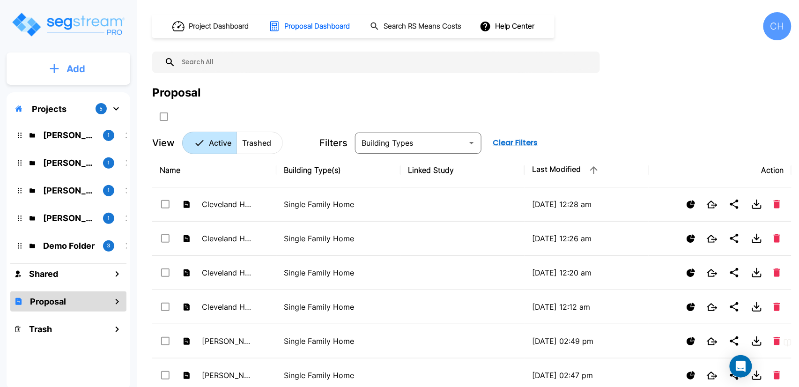
click at [78, 65] on p "Add" at bounding box center [76, 69] width 19 height 14
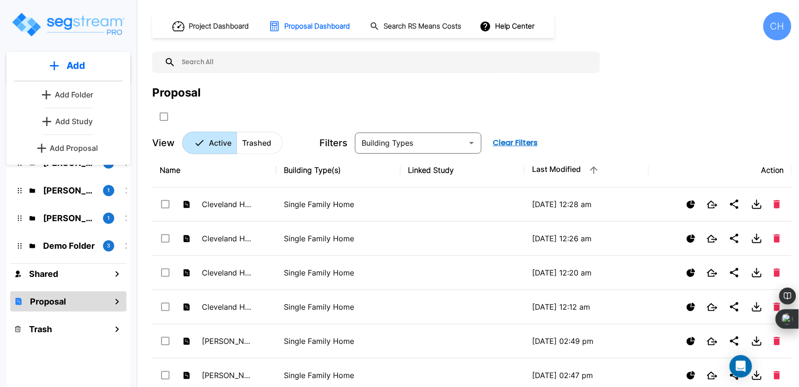
click at [75, 150] on p "Add Proposal" at bounding box center [74, 147] width 48 height 11
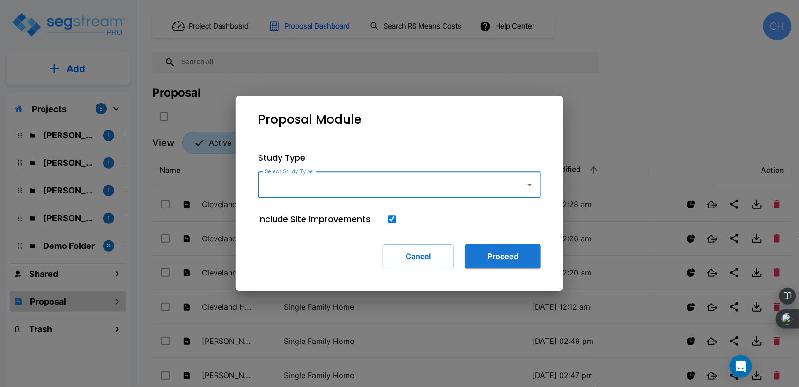
click at [303, 186] on input "Select Study Type" at bounding box center [389, 185] width 254 height 18
click at [353, 214] on li "Single Family Home" at bounding box center [399, 209] width 283 height 17
type input "Single Family Home"
click at [492, 251] on button "Proceed" at bounding box center [503, 256] width 76 height 24
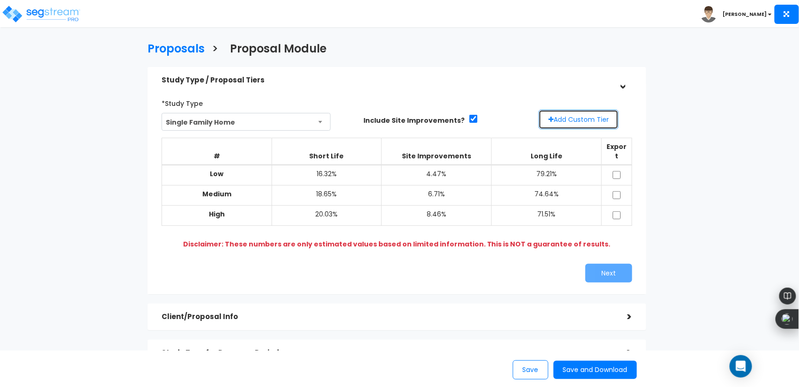
click at [579, 122] on button "Add Custom Tier" at bounding box center [579, 120] width 80 height 20
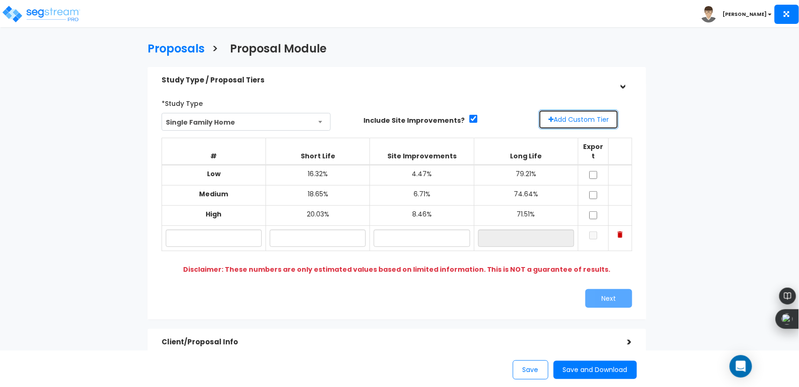
click at [579, 122] on button "Add Custom Tier" at bounding box center [579, 120] width 80 height 20
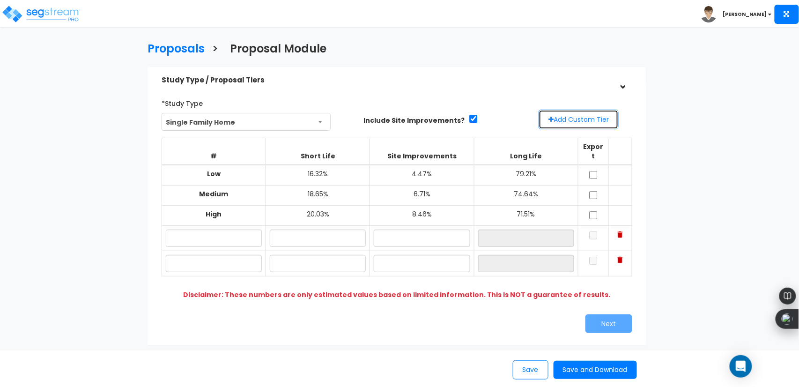
click at [579, 122] on button "Add Custom Tier" at bounding box center [579, 120] width 80 height 20
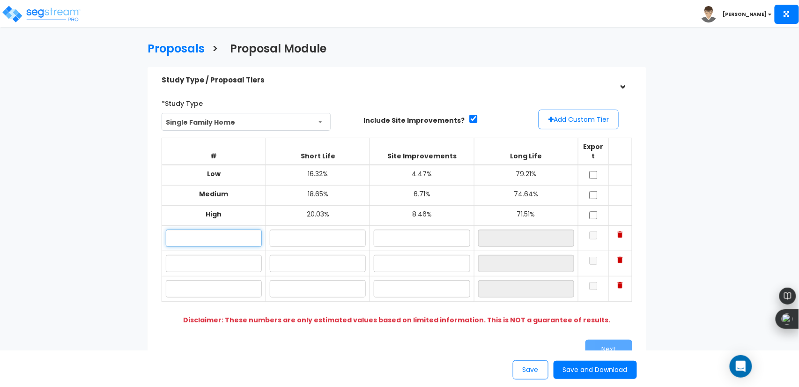
click at [234, 230] on input "text" at bounding box center [214, 238] width 96 height 17
type input "Low"
type input "20.00%"
type input "10"
type input "70.00%"
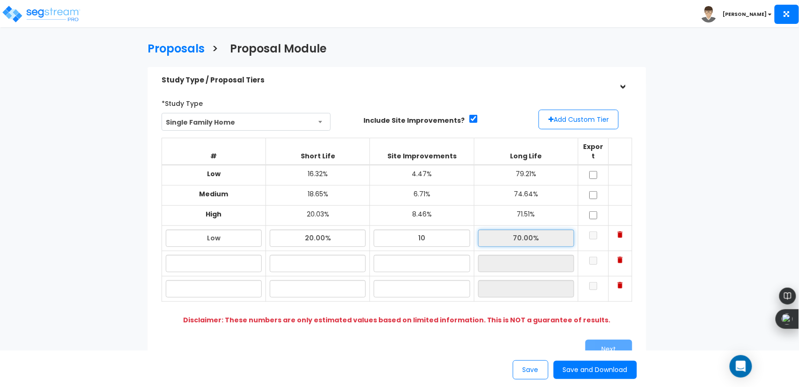
type input "10.00%"
type input "Medium"
type input "22.00%"
type input "13.00%"
type input "65.00%"
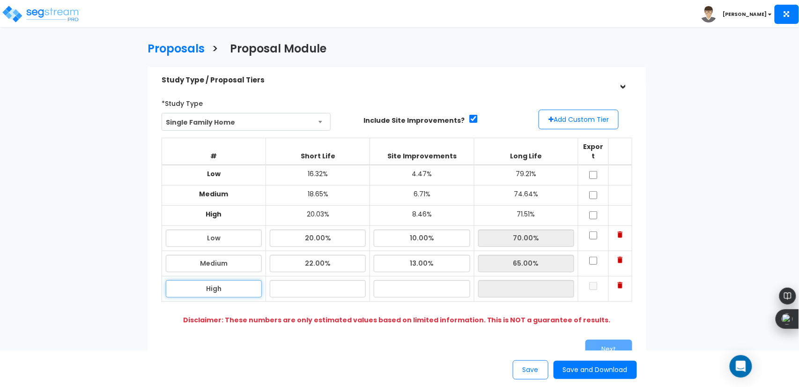
type input "High"
type input "25.00%"
type input "15.00%"
type input "60.00%"
click at [594, 231] on input "checkbox" at bounding box center [593, 235] width 9 height 8
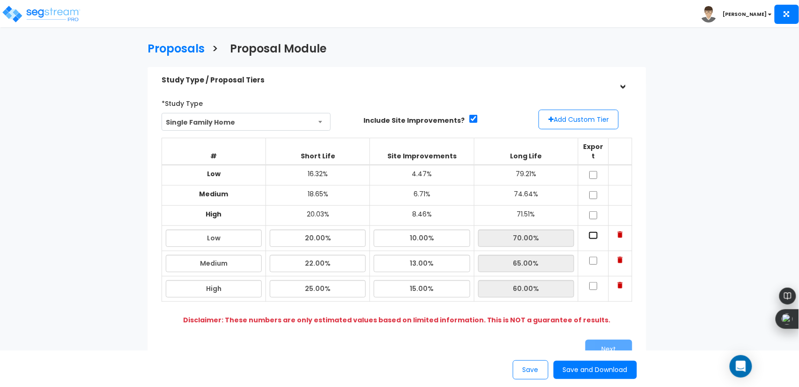
checkbox input "true"
click at [595, 256] on td at bounding box center [593, 263] width 30 height 25
click at [595, 257] on input "checkbox" at bounding box center [593, 261] width 9 height 8
checkbox input "true"
click at [593, 282] on input "checkbox" at bounding box center [593, 286] width 9 height 8
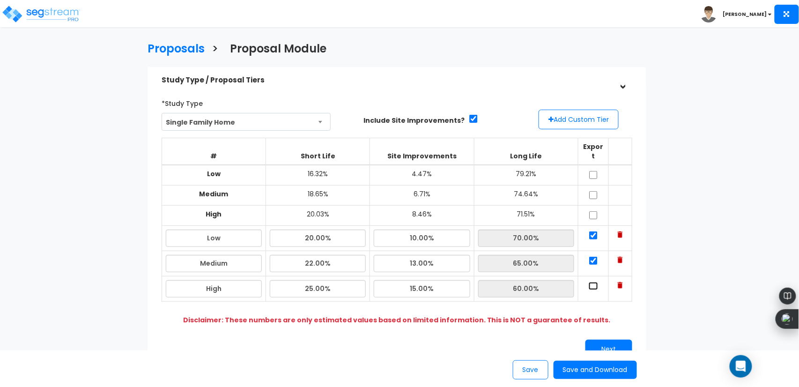
checkbox input "true"
click at [607, 341] on button "Next" at bounding box center [609, 349] width 47 height 19
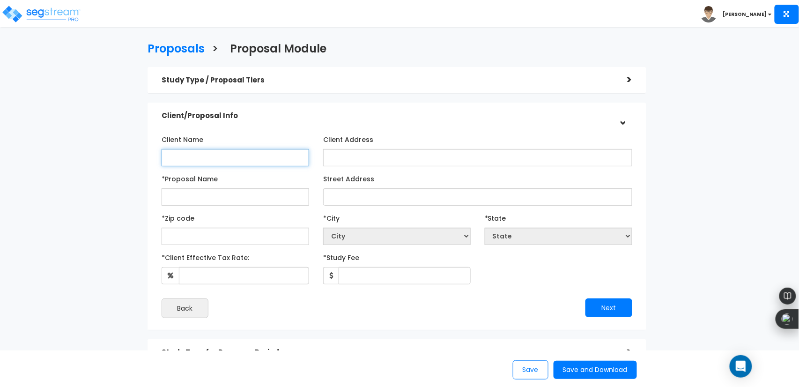
click at [253, 151] on input "Client Name" at bounding box center [236, 157] width 148 height 17
type input "5"
type input "Cleveland Home Providers LLC"
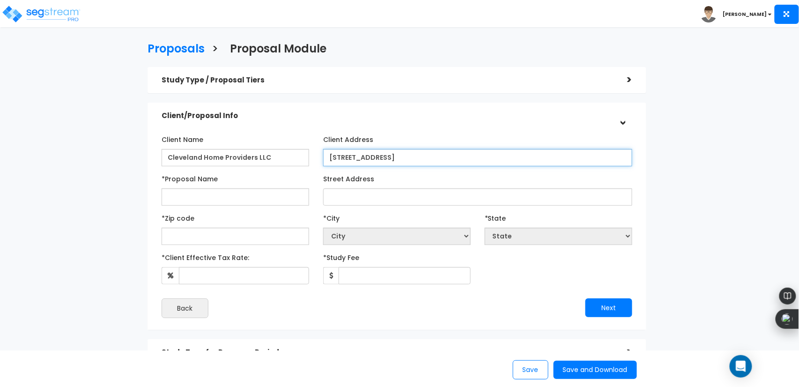
type input "[STREET_ADDRESS]"
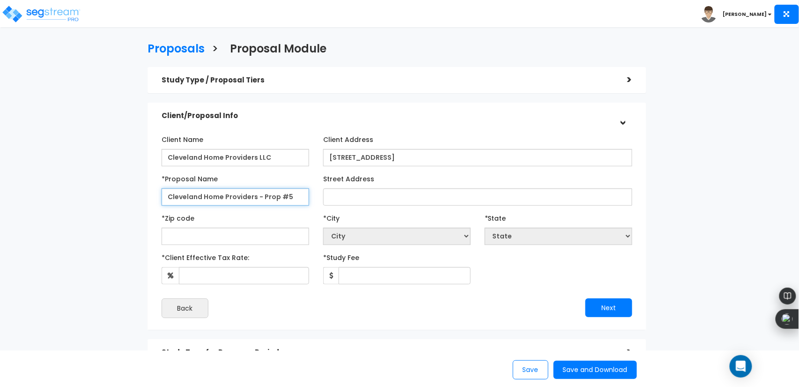
type input "Cleveland Home Providers - Prop #5"
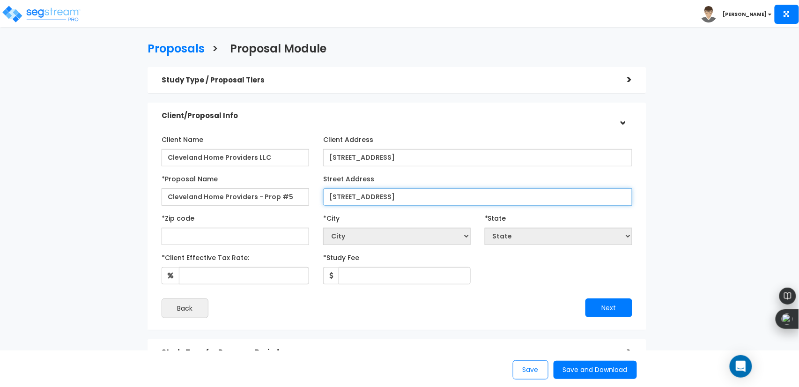
type input "[STREET_ADDRESS]"
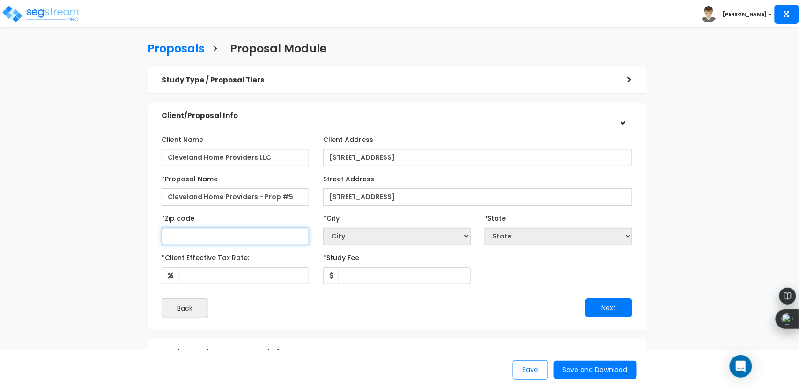
select select "National Average"
type input "44"
select select "KY"
type input "4412"
select select "OH"
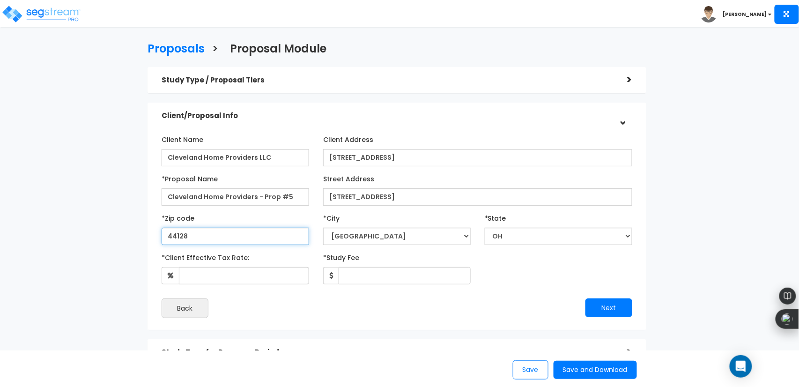
type input "44128"
select select "[GEOGRAPHIC_DATA]"
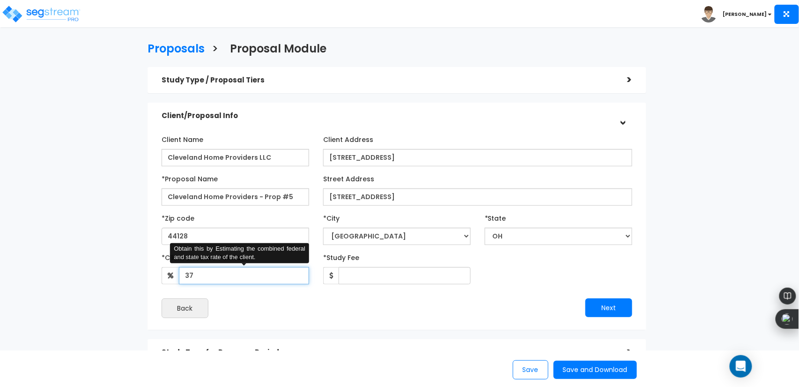
type input "37"
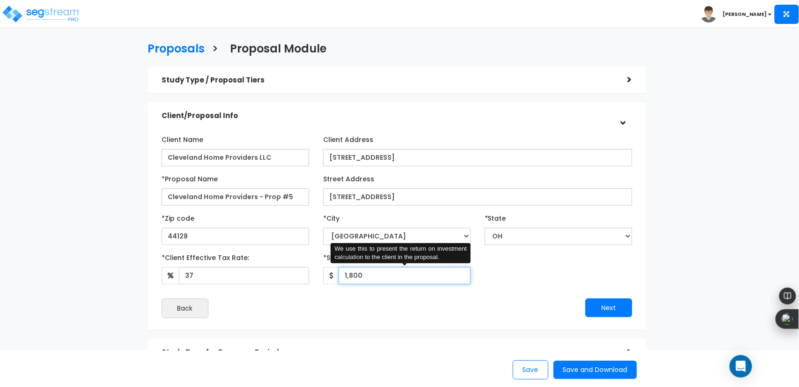
type input "1,800"
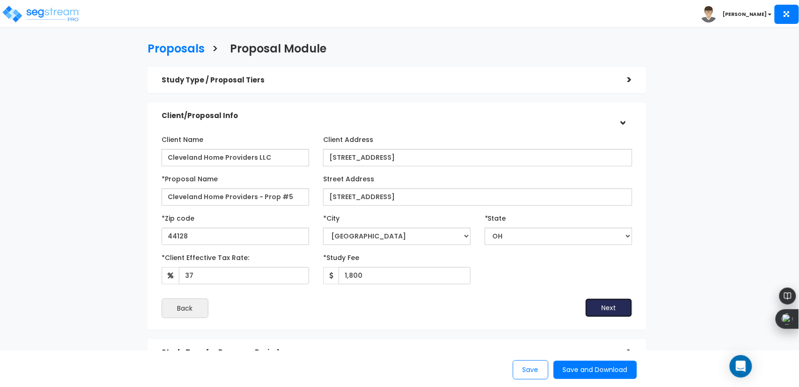
click at [586, 298] on button "Next" at bounding box center [609, 307] width 47 height 19
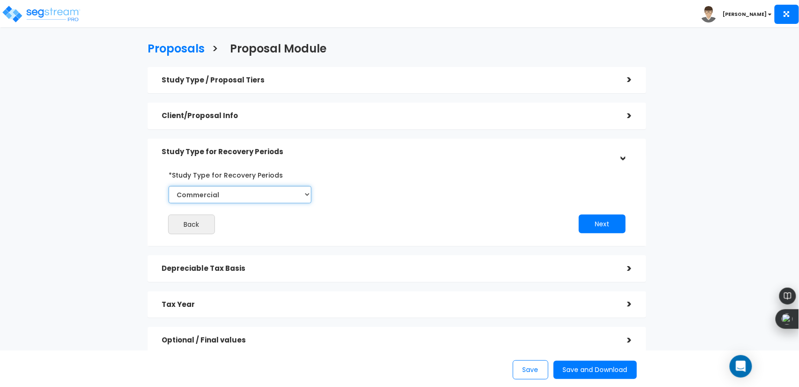
click at [291, 187] on select "Commercial Residential" at bounding box center [240, 194] width 143 height 17
select select "Residential"
click at [169, 186] on select "Commercial Residential" at bounding box center [240, 194] width 143 height 17
click at [614, 220] on button "Next" at bounding box center [602, 224] width 47 height 19
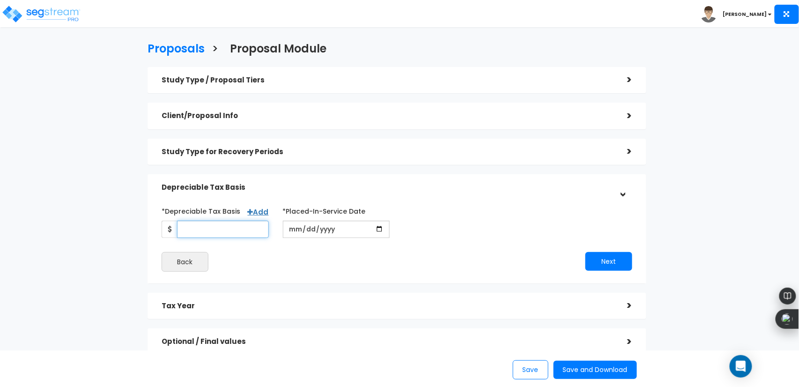
click at [247, 225] on input "*Depreciable Tax Basis" at bounding box center [223, 229] width 92 height 17
type input "40,144"
type input "2024-01-01"
type input "[DATE]"
click at [622, 259] on button "Next" at bounding box center [609, 261] width 47 height 19
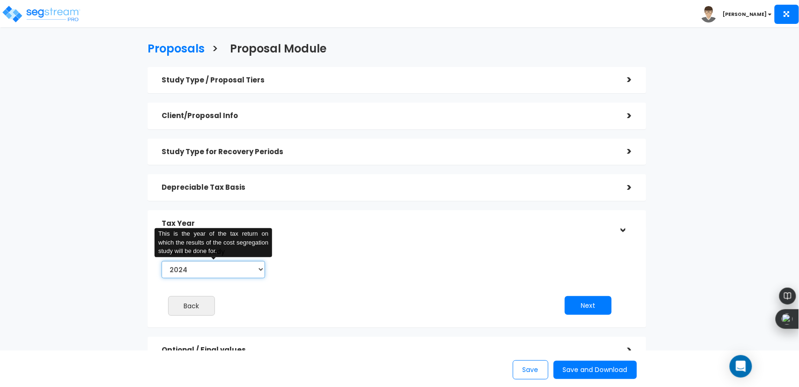
click at [216, 274] on select "2024 2025 2026" at bounding box center [214, 269] width 104 height 17
select select "2025"
click at [162, 261] on select "2024 2025 2026" at bounding box center [214, 269] width 104 height 17
click at [594, 308] on button "Next" at bounding box center [588, 305] width 47 height 19
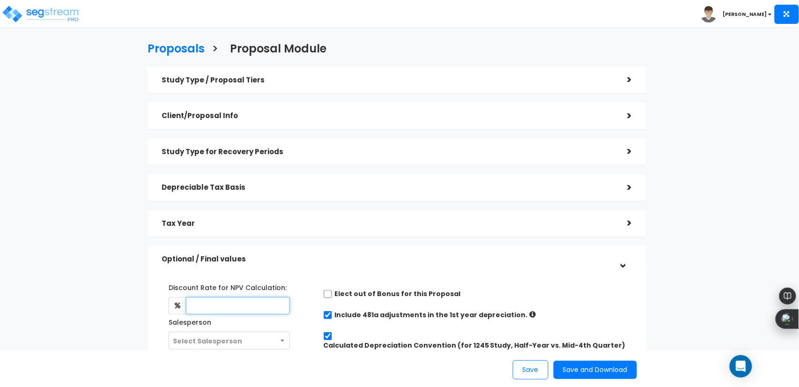
click at [284, 303] on input "text" at bounding box center [238, 305] width 104 height 17
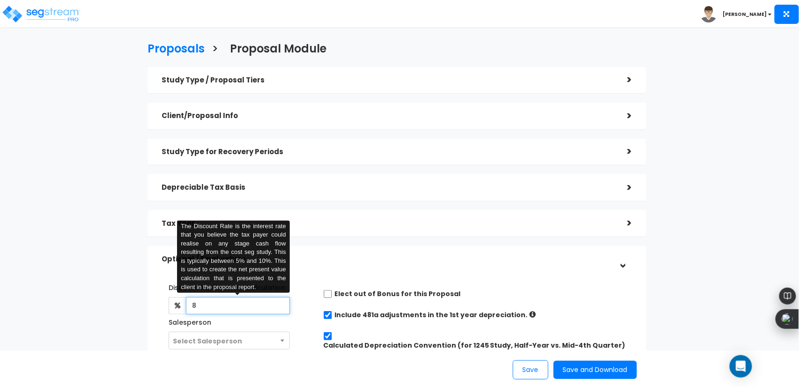
type input "8"
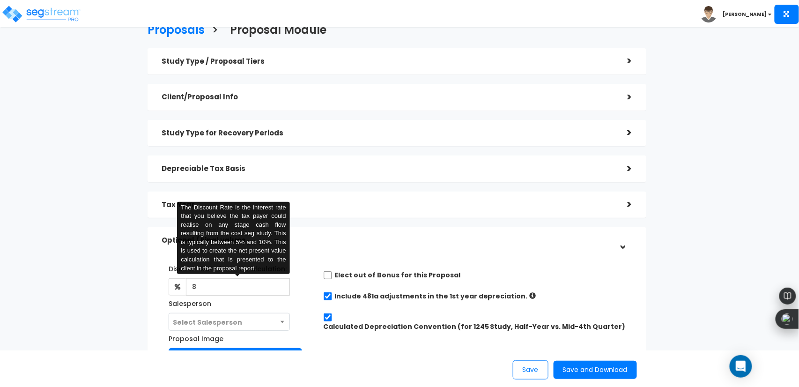
scroll to position [21, 0]
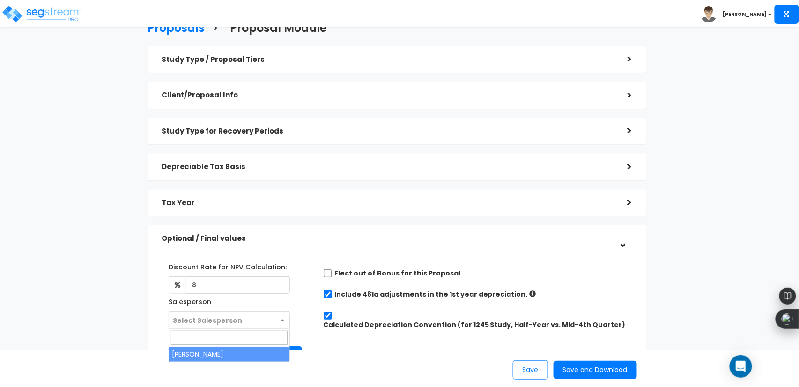
click at [248, 317] on span "Select Salesperson" at bounding box center [229, 321] width 120 height 18
select select "197"
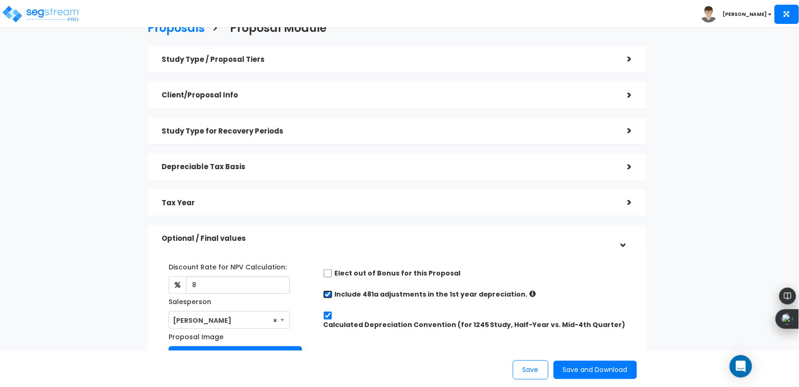
click at [328, 295] on input "checkbox" at bounding box center [327, 294] width 9 height 8
checkbox input "false"
click at [328, 315] on input "Calculated Depreciation Convention (for 1245 Study, Half-Year vs. Mid-4th Quart…" at bounding box center [327, 316] width 9 height 8
checkbox input "false"
radio input "true"
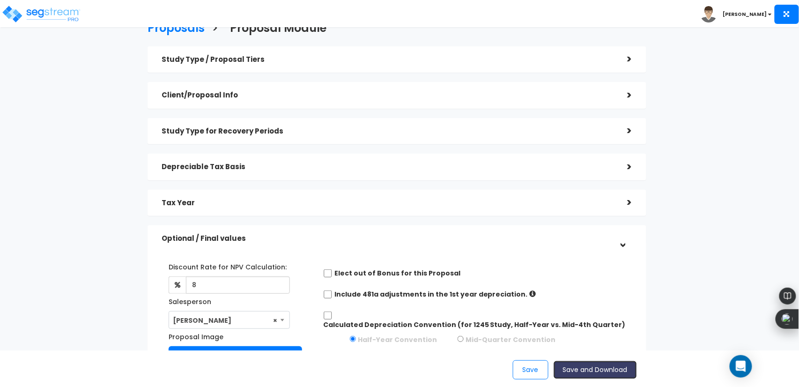
click at [586, 366] on button "Save and Download" at bounding box center [595, 370] width 83 height 18
